Goal: Download file/media

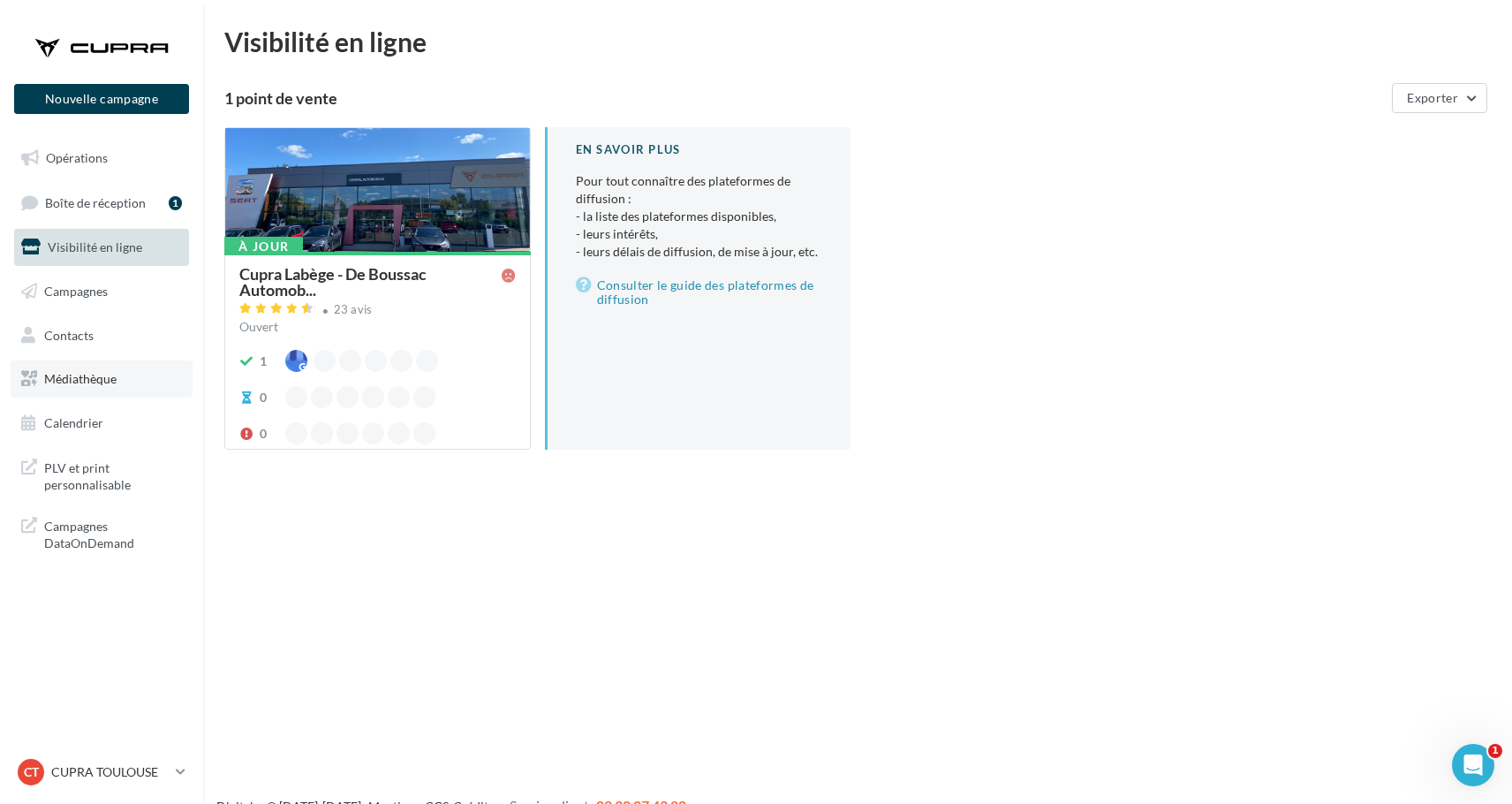
click at [119, 367] on link "Médiathèque" at bounding box center [102, 378] width 182 height 37
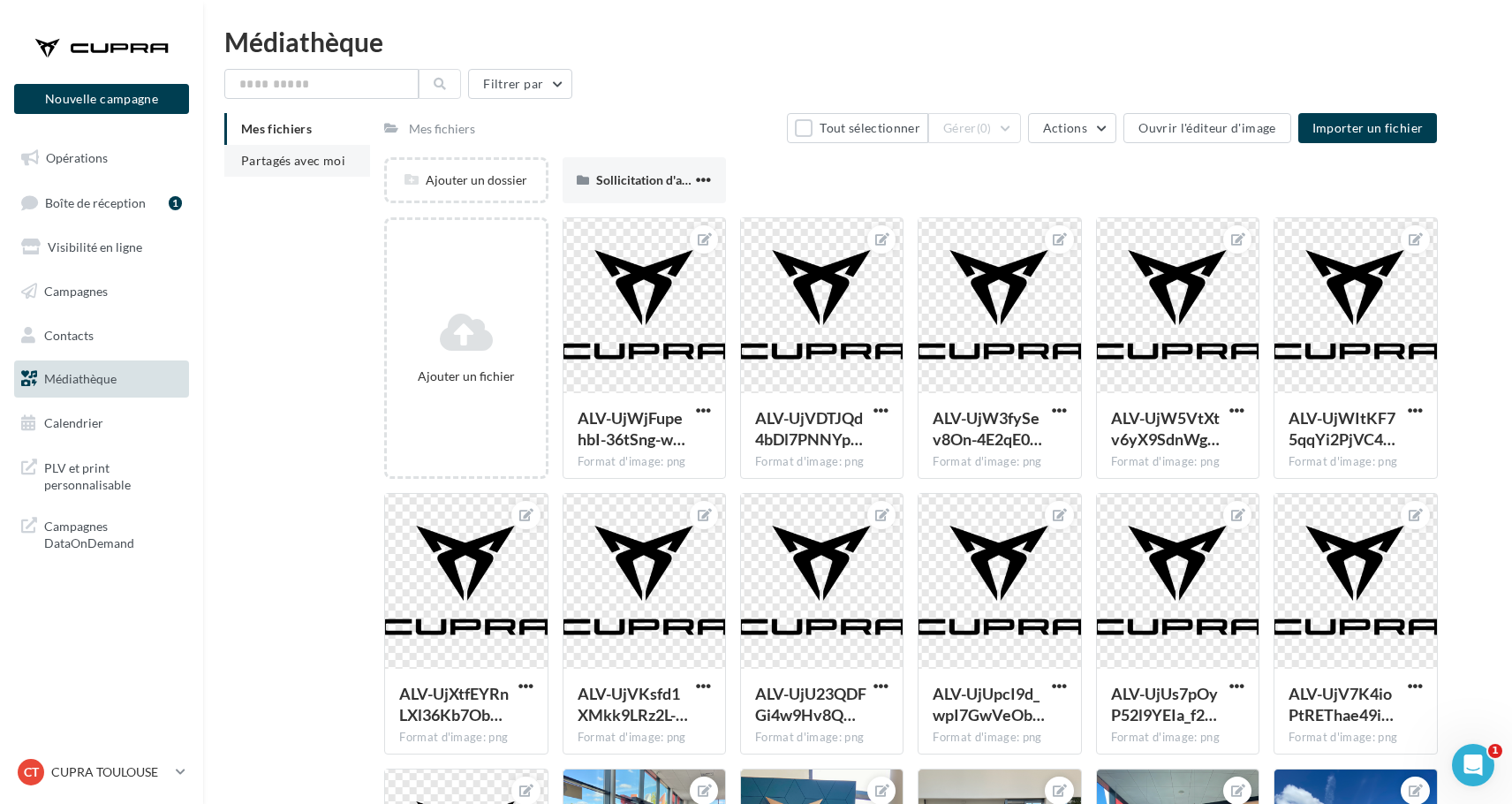
click at [269, 175] on li "Partagés avec moi" at bounding box center [297, 161] width 146 height 32
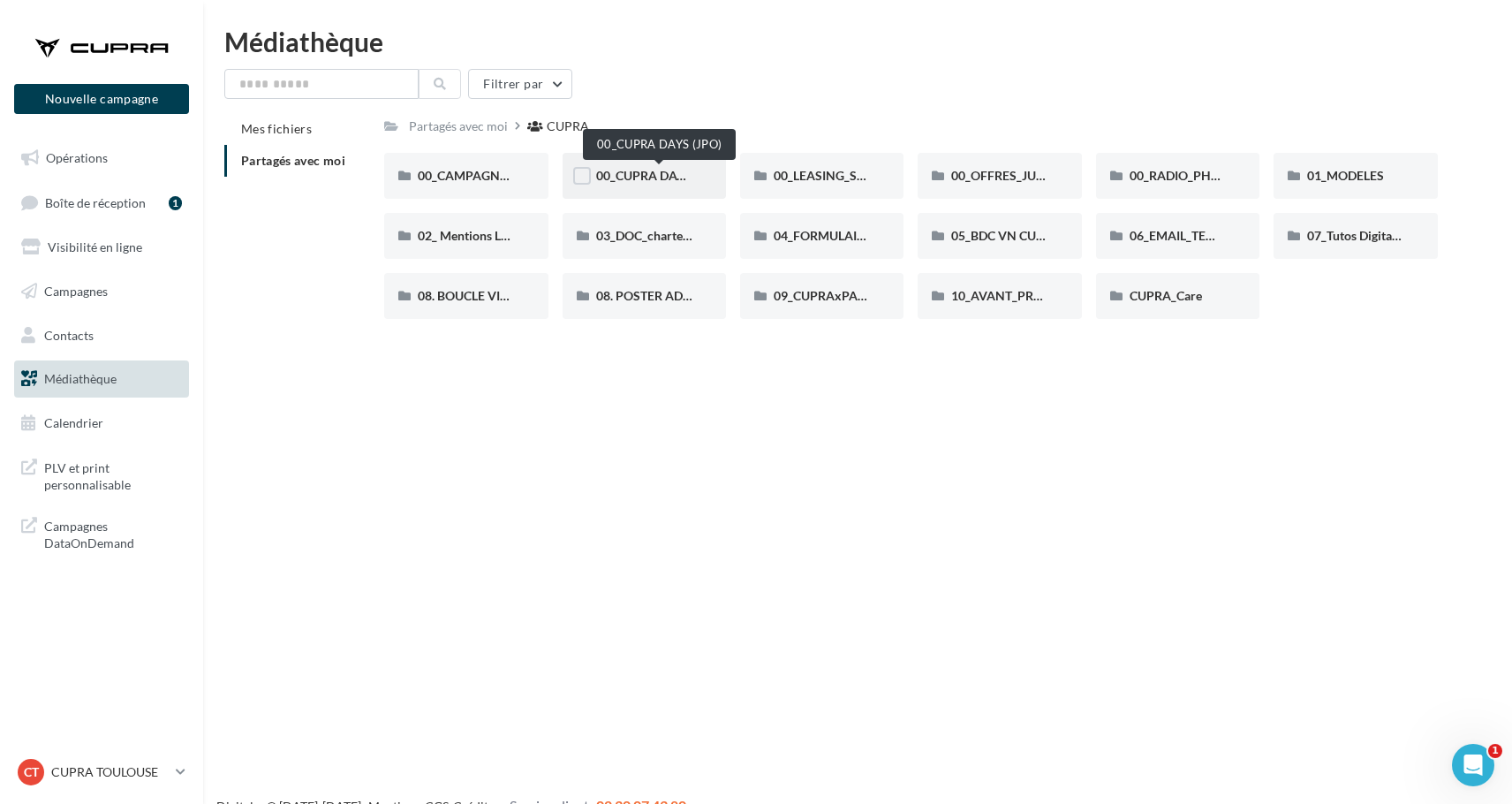
click at [653, 171] on span "00_CUPRA DAYS (JPO)" at bounding box center [660, 175] width 128 height 15
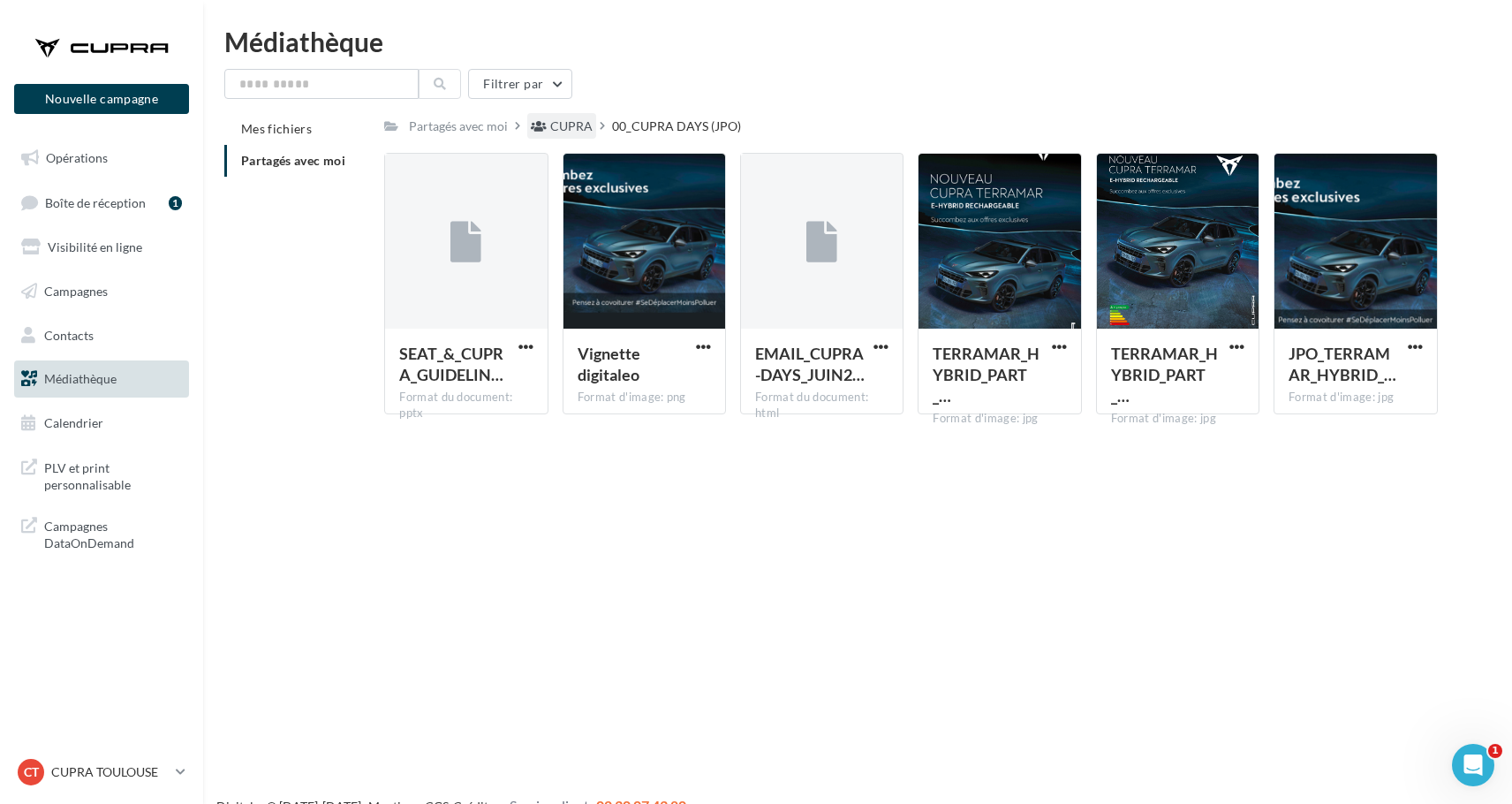
click at [564, 132] on div "CUPRA" at bounding box center [571, 126] width 42 height 18
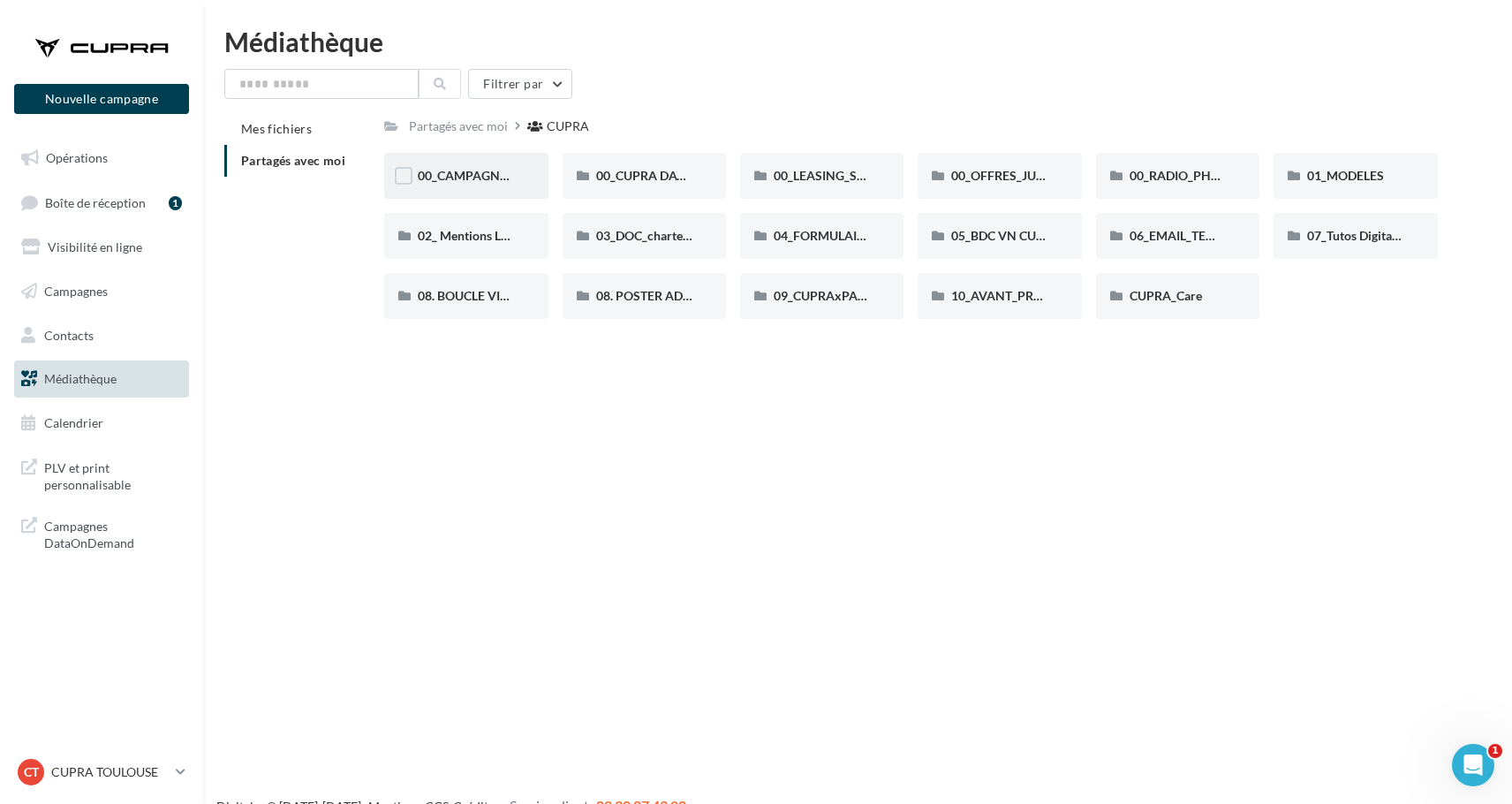
click at [487, 182] on span "00_CAMPAGNE_SEPTEMBRE" at bounding box center [500, 175] width 165 height 15
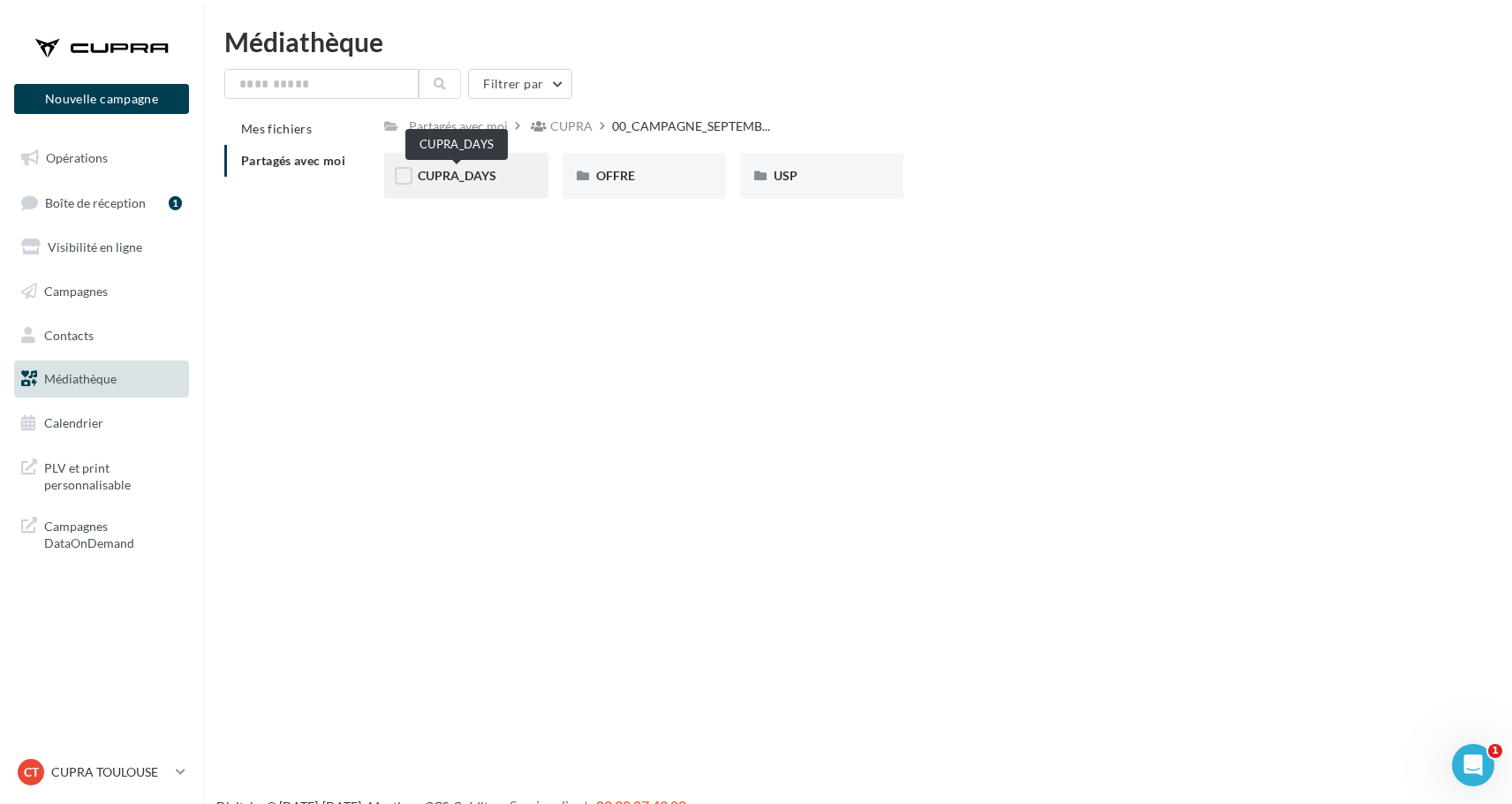
click at [476, 179] on span "CUPRA_DAYS" at bounding box center [457, 175] width 79 height 15
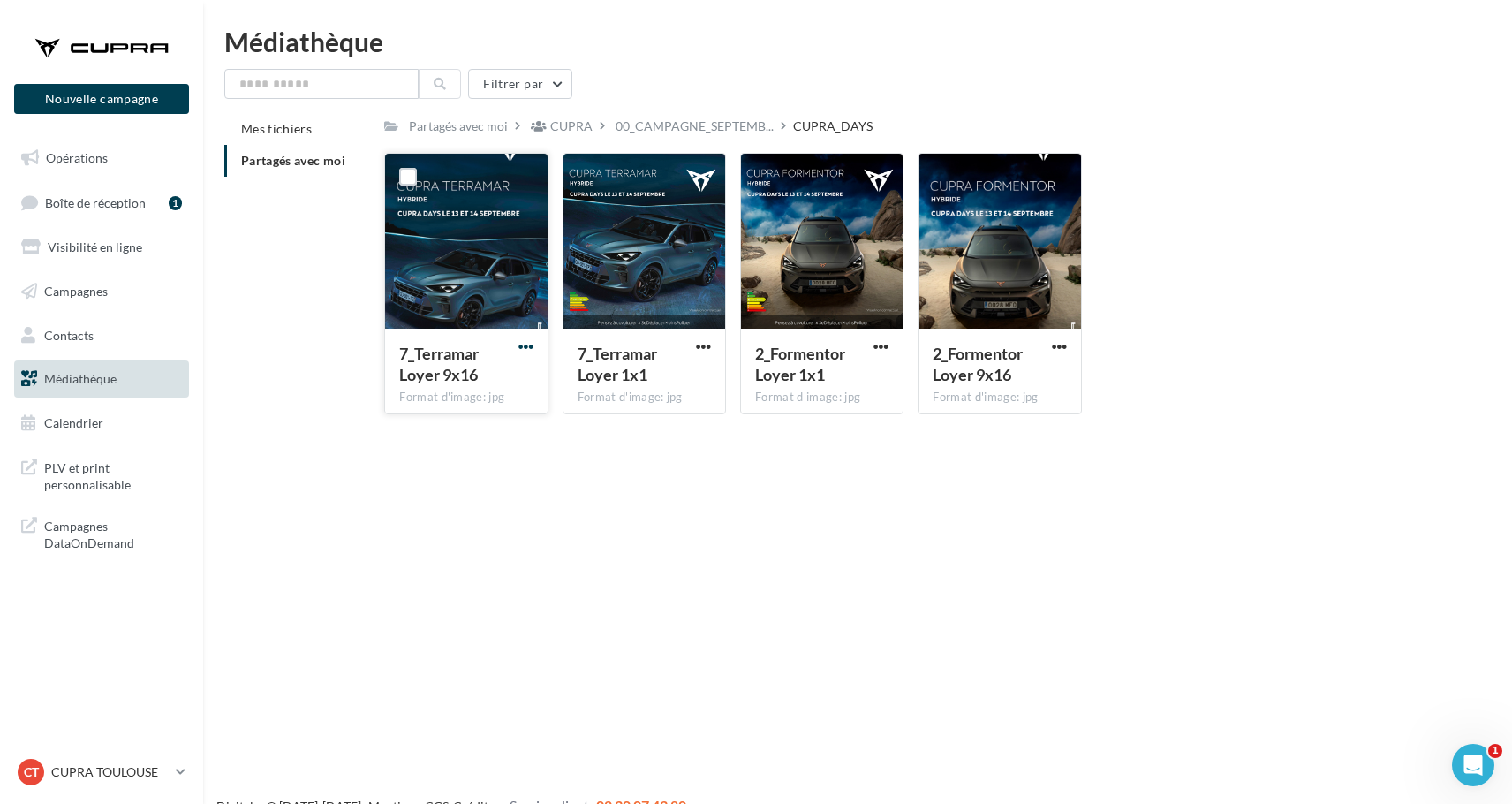
click at [528, 348] on span "button" at bounding box center [525, 346] width 15 height 15
click at [522, 375] on button "Télécharger" at bounding box center [448, 382] width 177 height 46
click at [654, 129] on span "00_CAMPAGNE_SEPTEMB..." at bounding box center [695, 126] width 158 height 18
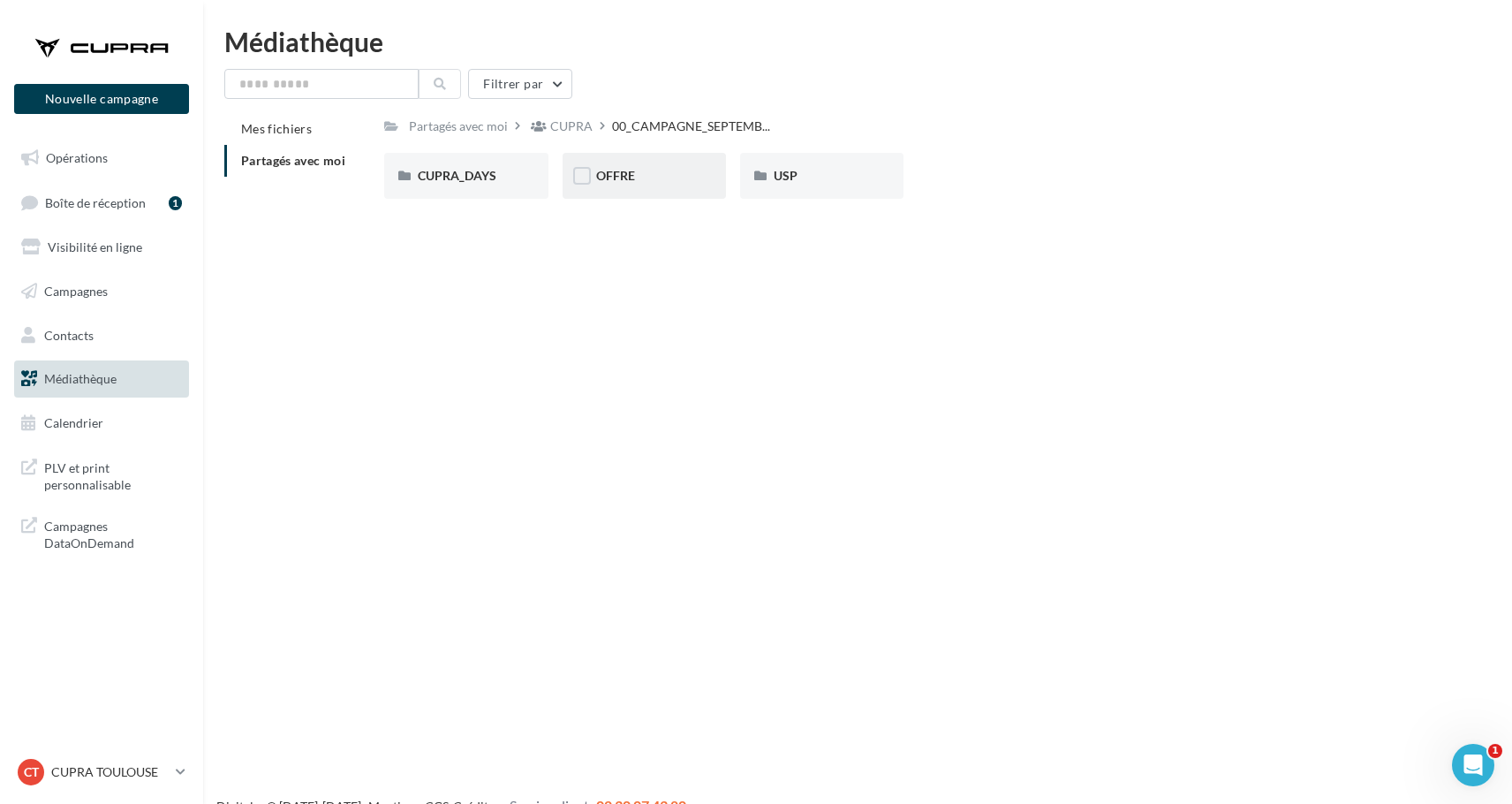
click at [628, 166] on div "OFFRE" at bounding box center [644, 176] width 163 height 46
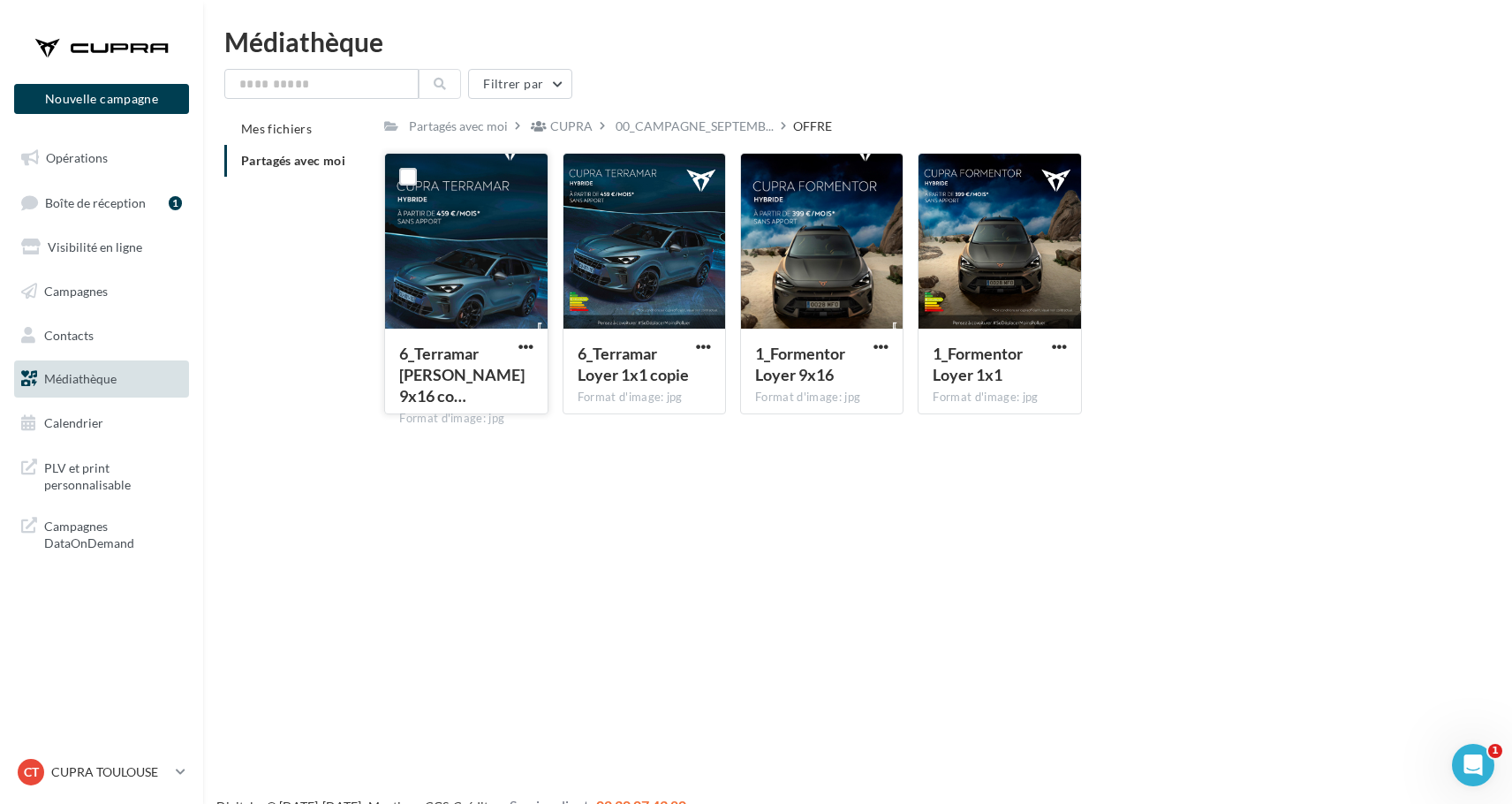
click at [513, 349] on div "6_Terramar Loyer 9x16 co…" at bounding box center [465, 377] width 133 height 68
click at [525, 344] on span "button" at bounding box center [525, 346] width 15 height 15
click at [502, 382] on button "Télécharger" at bounding box center [448, 382] width 177 height 46
click at [701, 351] on span "button" at bounding box center [703, 346] width 15 height 15
click at [675, 380] on button "Télécharger" at bounding box center [626, 382] width 177 height 46
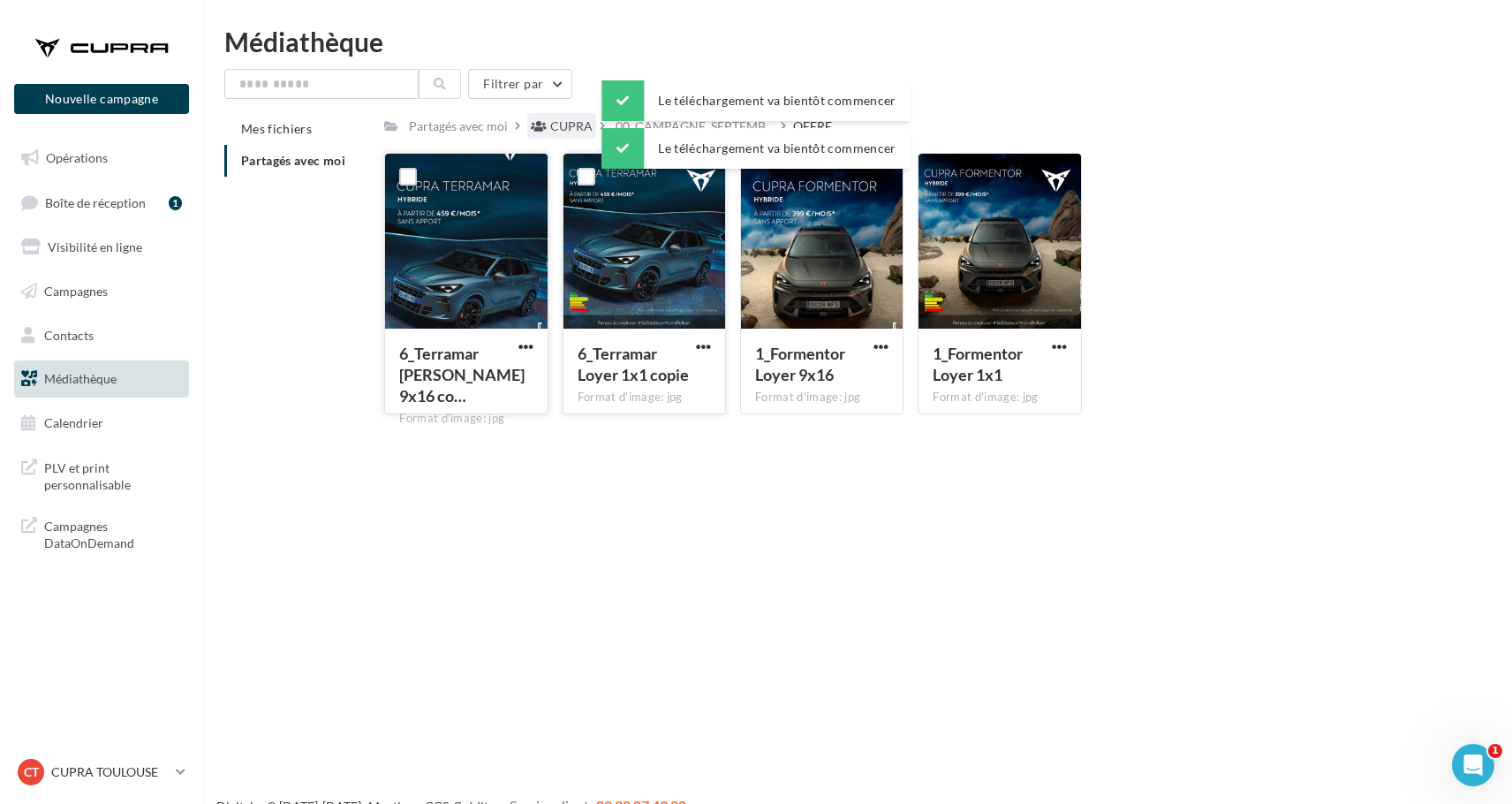
click at [574, 129] on div "CUPRA" at bounding box center [571, 126] width 42 height 18
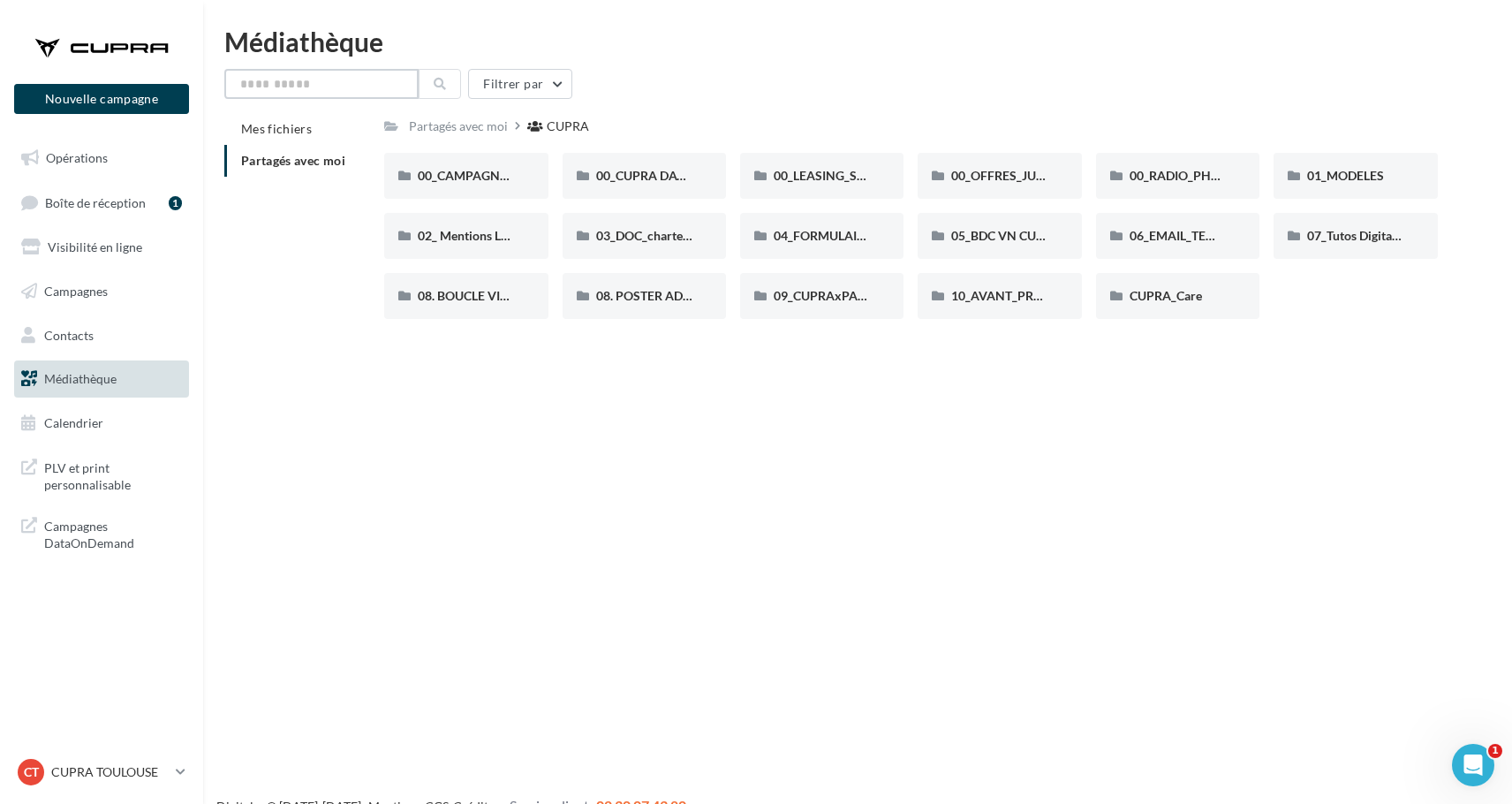
click at [346, 87] on input "text" at bounding box center [321, 84] width 194 height 30
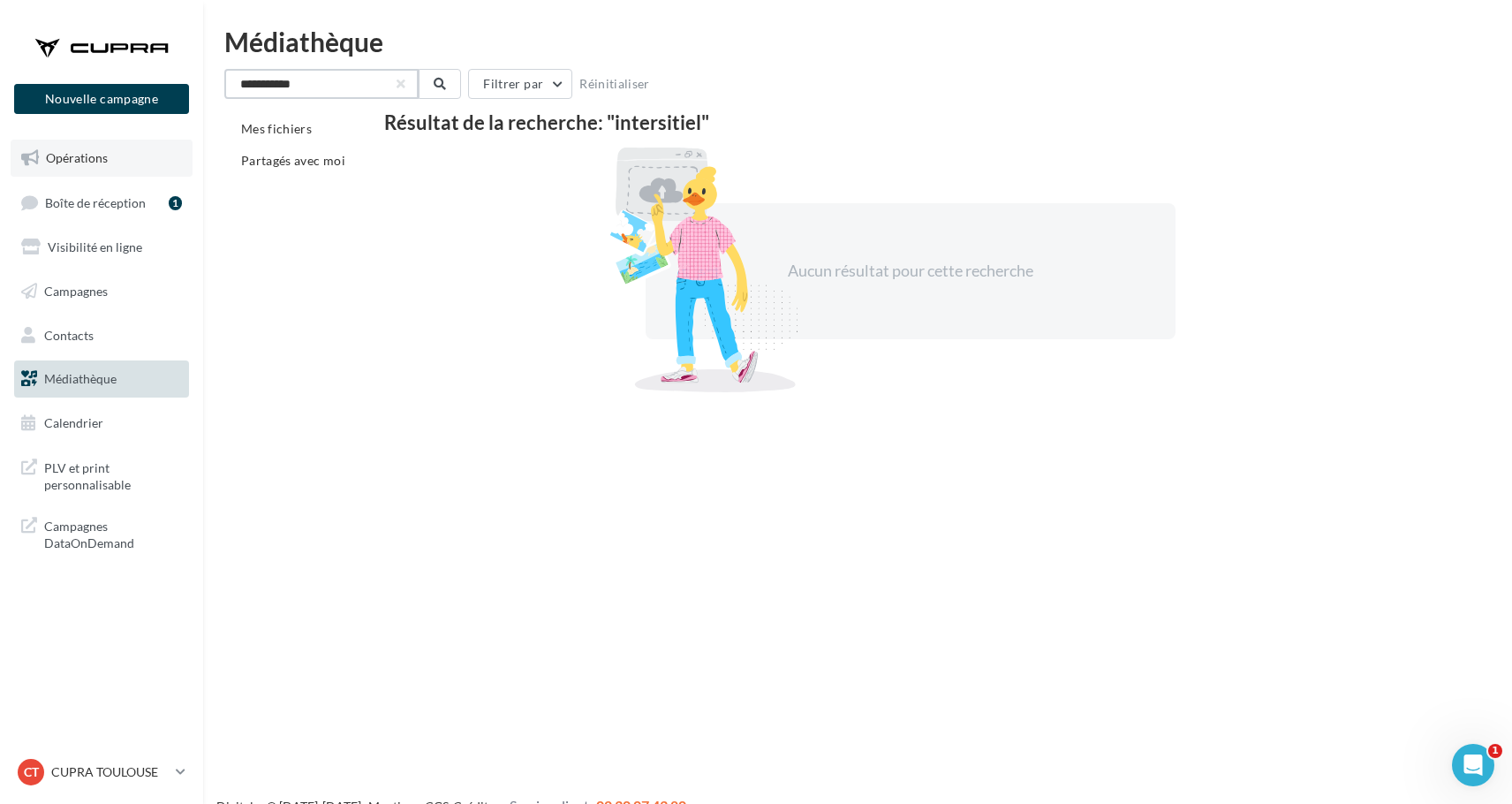
type input "**********"
click at [110, 155] on link "Opérations" at bounding box center [102, 158] width 182 height 37
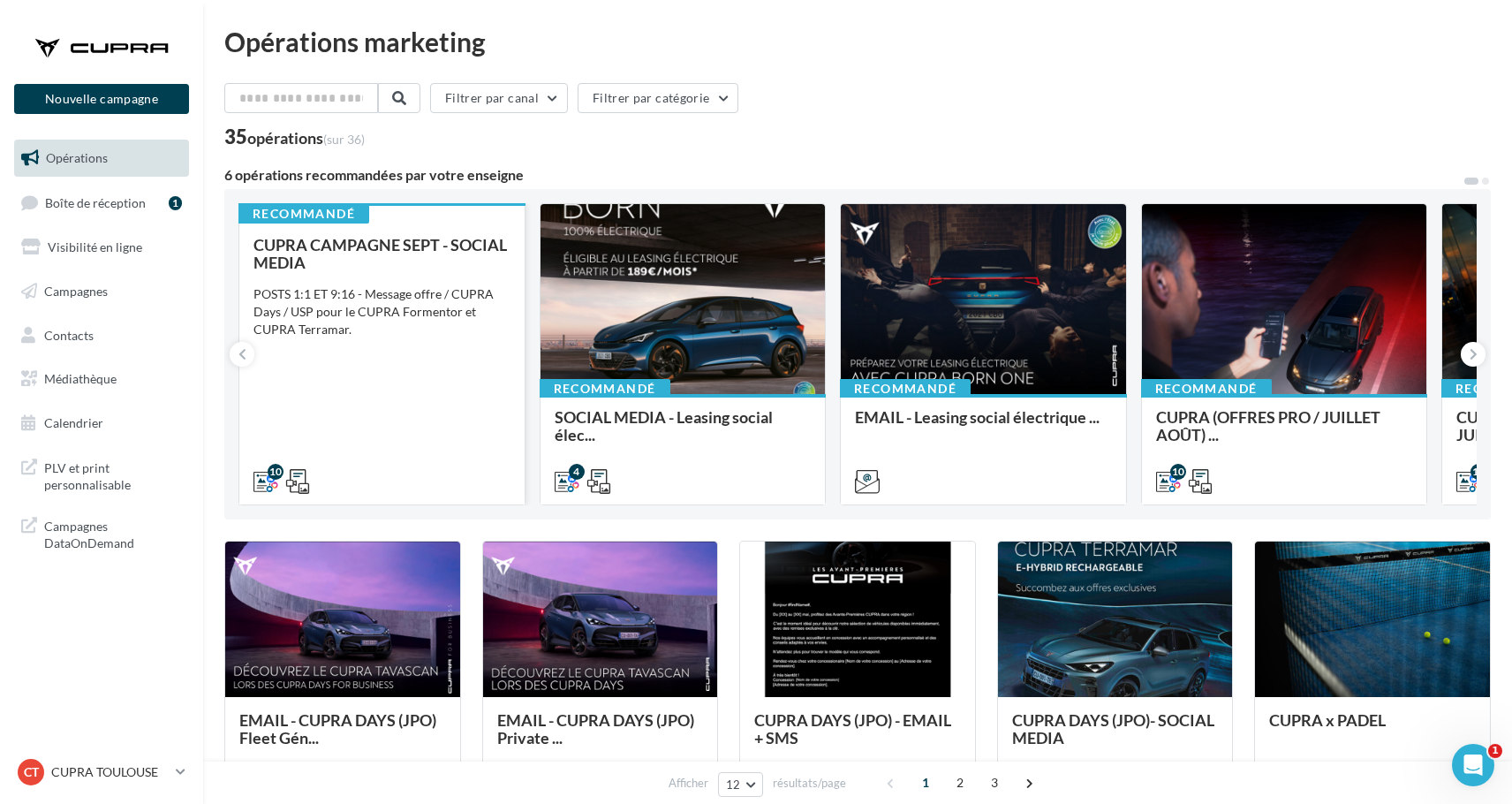
click at [429, 421] on div "CUPRA CAMPAGNE SEPT - SOCIAL MEDIA POSTS 1:1 ET 9:16 - Message offre / CUPRA Da…" at bounding box center [381, 362] width 257 height 253
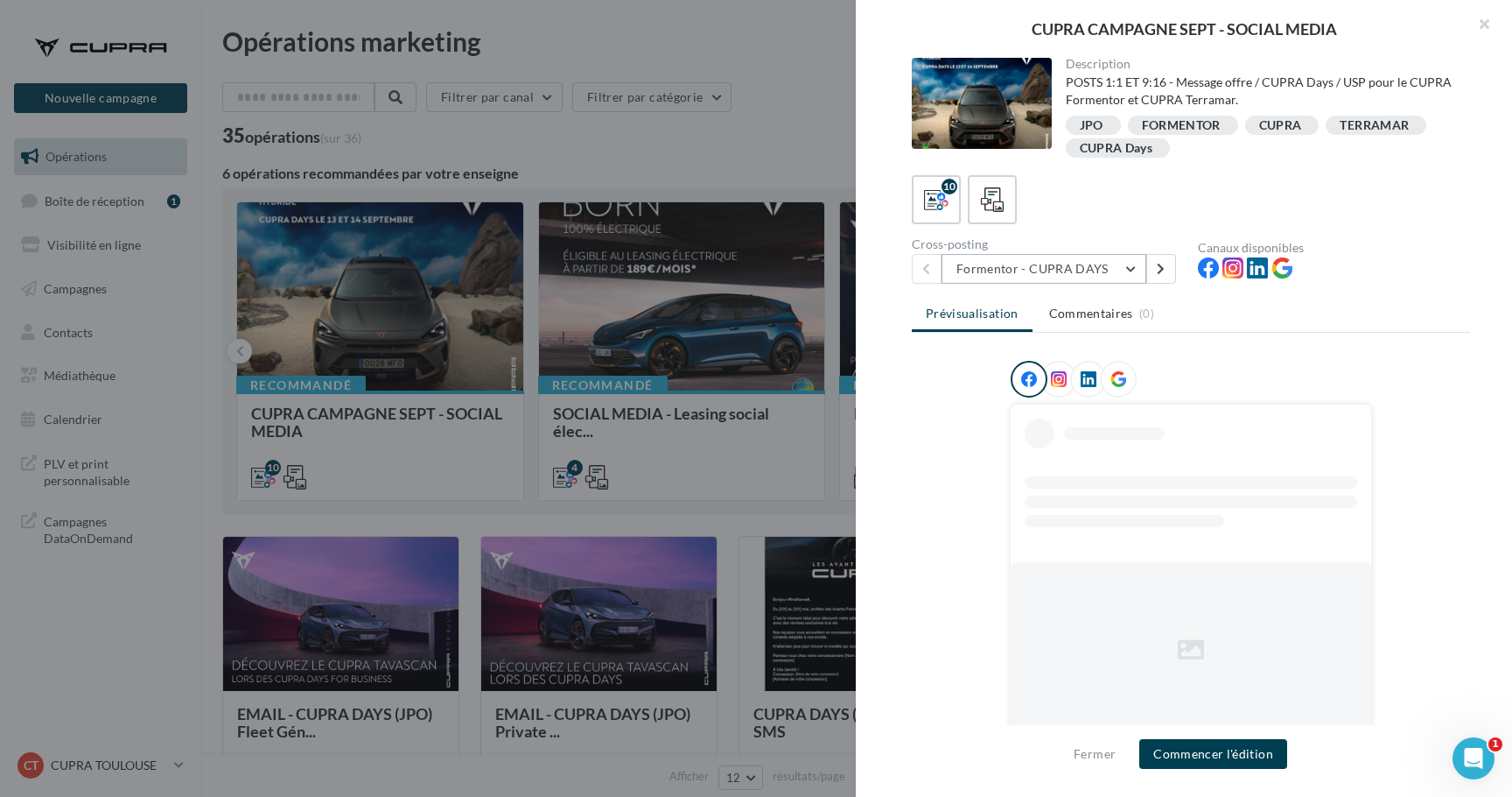
click at [1099, 279] on button "Formentor - CUPRA DAYS" at bounding box center [1043, 269] width 205 height 30
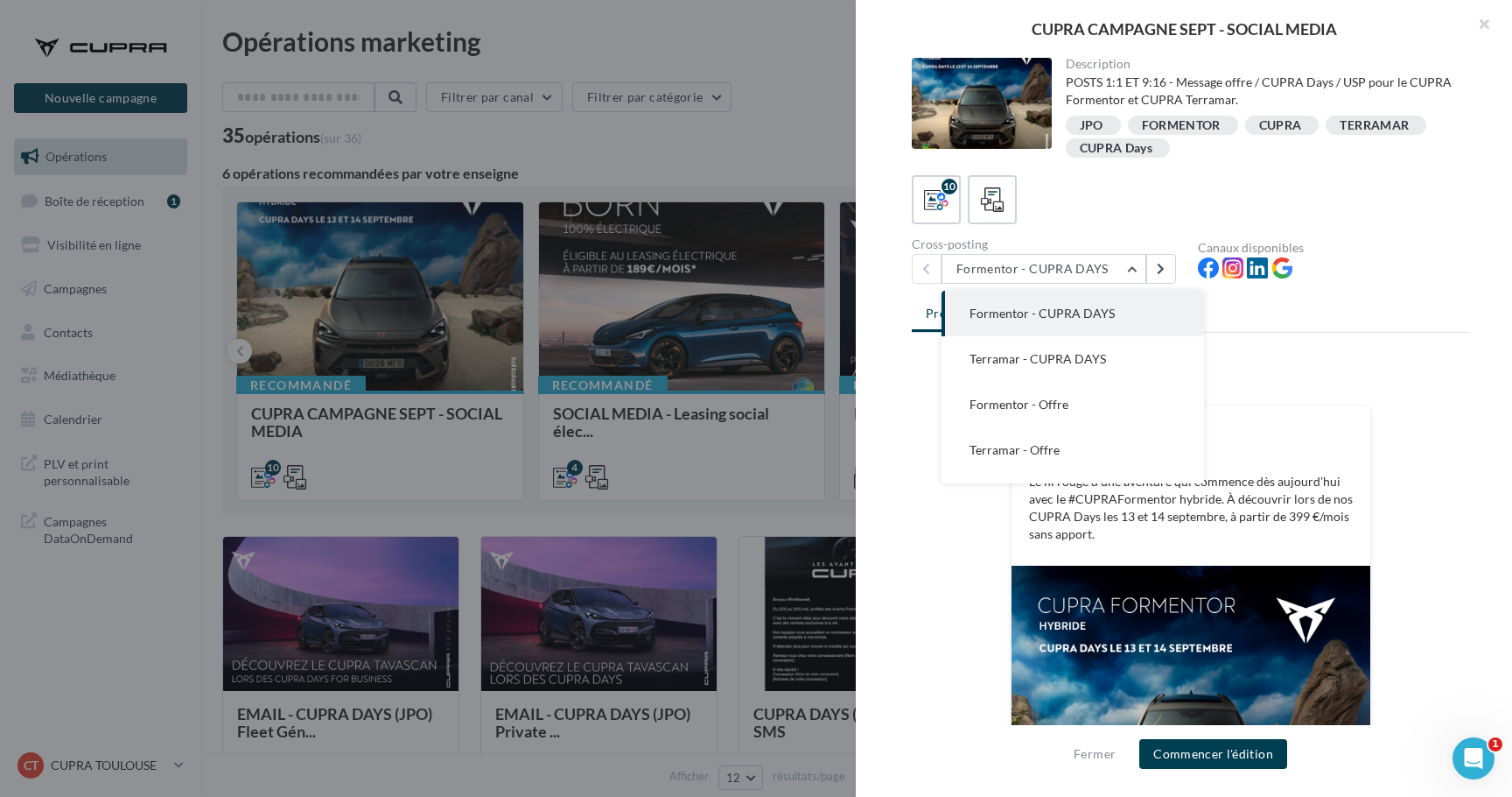
click at [1349, 340] on div "Prévisualisation Commentaires (0) FB Ma page Facebook Le fil rouge d’une aventu…" at bounding box center [1190, 525] width 558 height 457
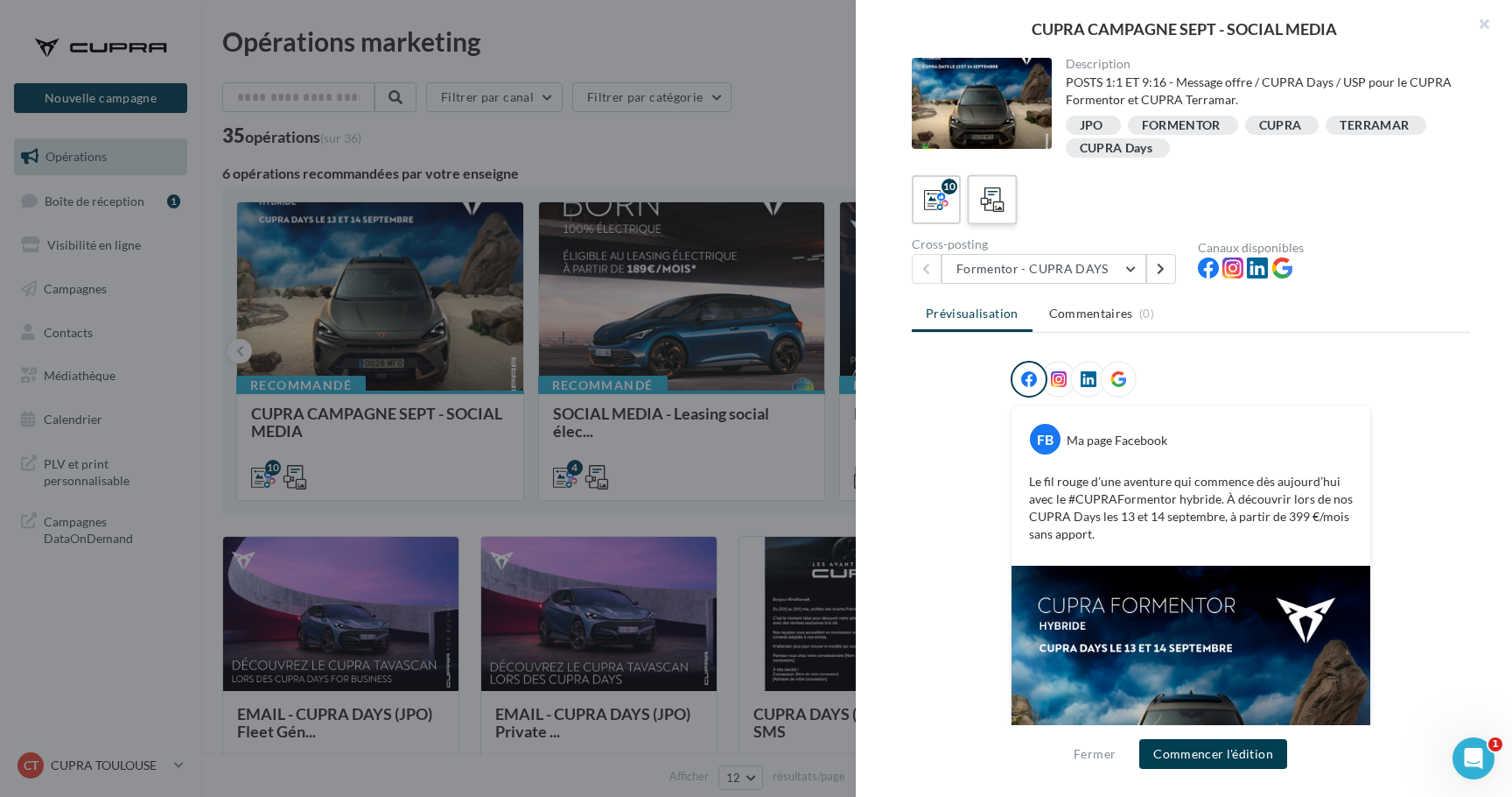
scroll to position [-1, 0]
click at [990, 199] on icon at bounding box center [993, 200] width 26 height 26
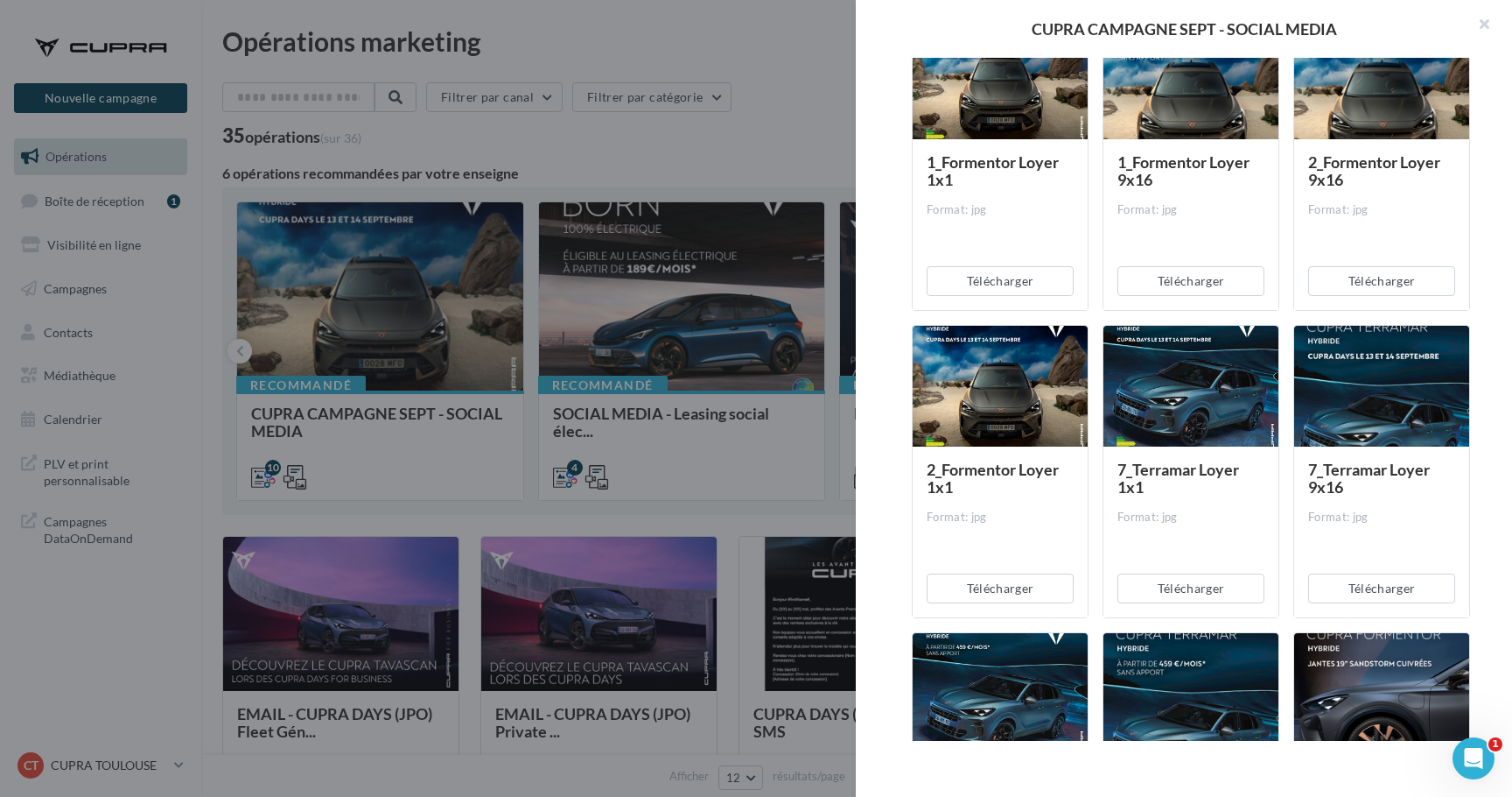
scroll to position [341, 0]
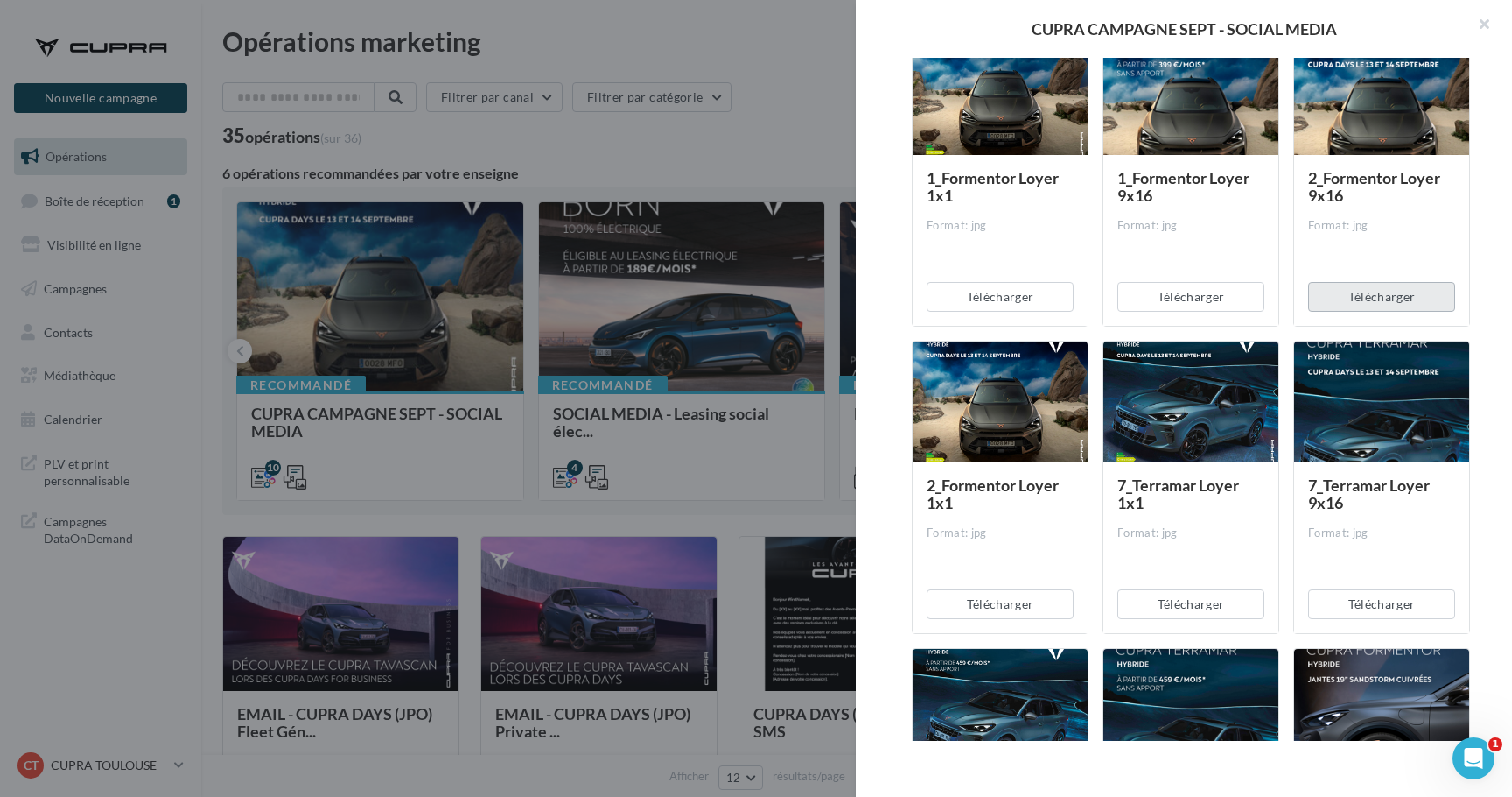
click at [1356, 304] on button "Télécharger" at bounding box center [1381, 296] width 147 height 30
click at [1188, 295] on button "Télécharger" at bounding box center [1191, 296] width 147 height 30
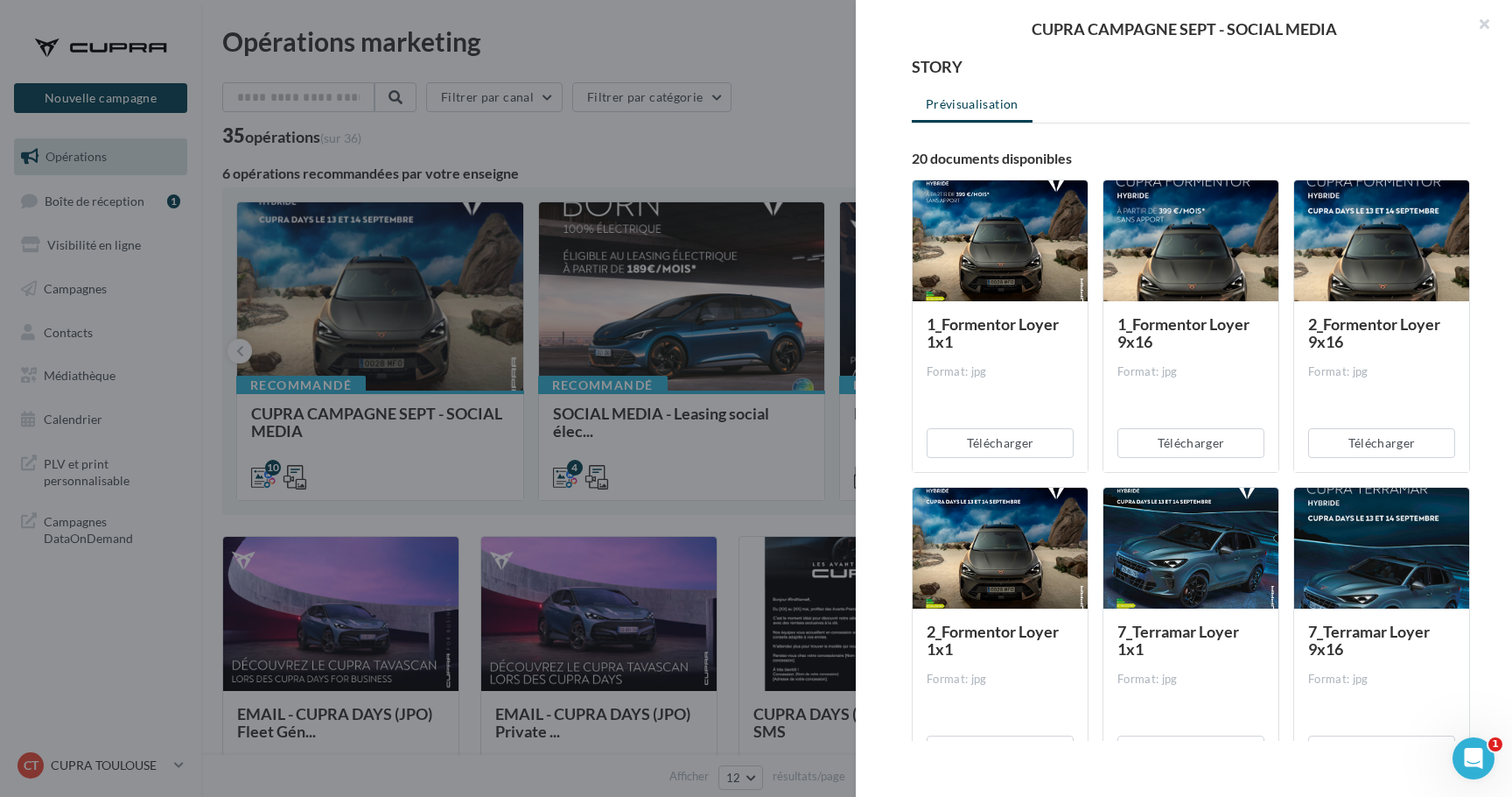
scroll to position [213, 0]
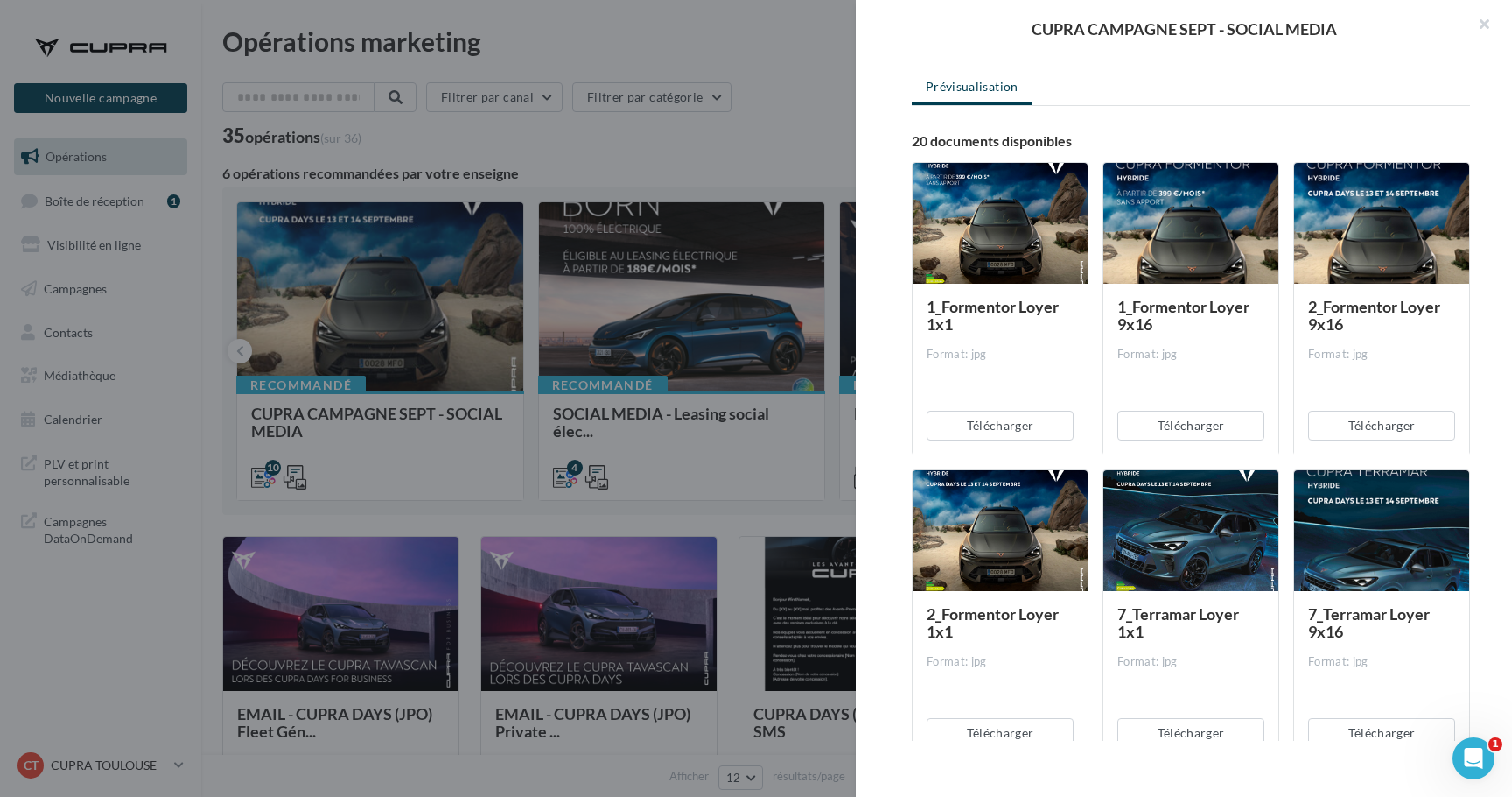
click at [990, 230] on div at bounding box center [1000, 224] width 175 height 123
click at [1011, 428] on button "Télécharger" at bounding box center [1000, 425] width 147 height 30
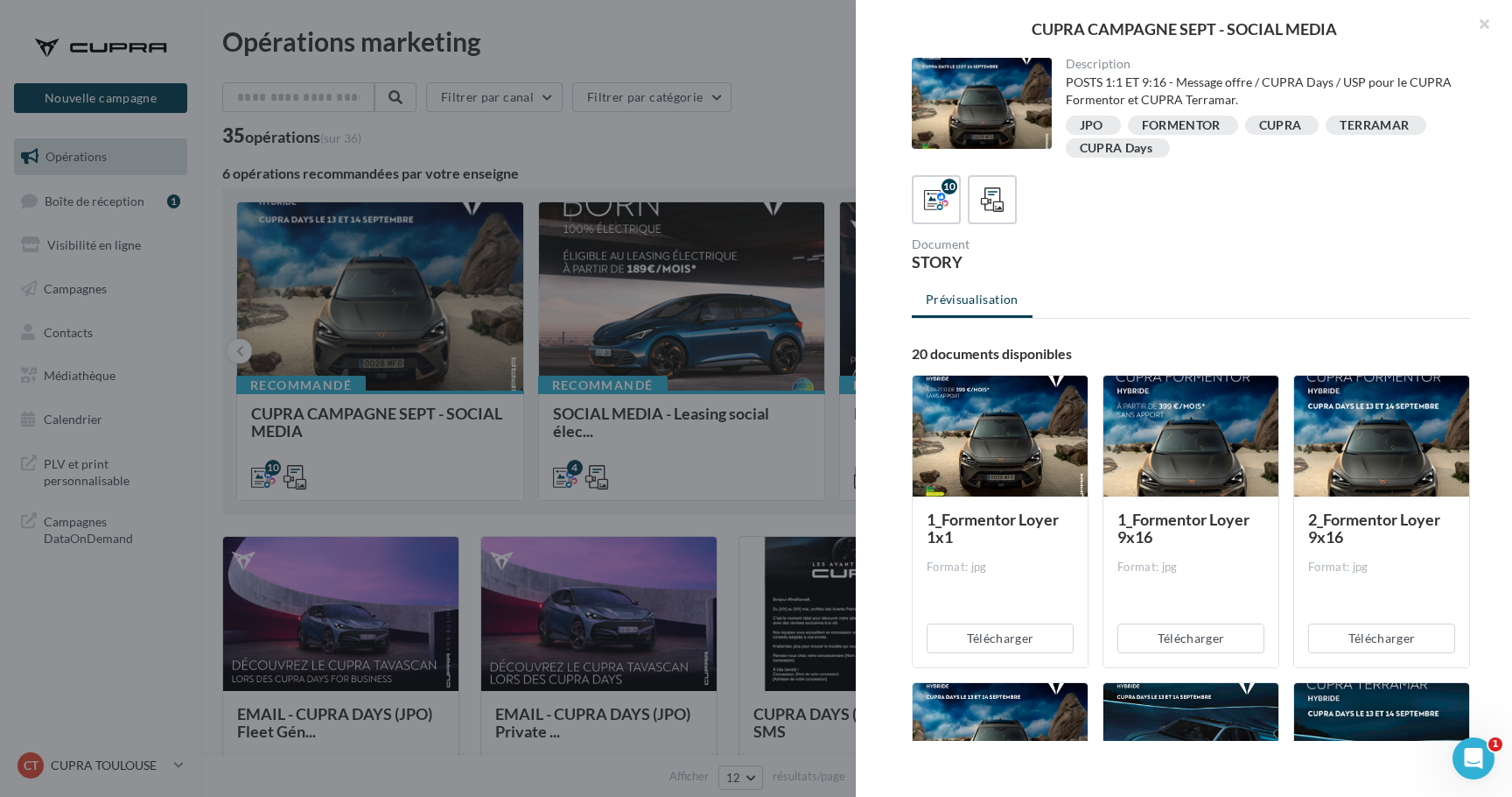
scroll to position [0, 0]
click at [947, 213] on span at bounding box center [937, 200] width 26 height 27
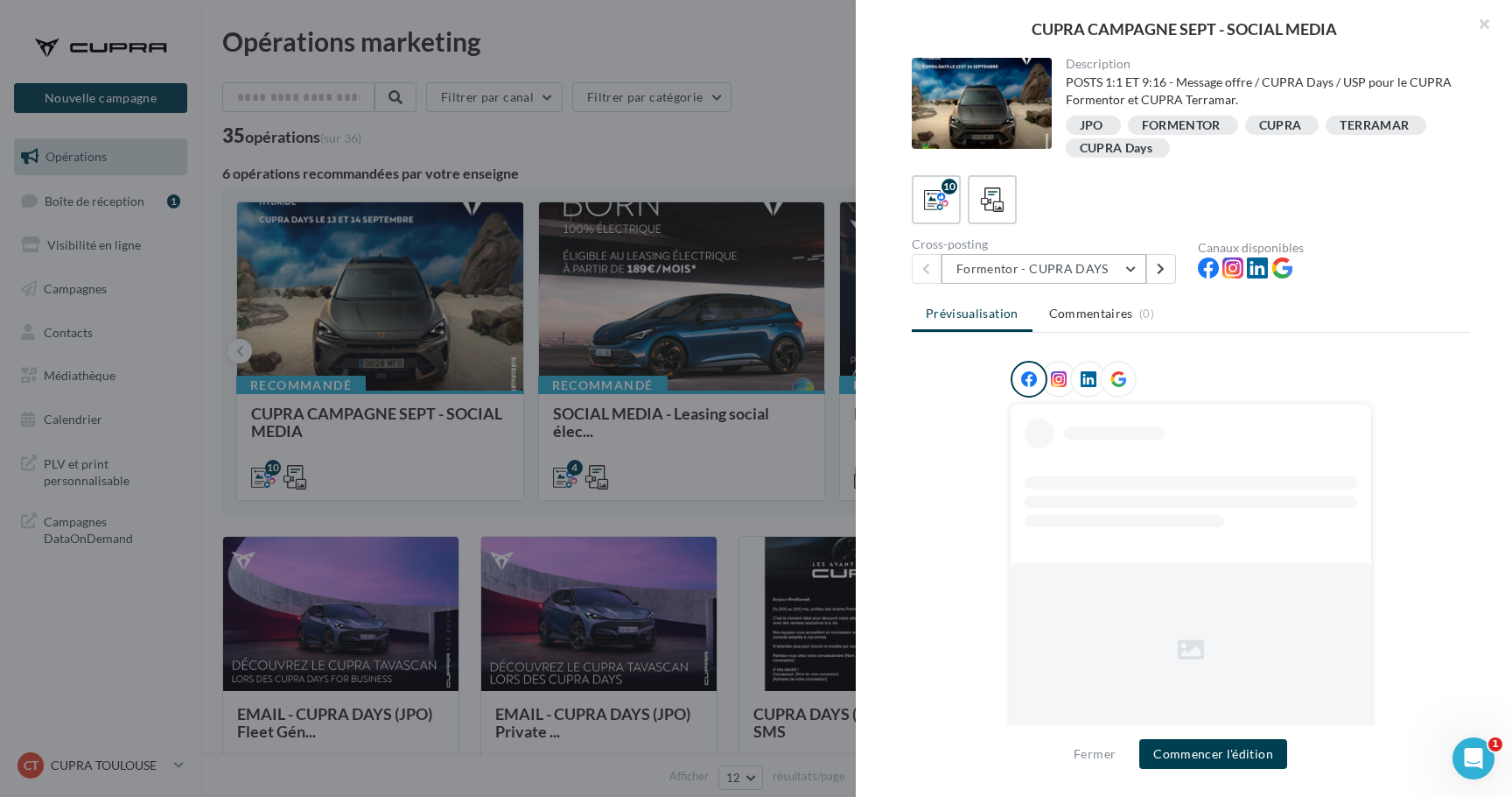
click at [1009, 266] on button "Formentor - CUPRA DAYS" at bounding box center [1043, 269] width 205 height 30
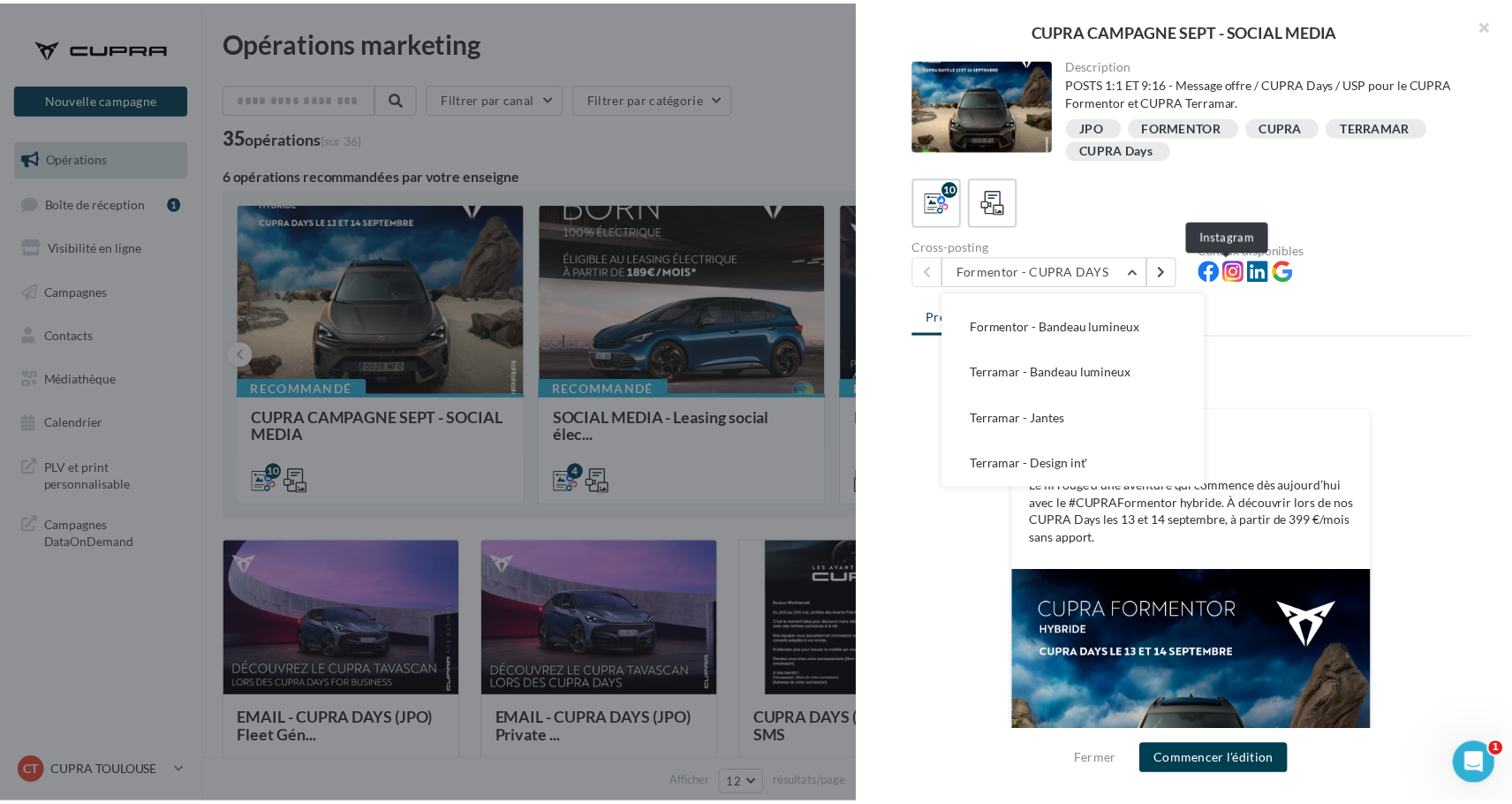
scroll to position [265, 0]
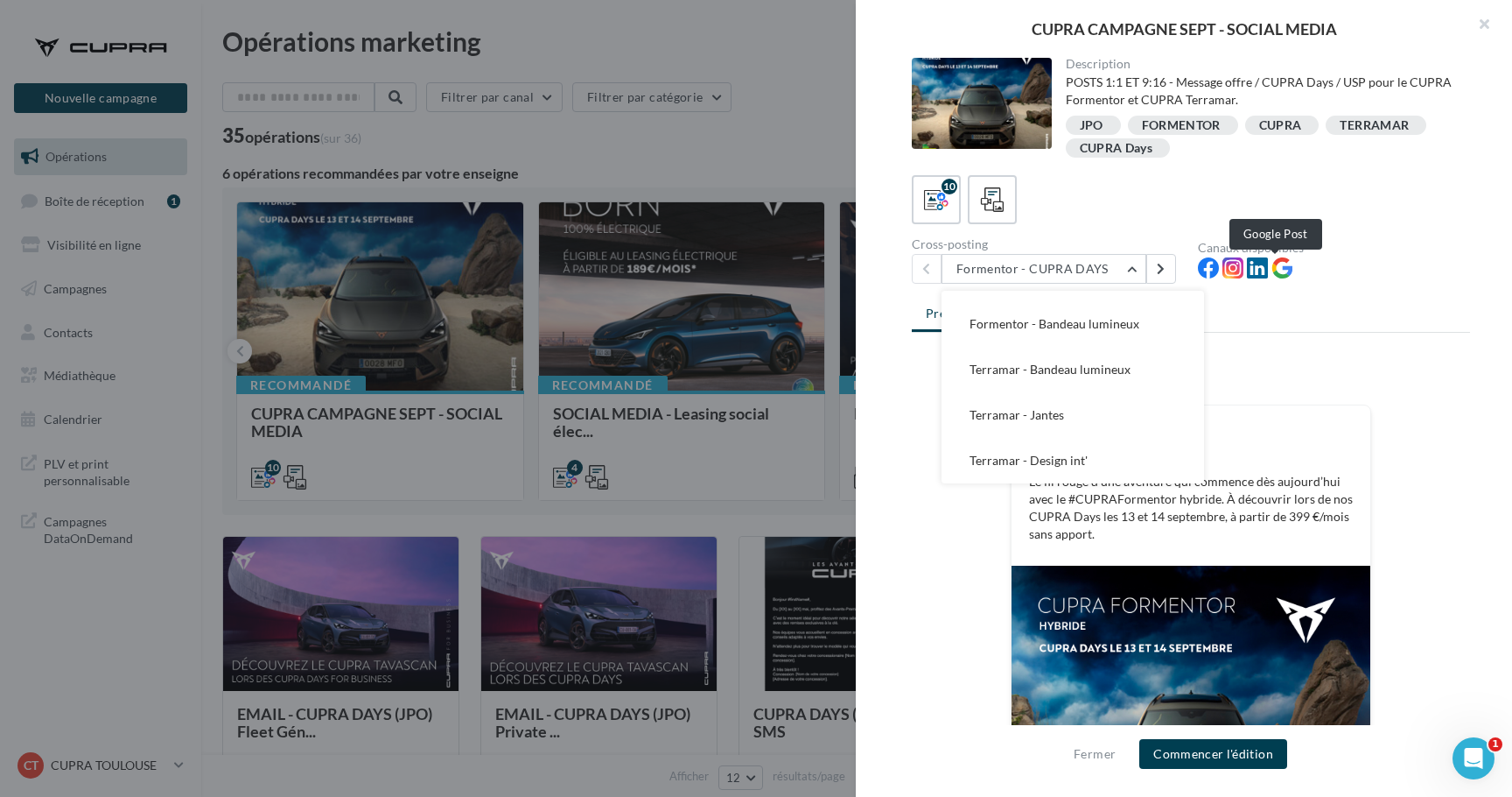
click at [1278, 268] on icon at bounding box center [1281, 268] width 21 height 21
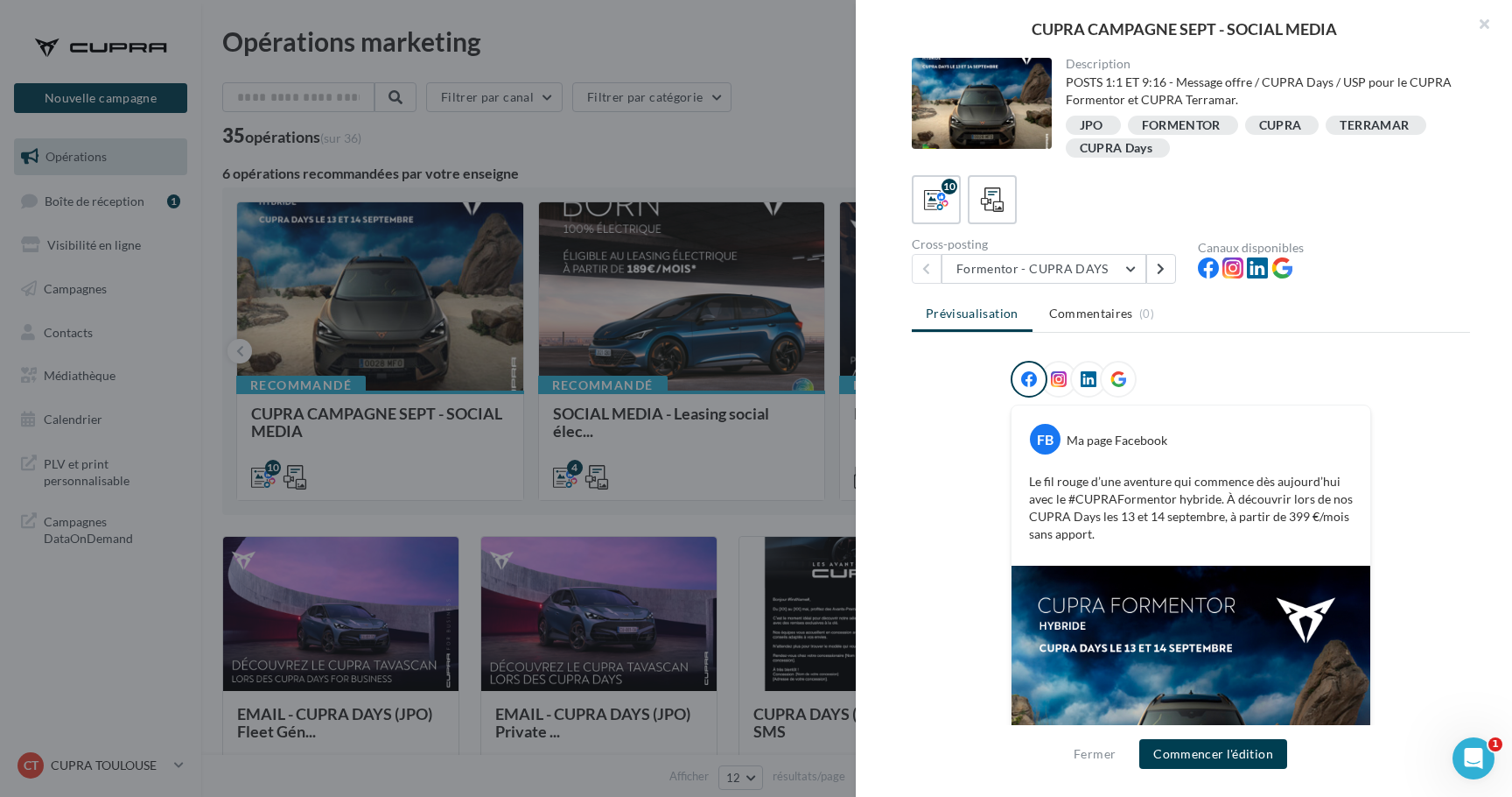
click at [601, 151] on div at bounding box center [756, 398] width 1512 height 797
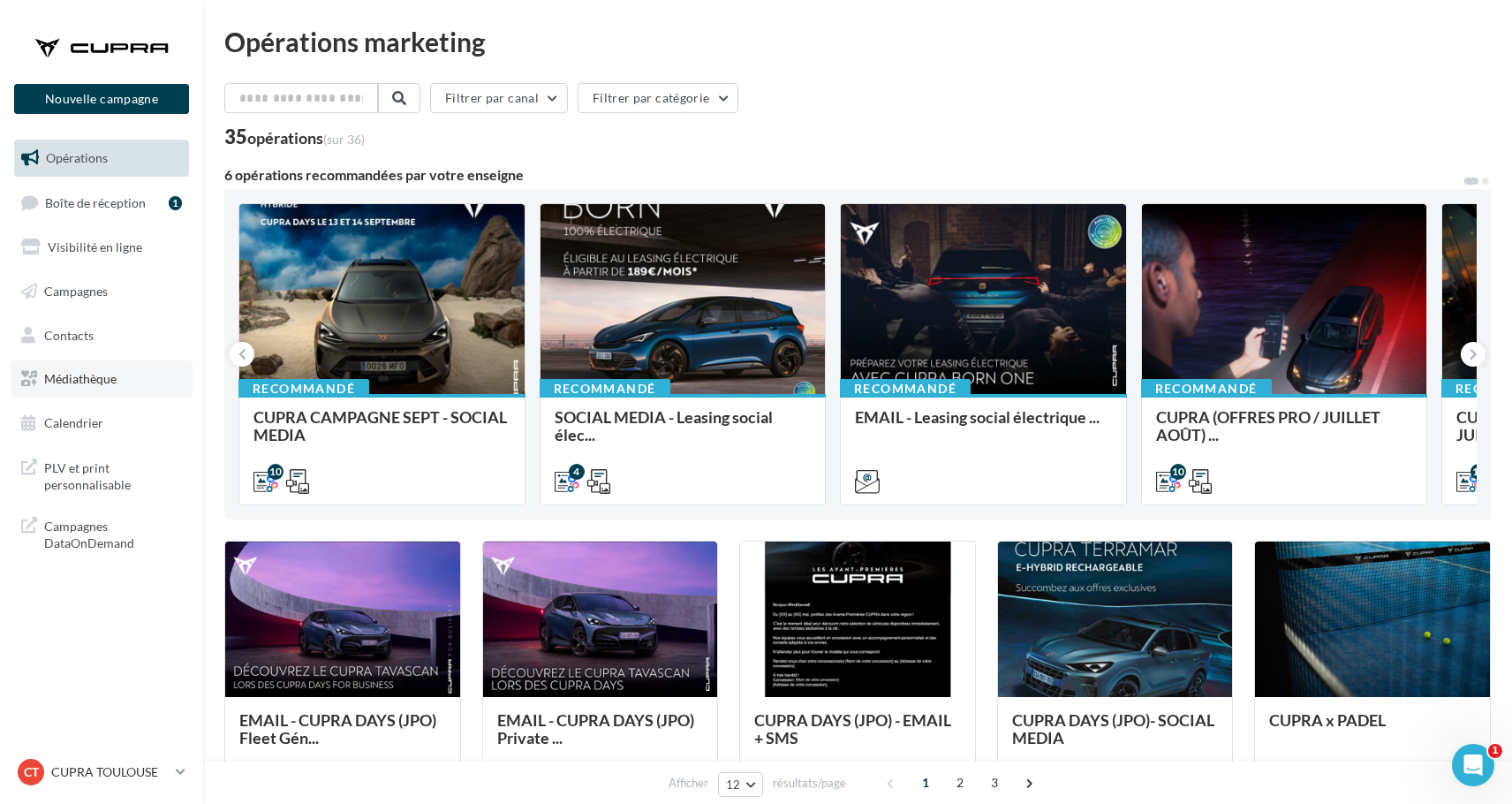
click at [81, 371] on span "Médiathèque" at bounding box center [80, 378] width 72 height 15
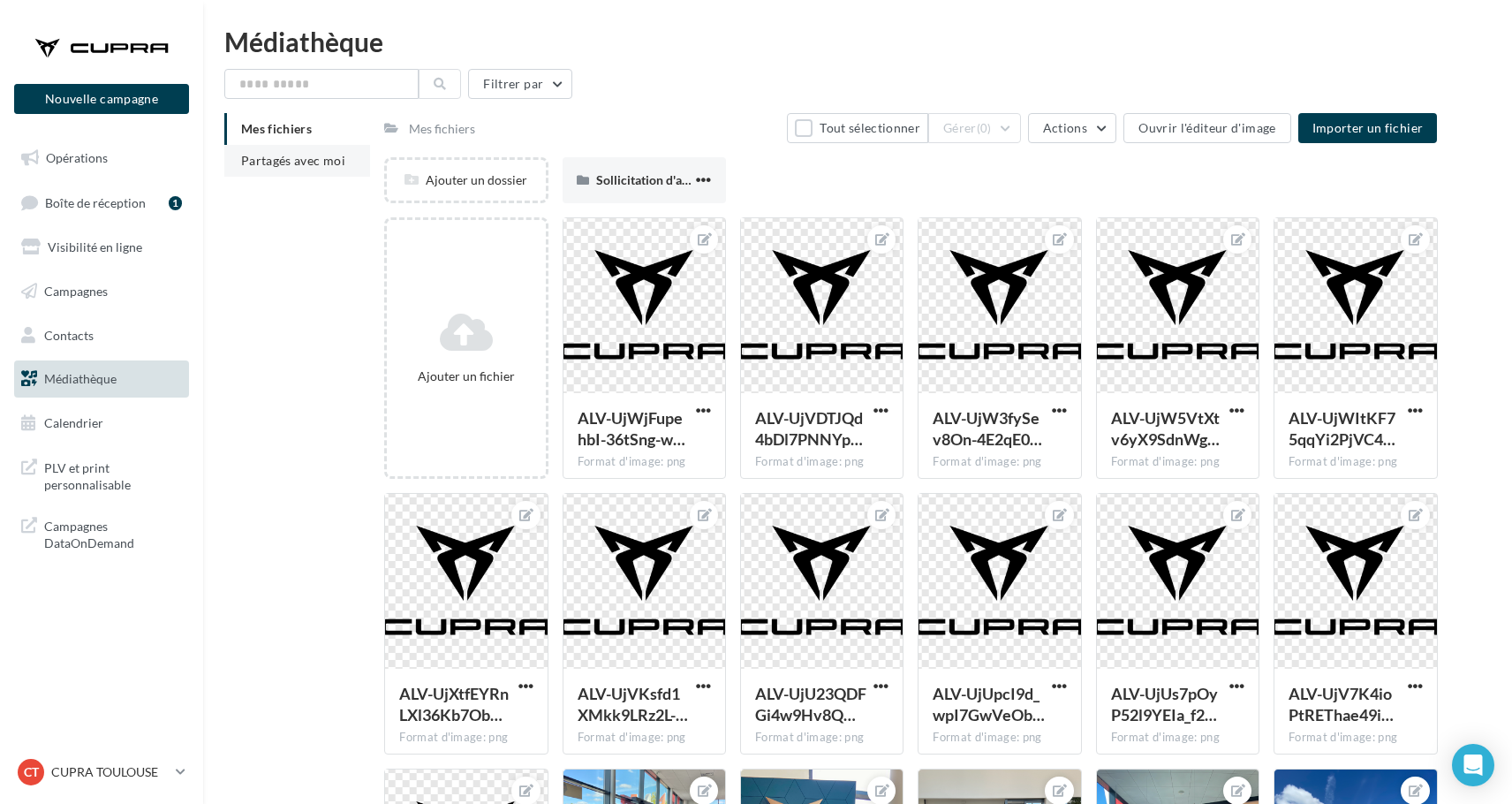
click at [314, 170] on li "Partagés avec moi" at bounding box center [297, 161] width 146 height 32
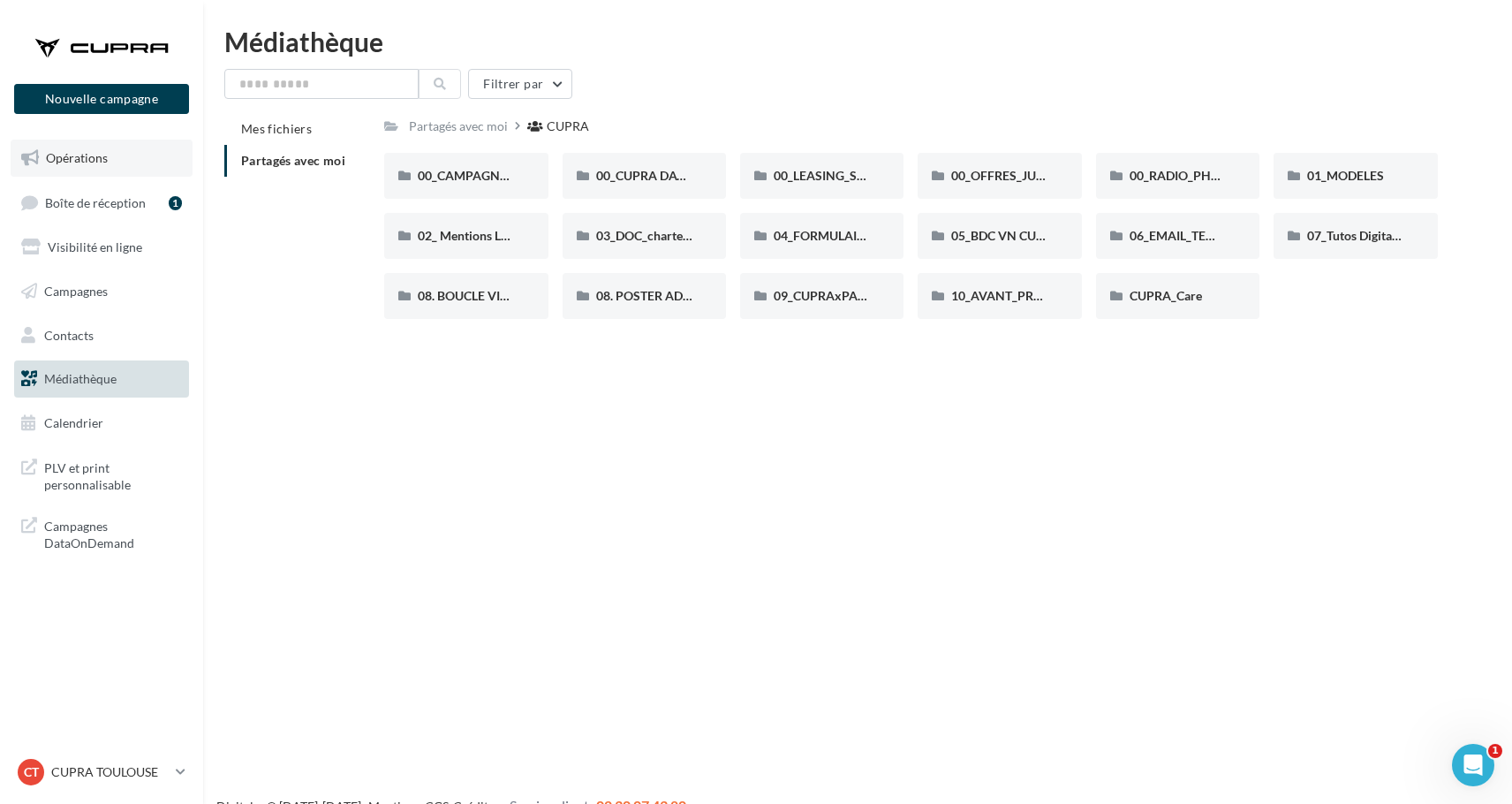
click at [40, 162] on link "Opérations" at bounding box center [102, 158] width 182 height 37
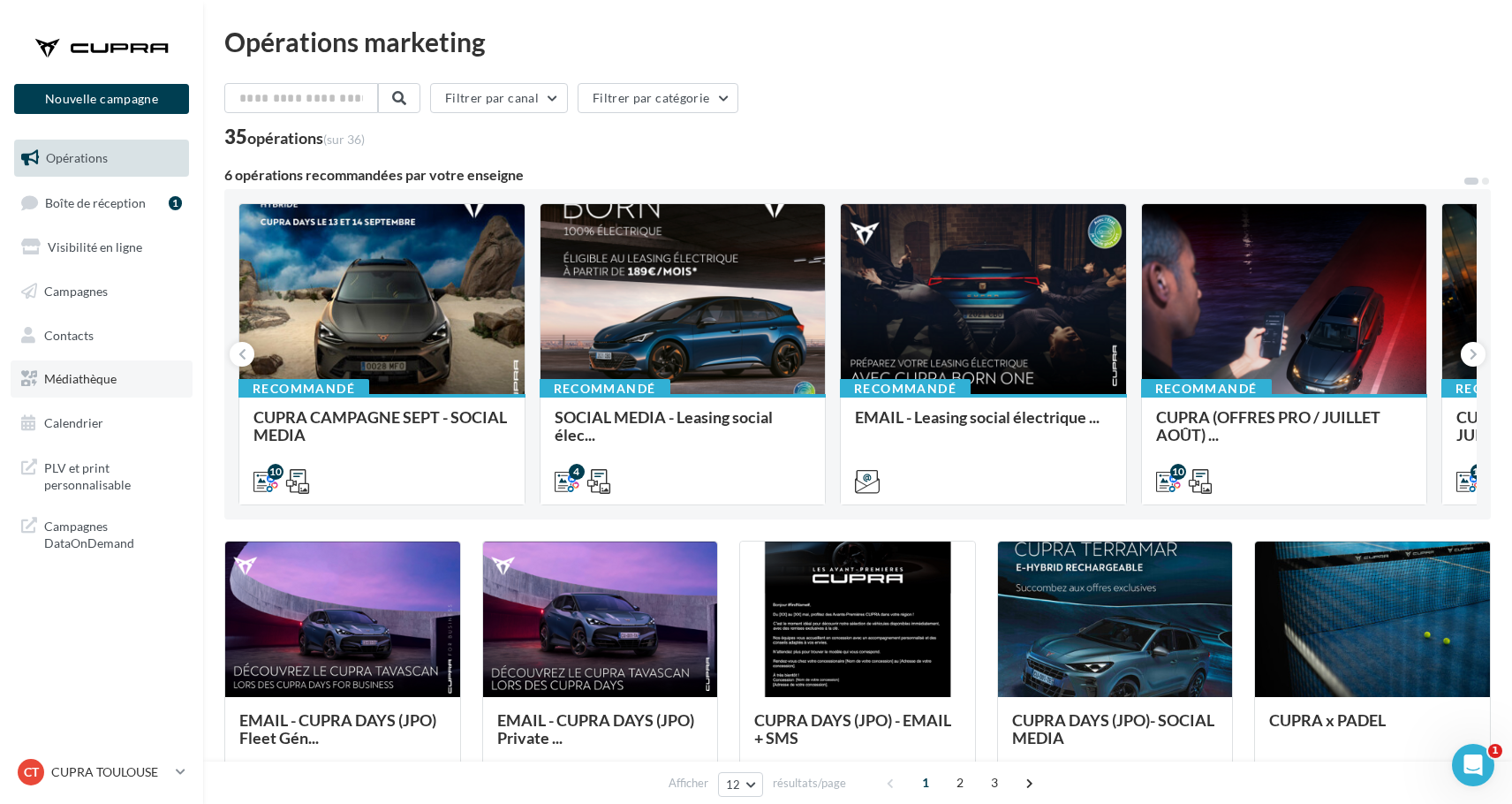
click at [123, 364] on link "Médiathèque" at bounding box center [102, 378] width 182 height 37
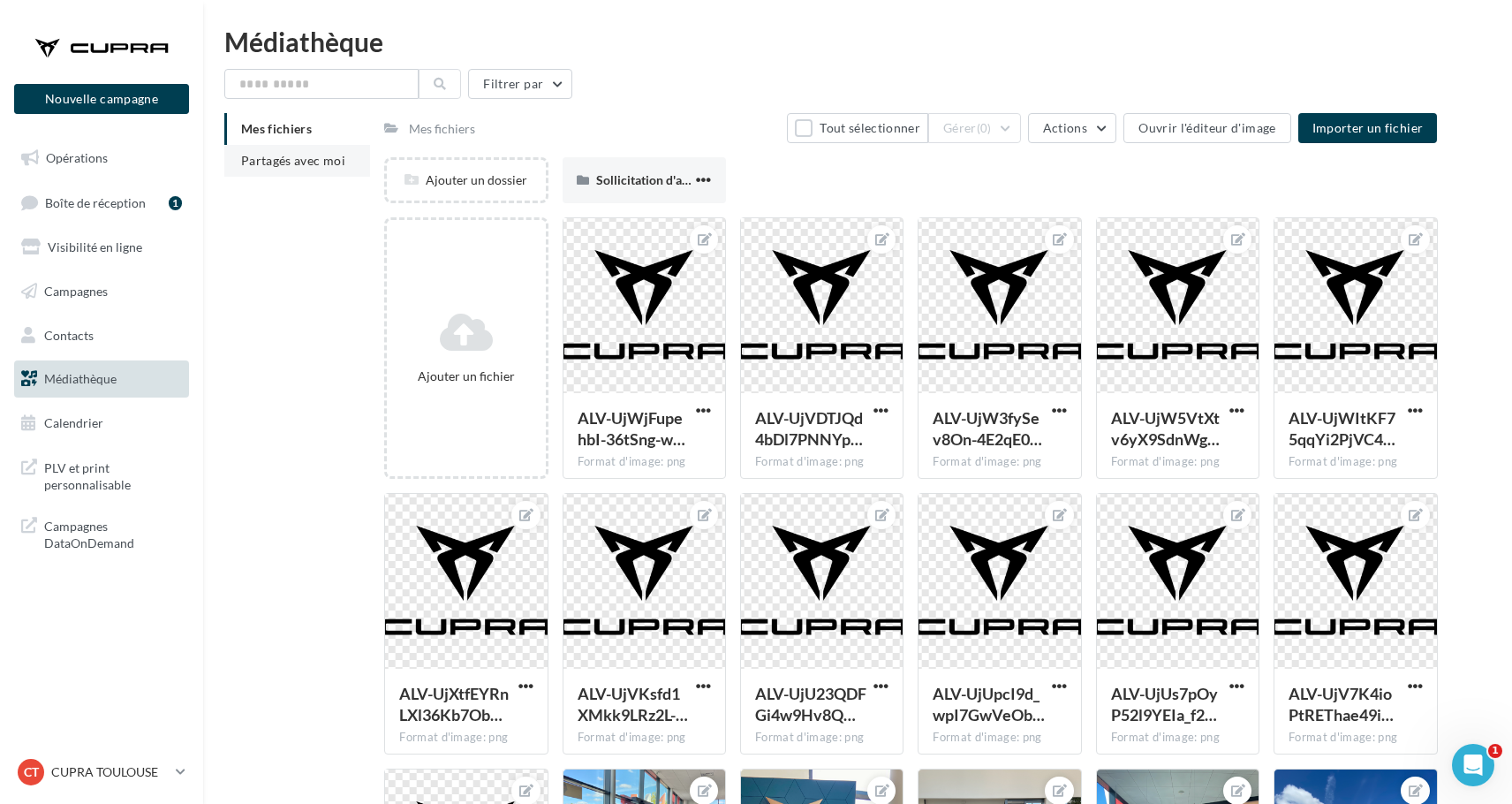
click at [290, 151] on li "Partagés avec moi" at bounding box center [297, 161] width 146 height 32
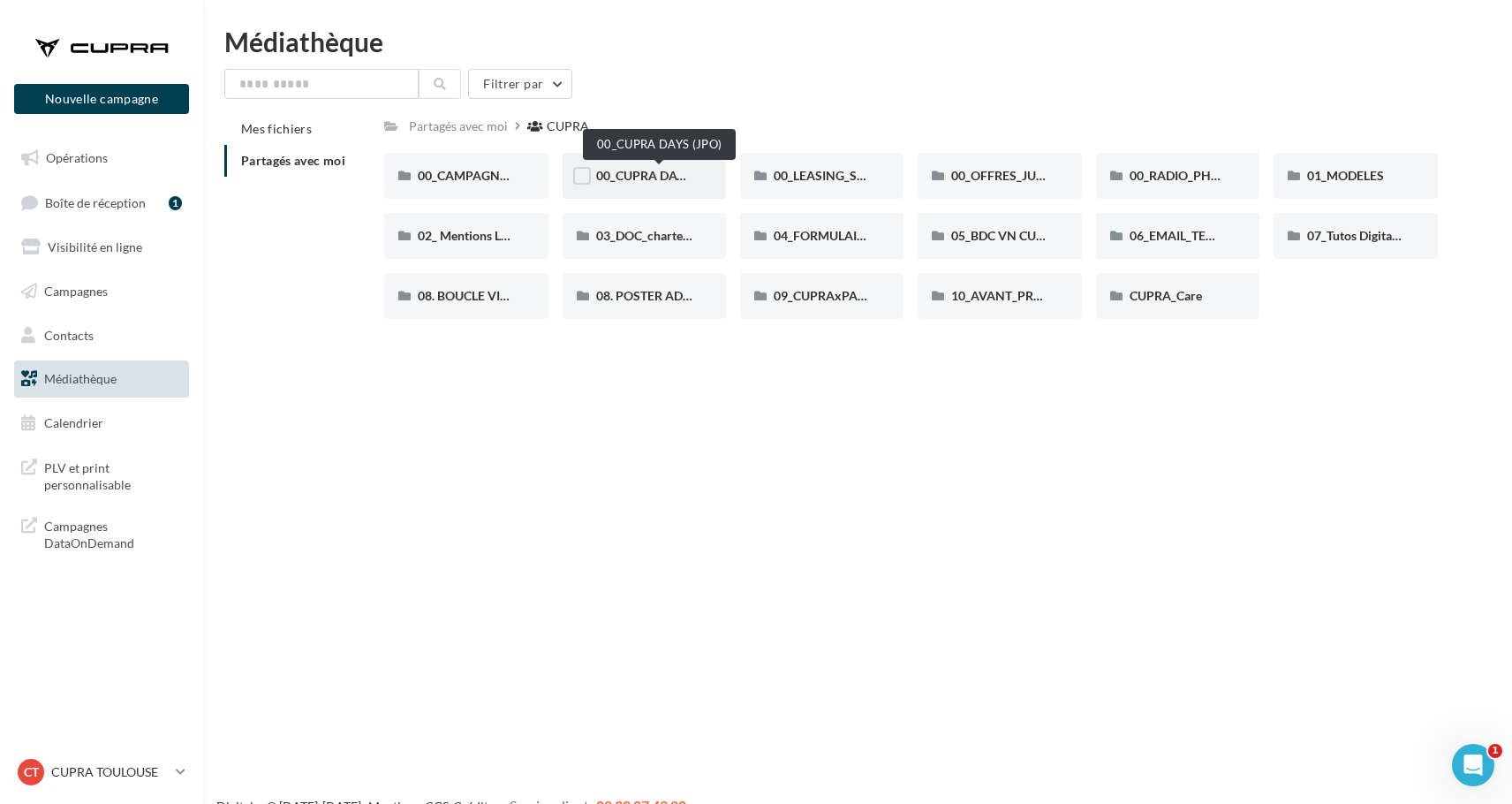
click at [618, 179] on span "00_CUPRA DAYS (JPO)" at bounding box center [660, 175] width 128 height 15
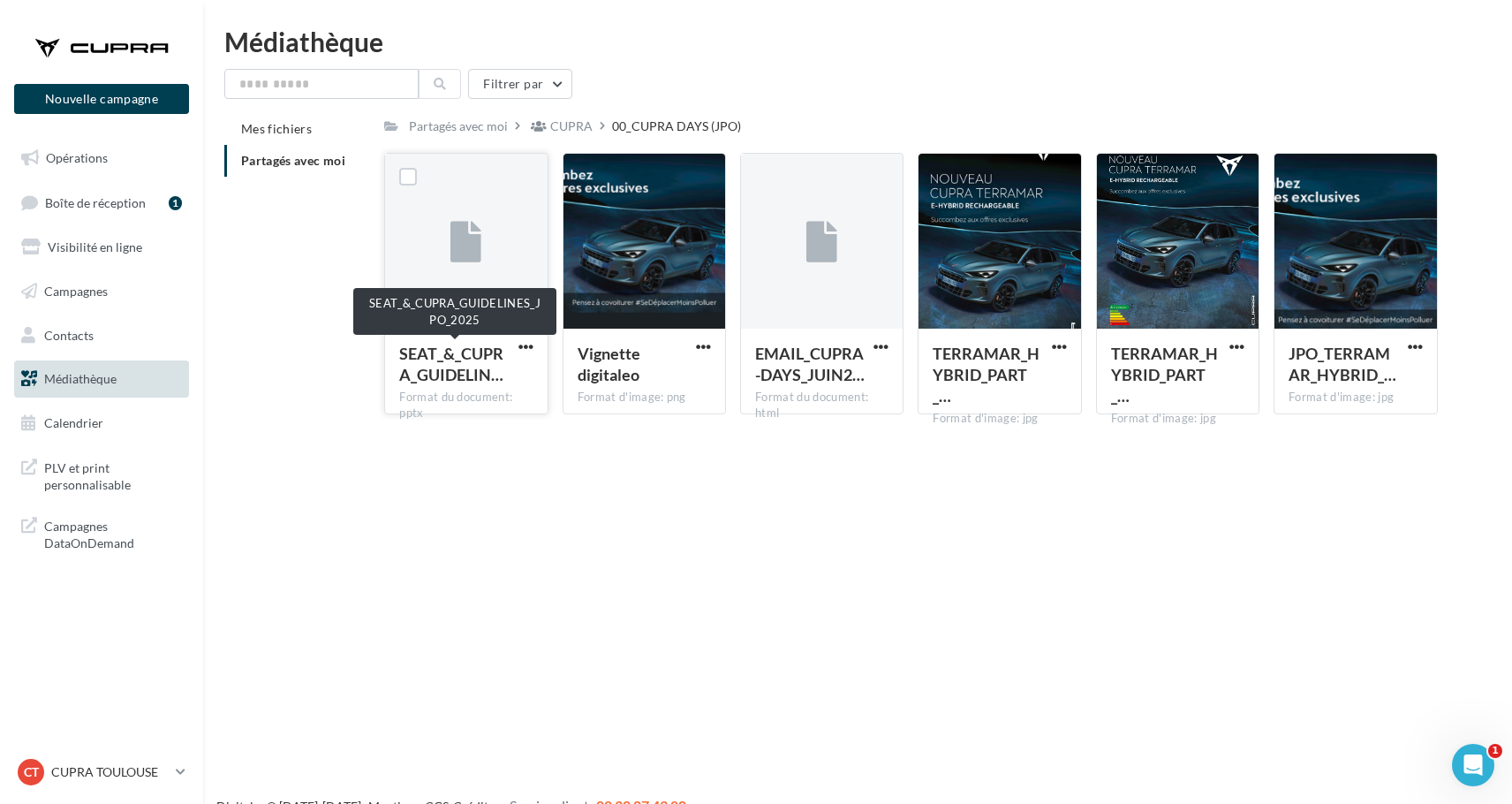
click at [511, 346] on div "SEAT_&_CUPRA_GUIDELIN…" at bounding box center [455, 364] width 112 height 42
click at [523, 346] on span "button" at bounding box center [525, 346] width 15 height 15
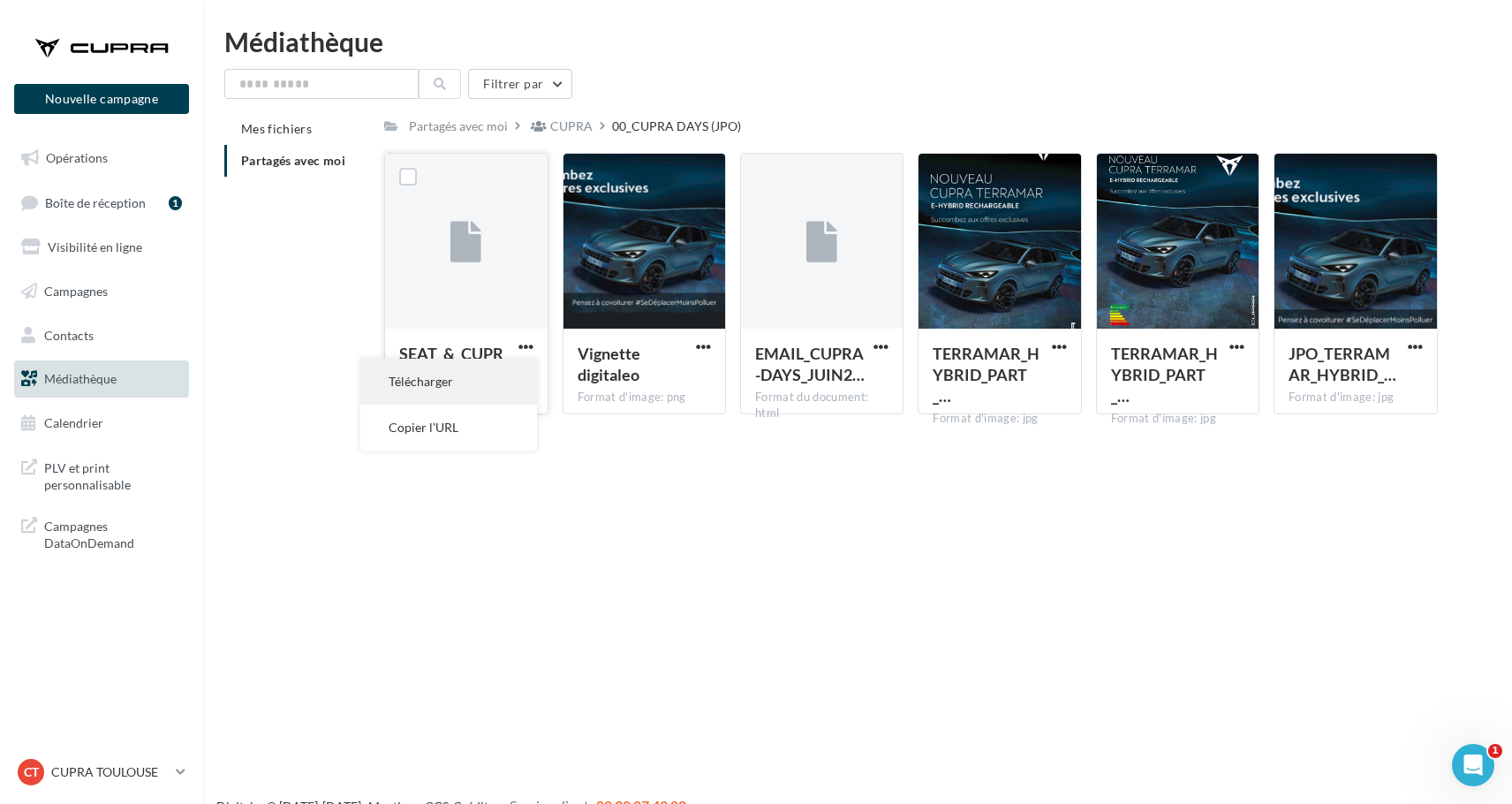
click at [521, 370] on button "Télécharger" at bounding box center [448, 382] width 177 height 46
click at [555, 127] on div "CUPRA" at bounding box center [571, 126] width 42 height 18
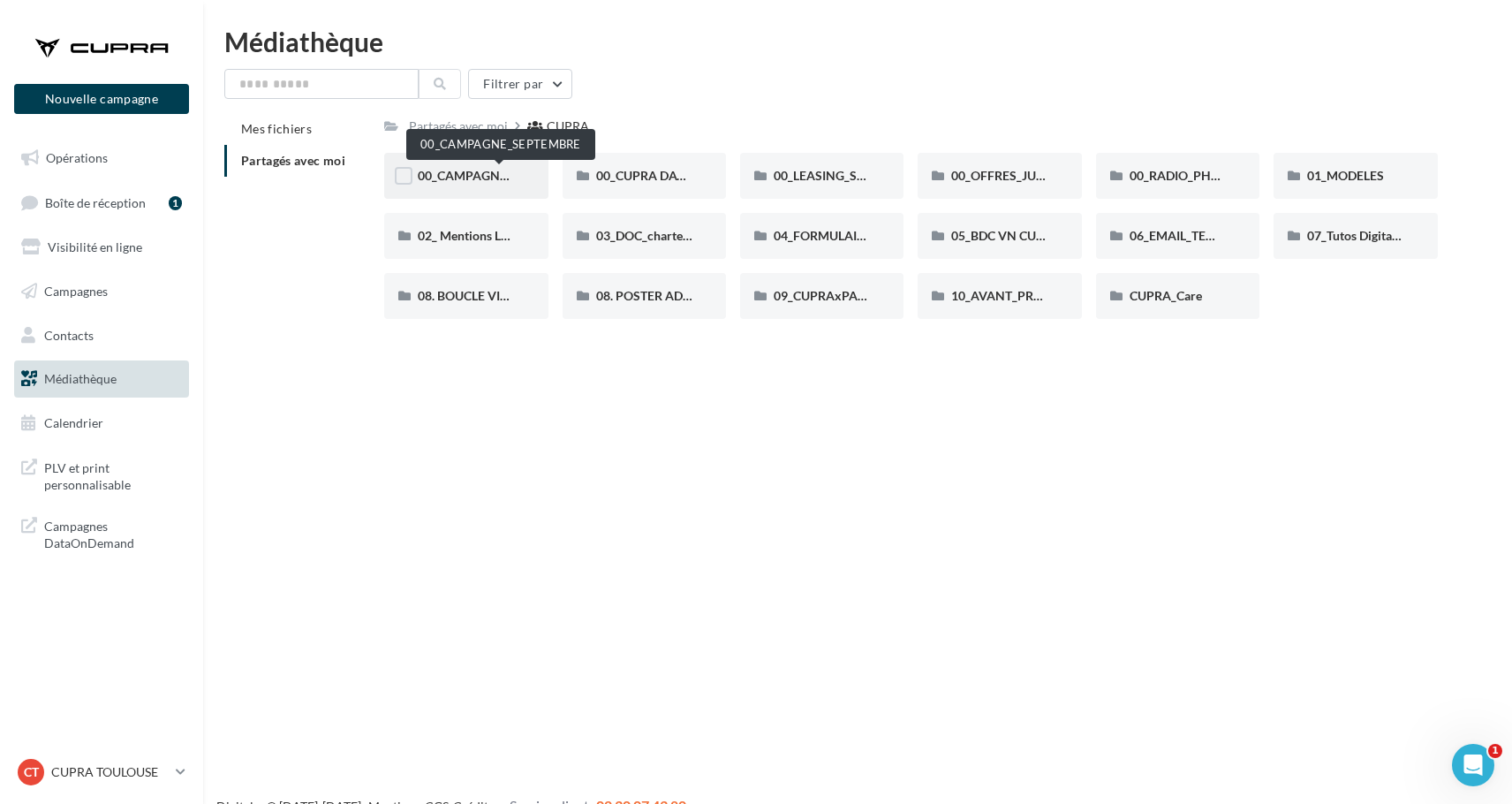
click at [492, 175] on span "00_CAMPAGNE_SEPTEMBRE" at bounding box center [500, 175] width 165 height 15
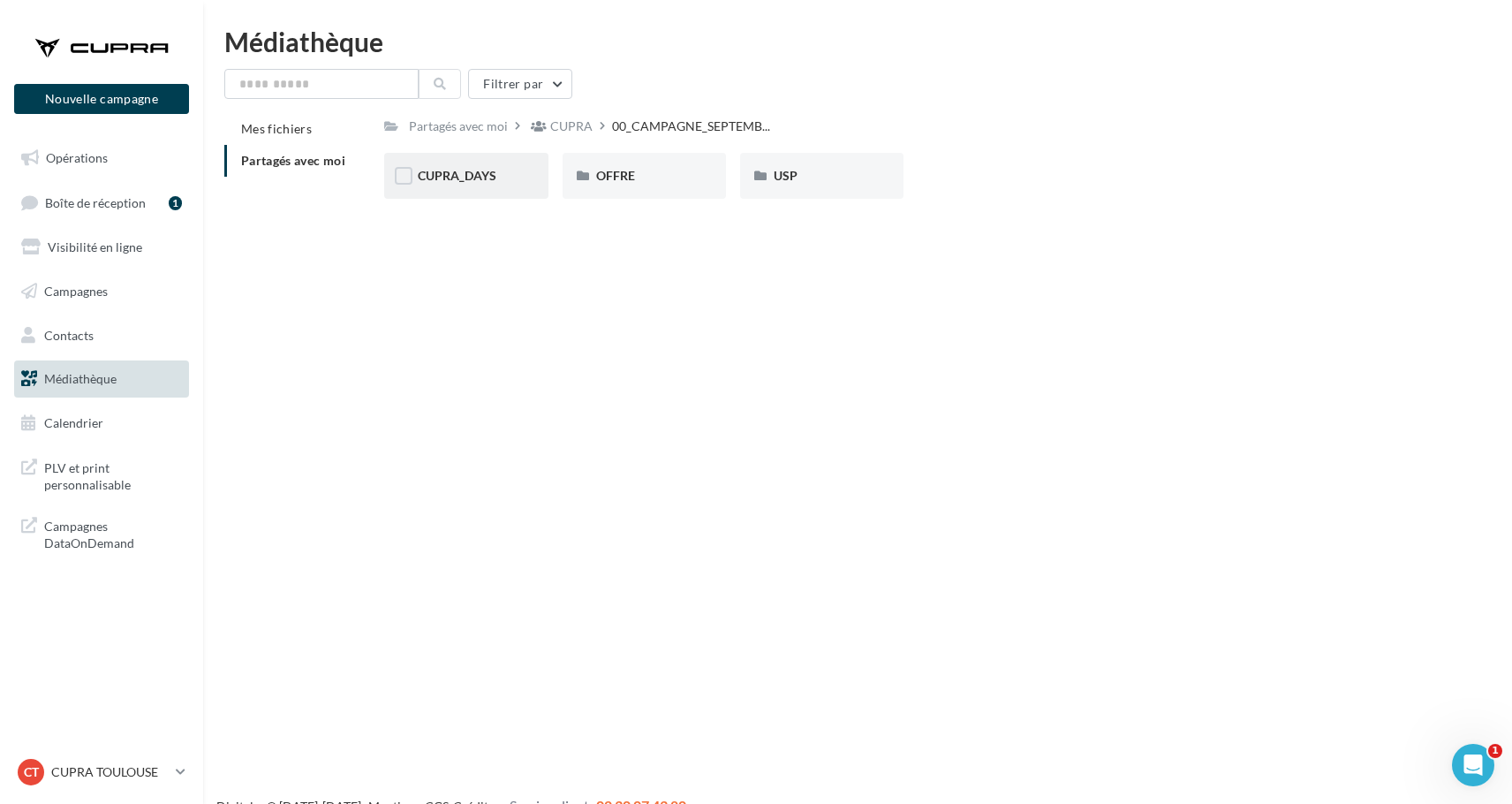
click at [487, 185] on div "CUPRA_DAYS" at bounding box center [466, 176] width 96 height 18
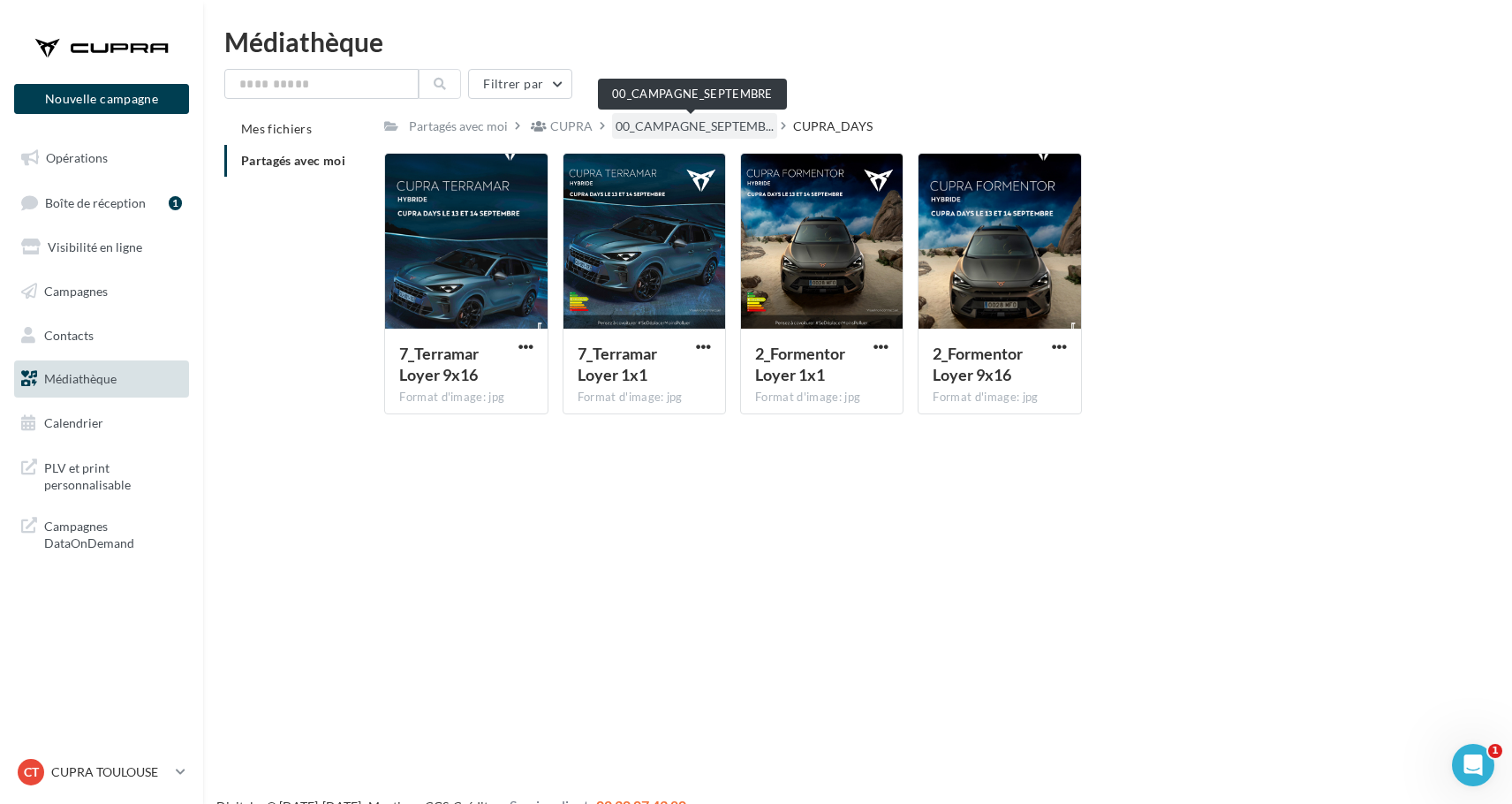
click at [690, 130] on span "00_CAMPAGNE_SEPTEMB..." at bounding box center [695, 126] width 158 height 18
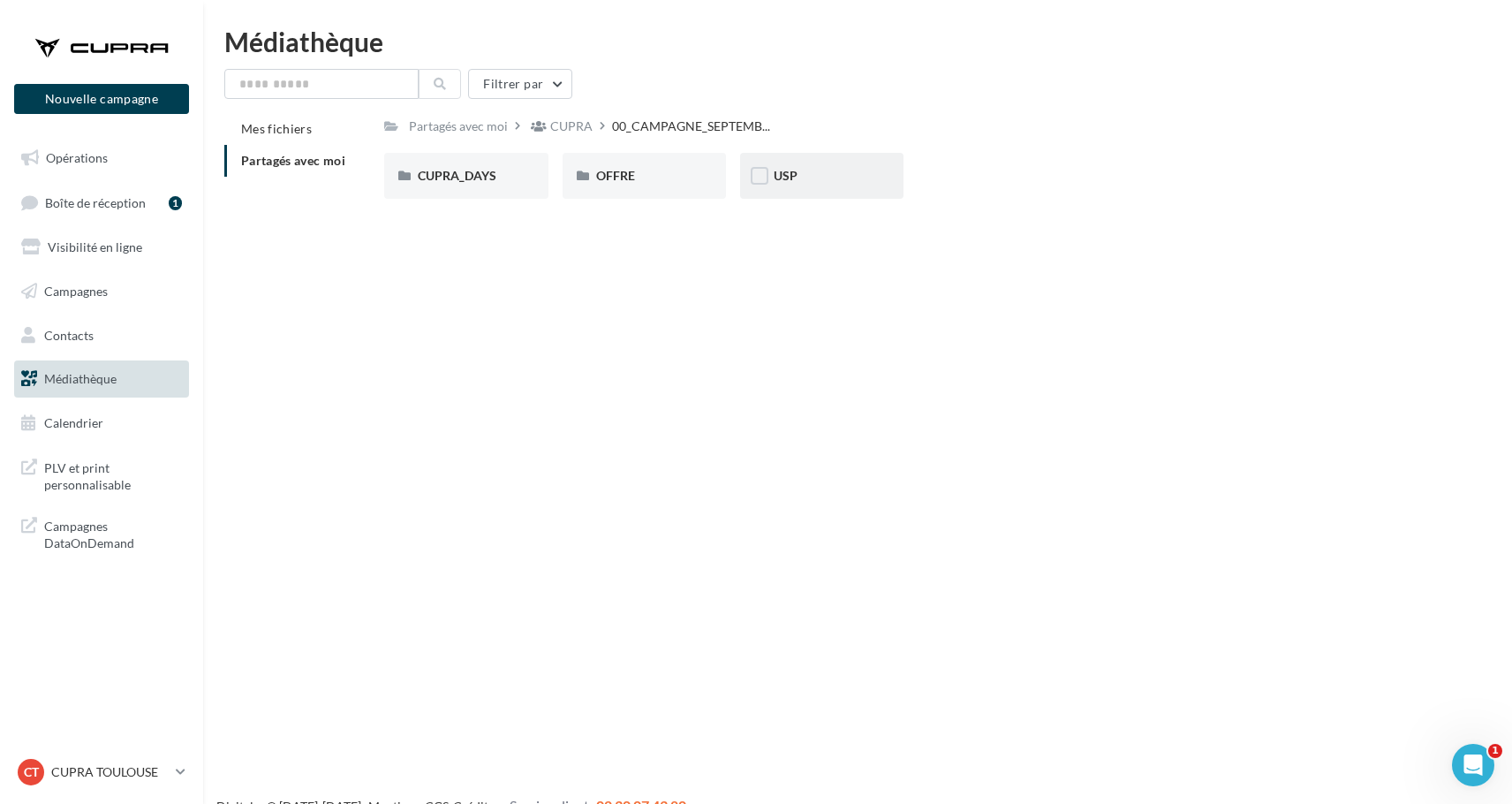
click at [800, 178] on div "USP" at bounding box center [822, 176] width 96 height 18
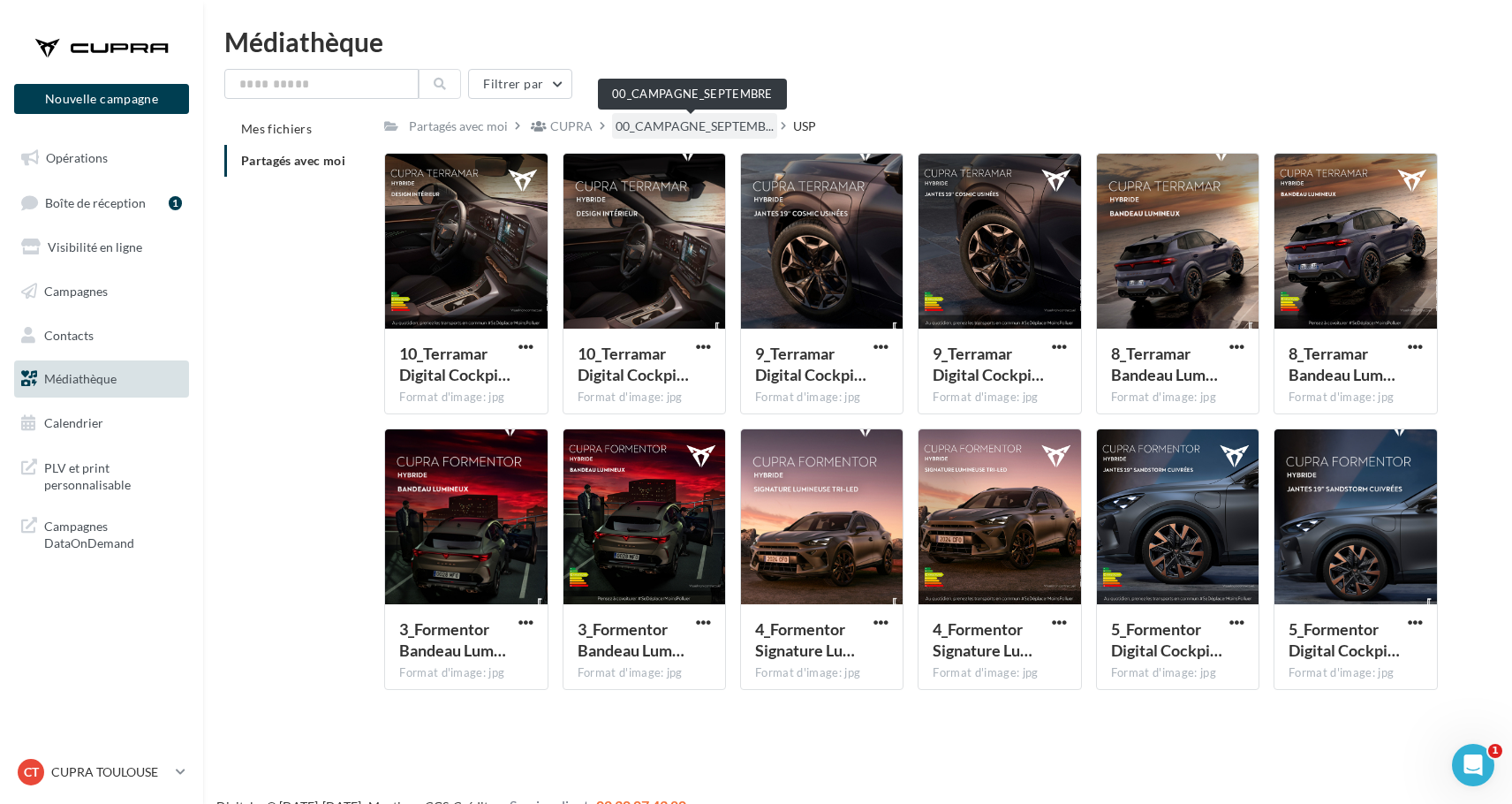
click at [679, 126] on span "00_CAMPAGNE_SEPTEMB..." at bounding box center [695, 126] width 158 height 18
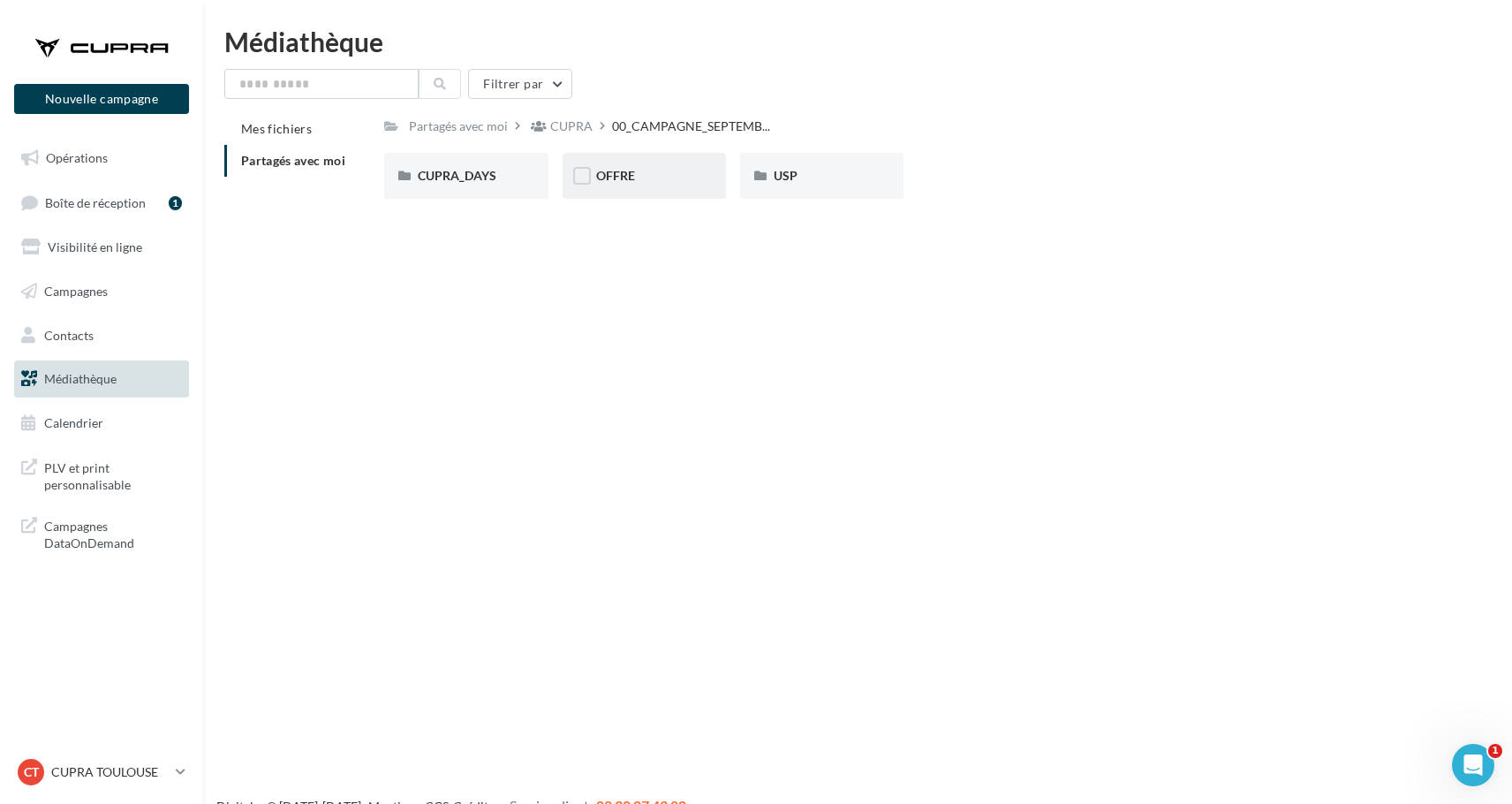
click at [635, 160] on div "OFFRE" at bounding box center [644, 176] width 163 height 46
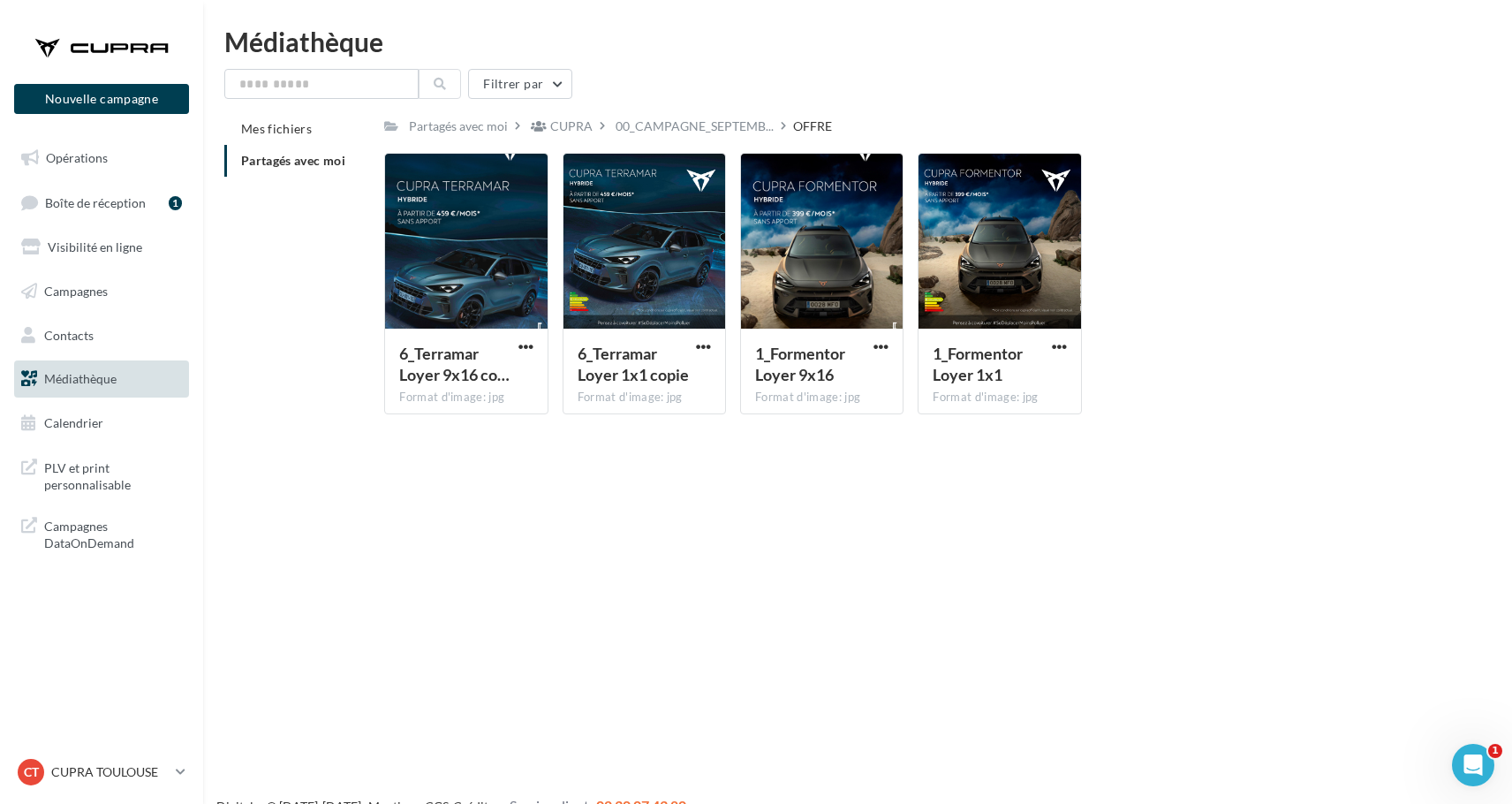
click at [776, 504] on div "Nouvelle campagne Nouvelle campagne Opérations Boîte de réception 1 Visibilité …" at bounding box center [756, 430] width 1512 height 804
click at [663, 136] on div "00_CAMPAGNE_SEPTEMB..." at bounding box center [694, 126] width 165 height 26
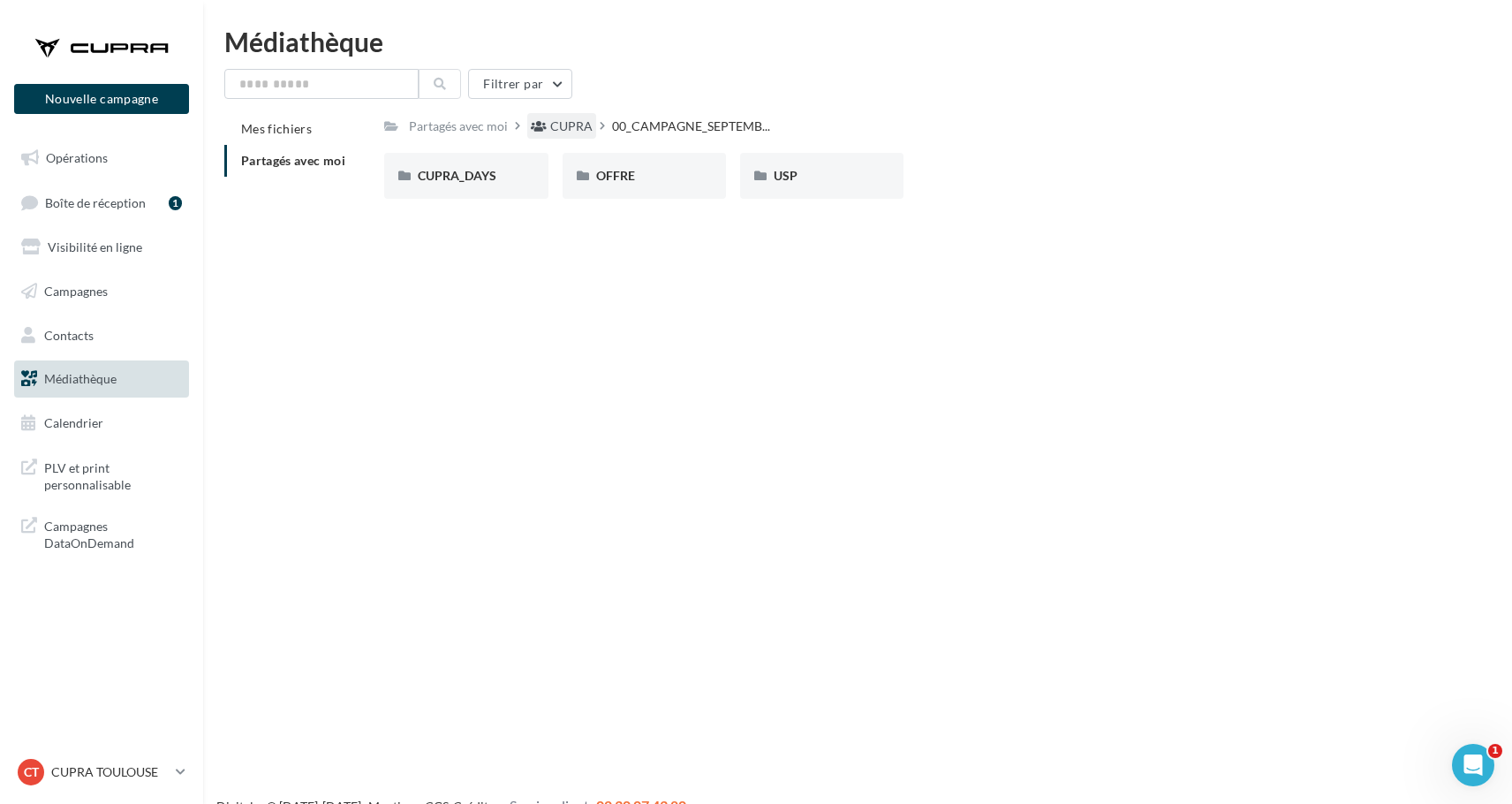
click at [571, 129] on div "CUPRA" at bounding box center [571, 126] width 42 height 18
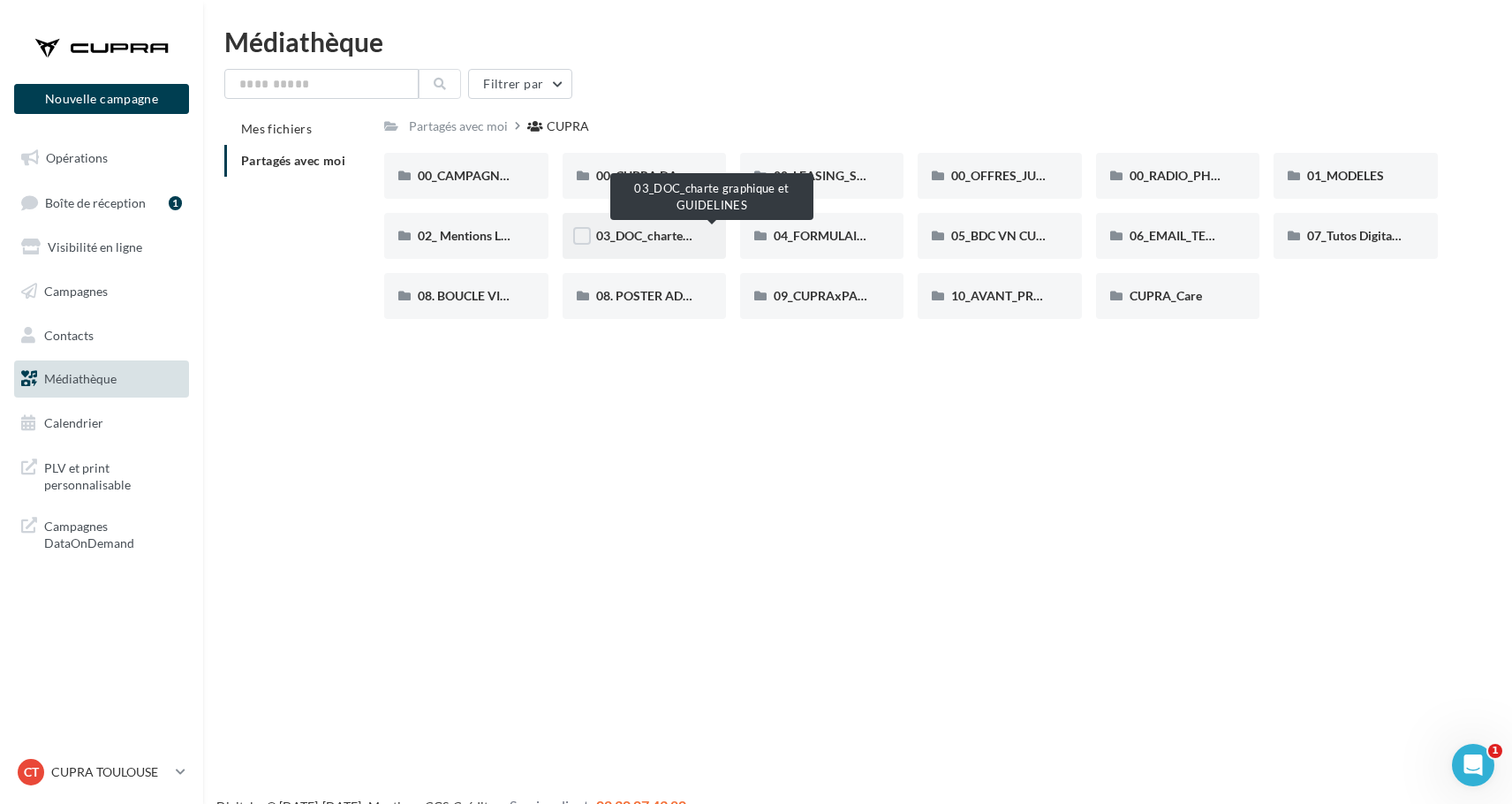
click at [684, 230] on span "03_DOC_charte graphique et GUIDELINES" at bounding box center [711, 235] width 231 height 15
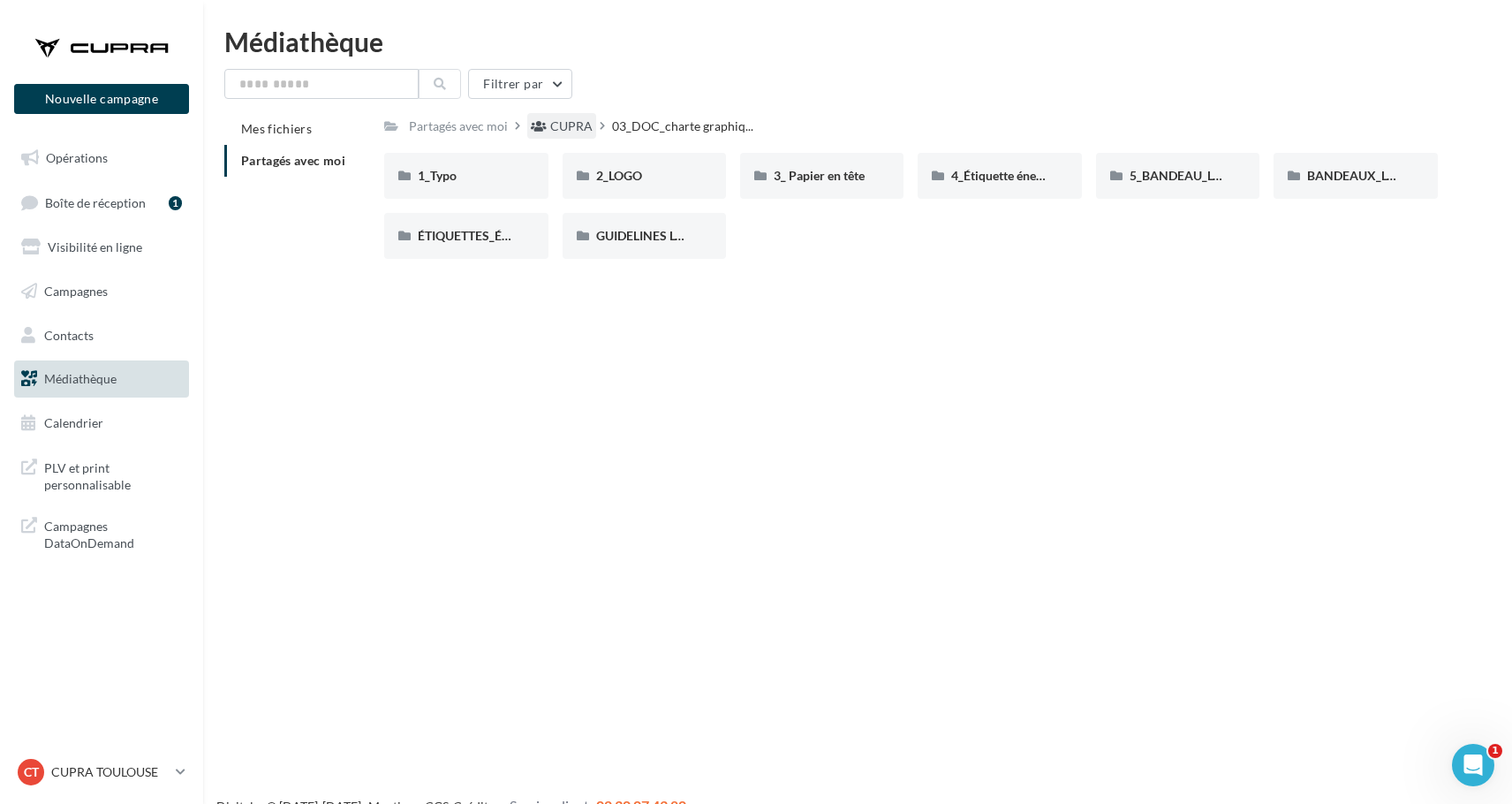
click at [578, 127] on div "CUPRA" at bounding box center [571, 126] width 42 height 18
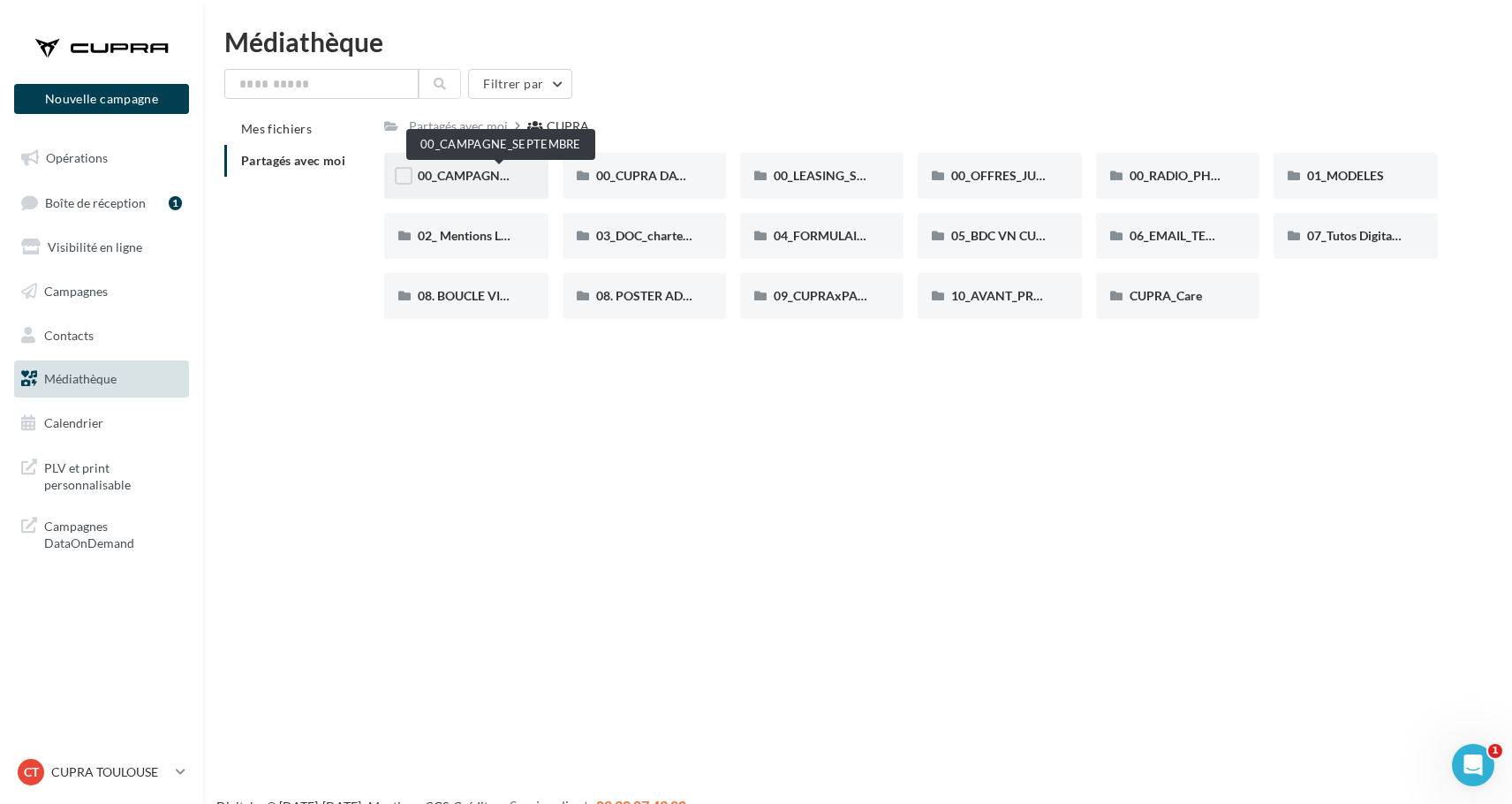
click at [484, 181] on span "00_CAMPAGNE_SEPTEMBRE" at bounding box center [500, 175] width 165 height 15
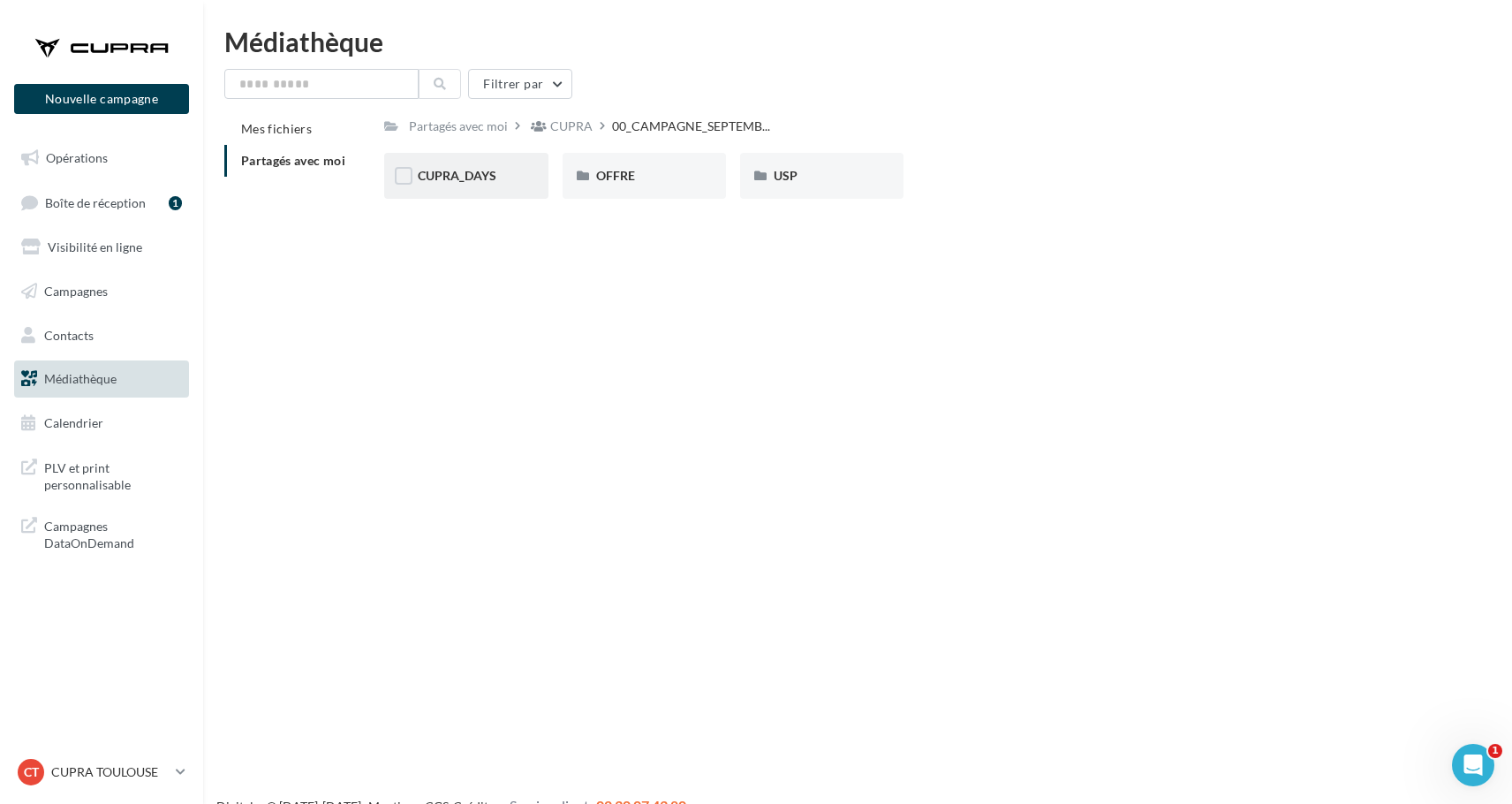
click at [502, 175] on div "CUPRA_DAYS" at bounding box center [466, 176] width 96 height 18
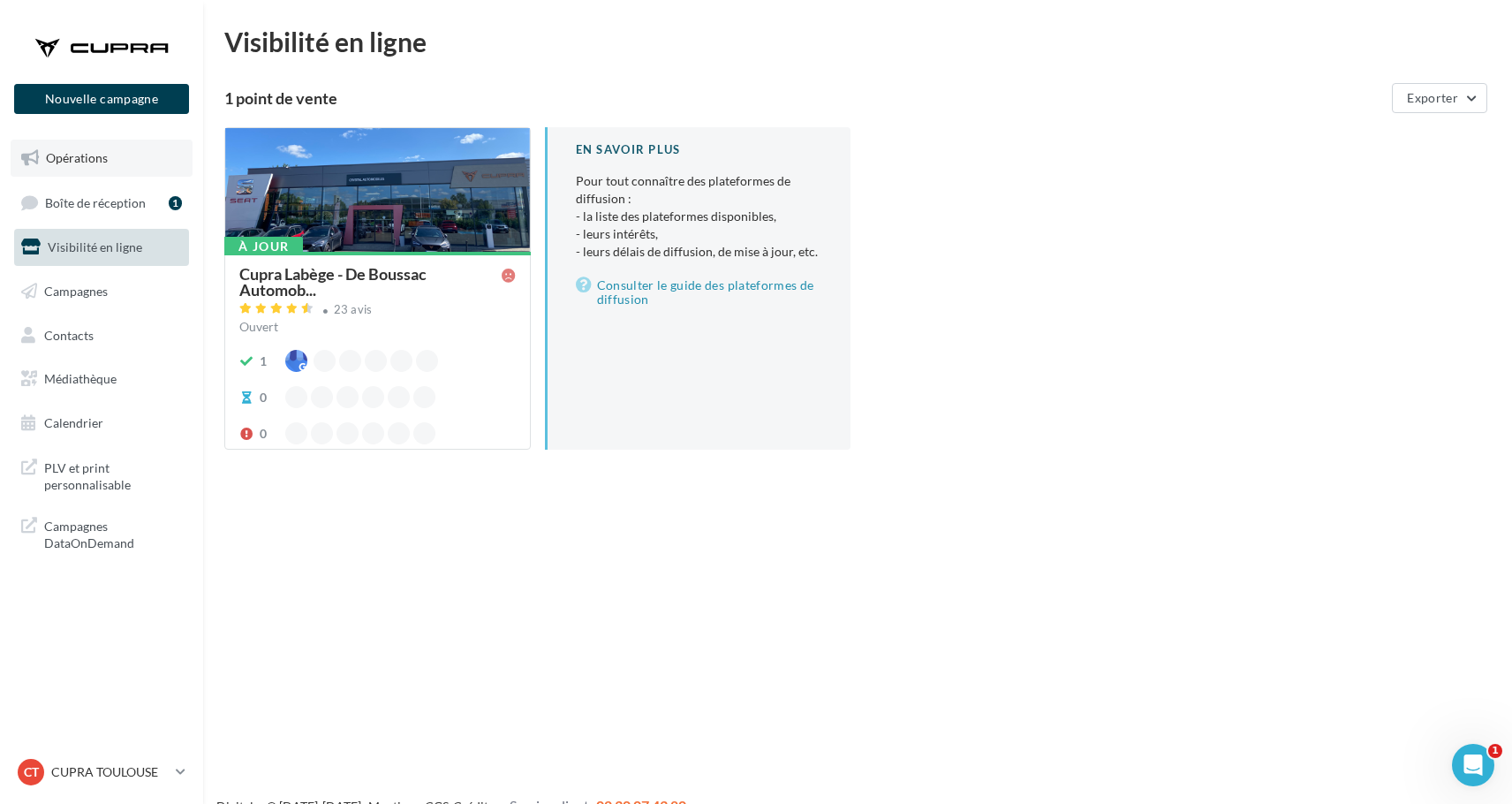
click at [115, 157] on link "Opérations" at bounding box center [102, 158] width 182 height 37
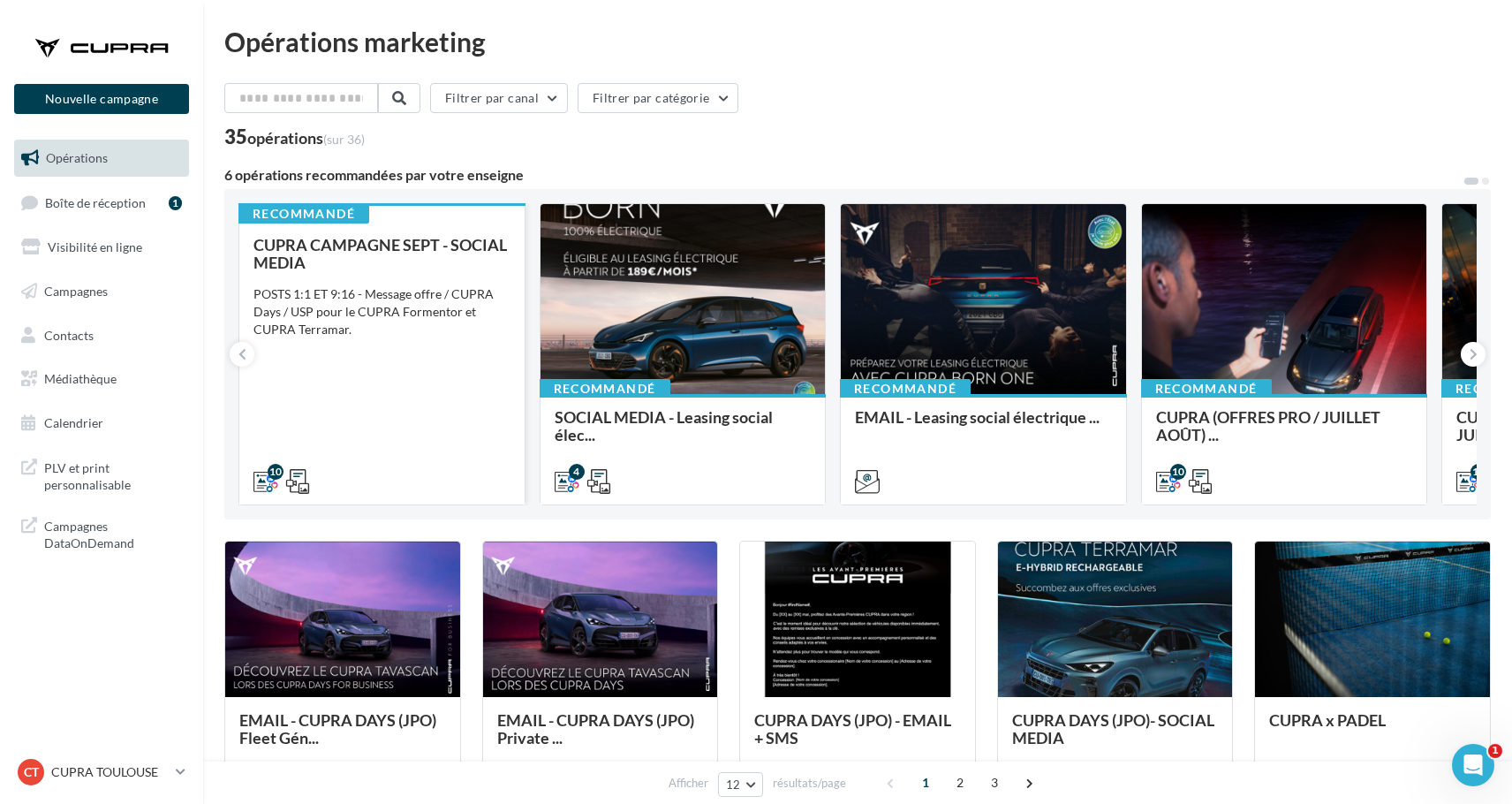
click at [385, 336] on div "POSTS 1:1 ET 9:16 - Message offre / CUPRA Days / USP pour le CUPRA Formentor et…" at bounding box center [381, 311] width 257 height 53
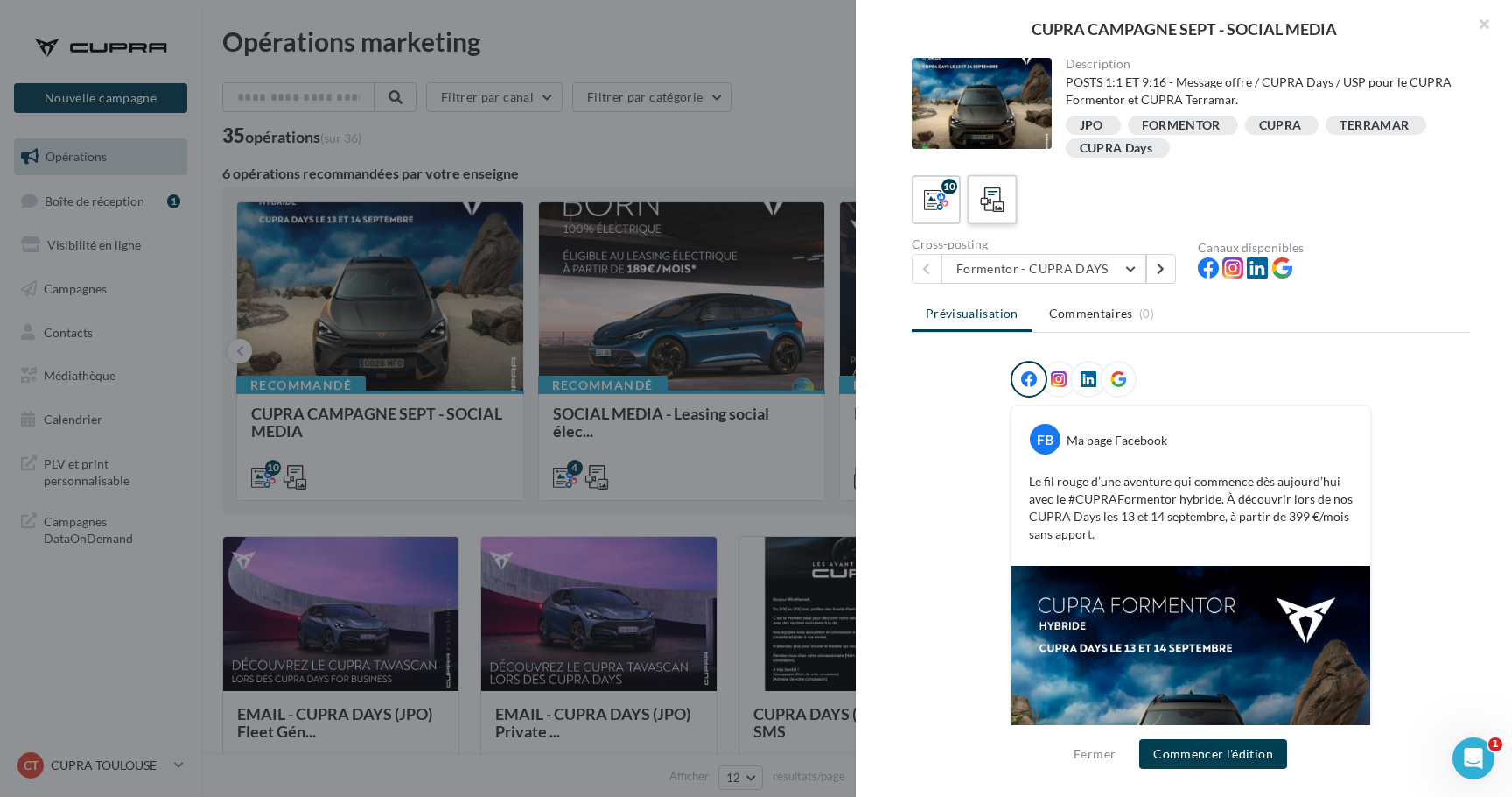
click at [999, 210] on icon at bounding box center [993, 200] width 26 height 26
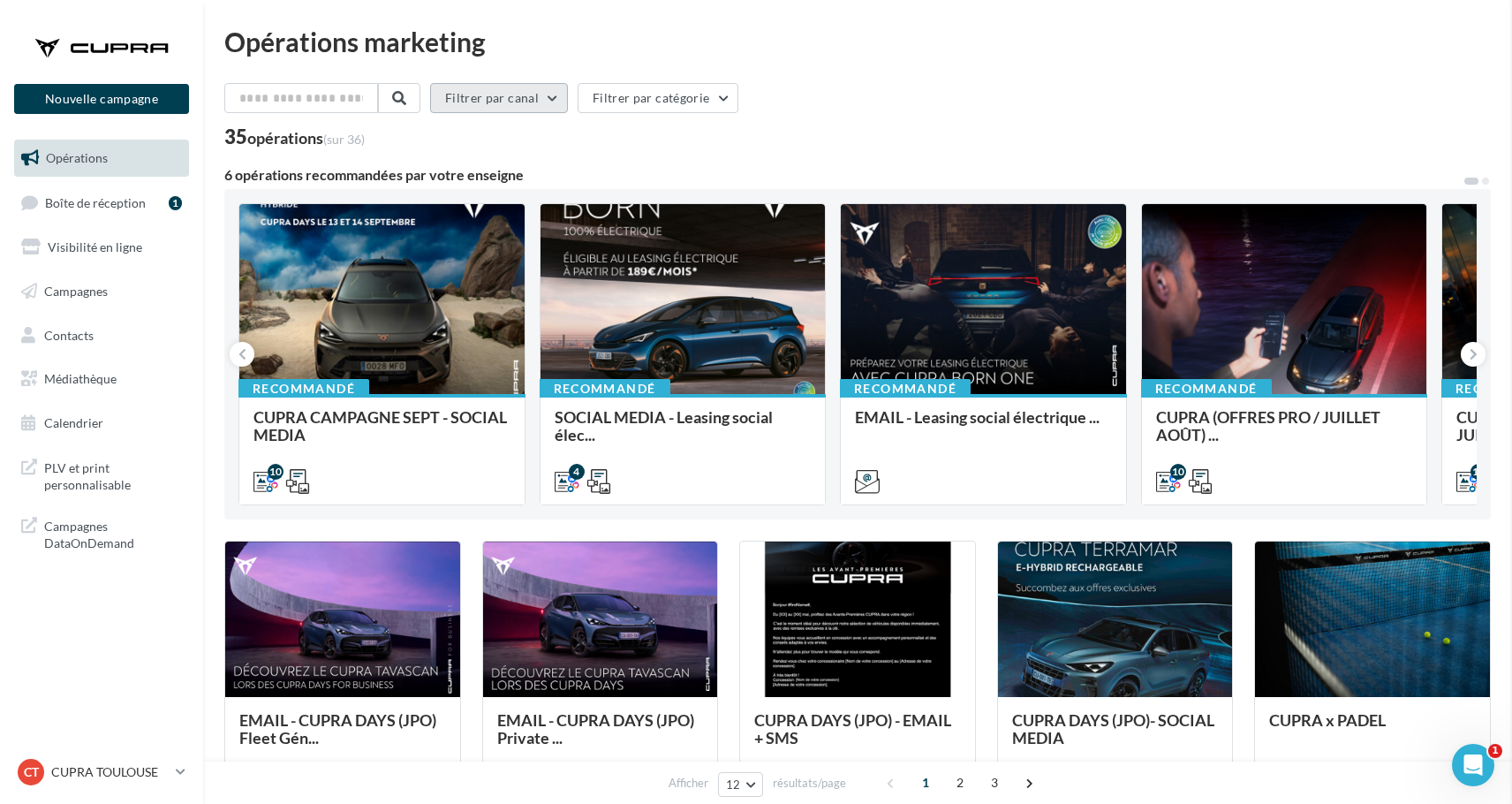
click at [517, 107] on button "Filtrer par canal" at bounding box center [499, 98] width 138 height 30
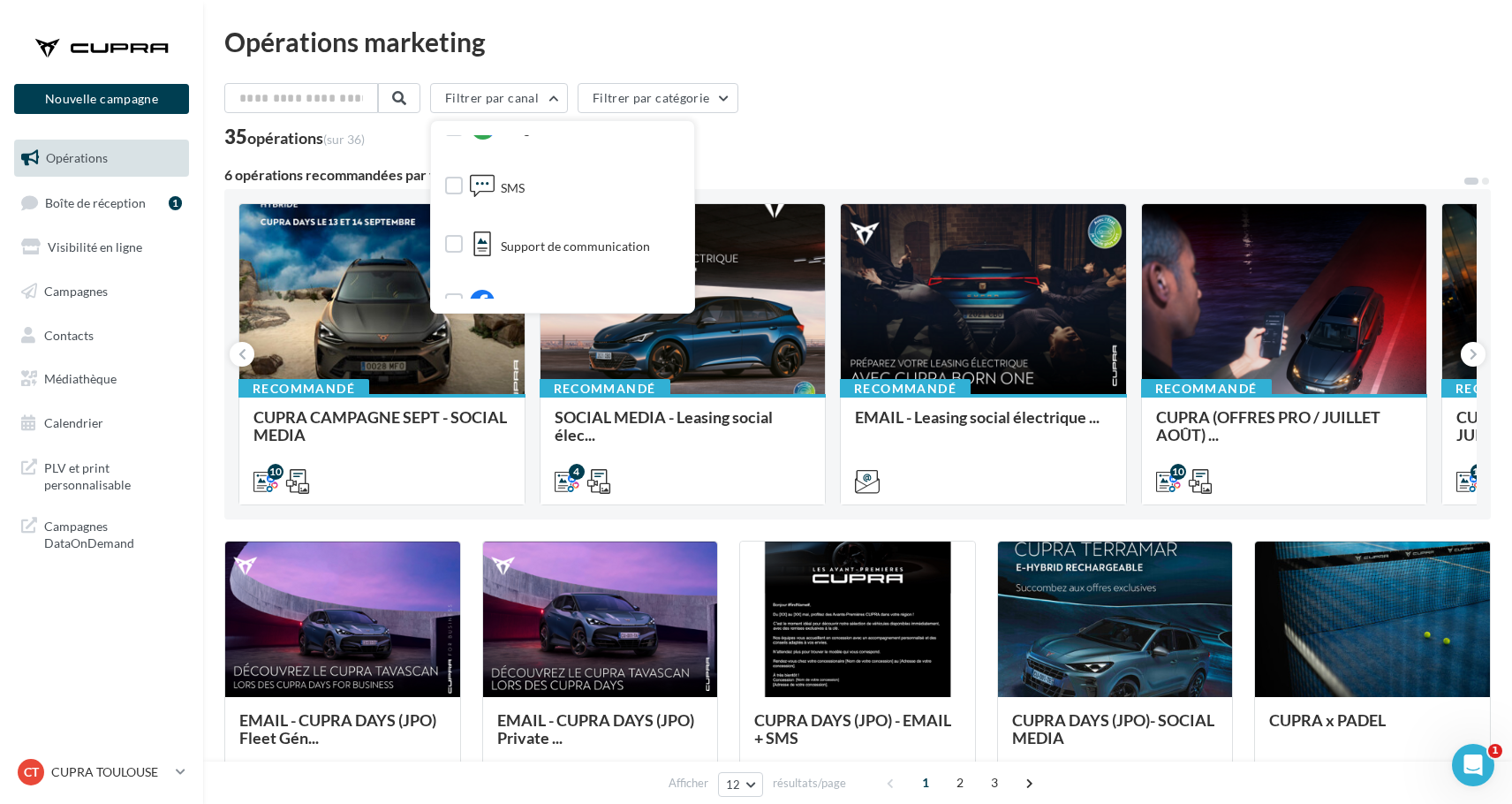
scroll to position [269, 0]
click at [382, 142] on div "35 opérations (sur 36)" at bounding box center [857, 138] width 1266 height 23
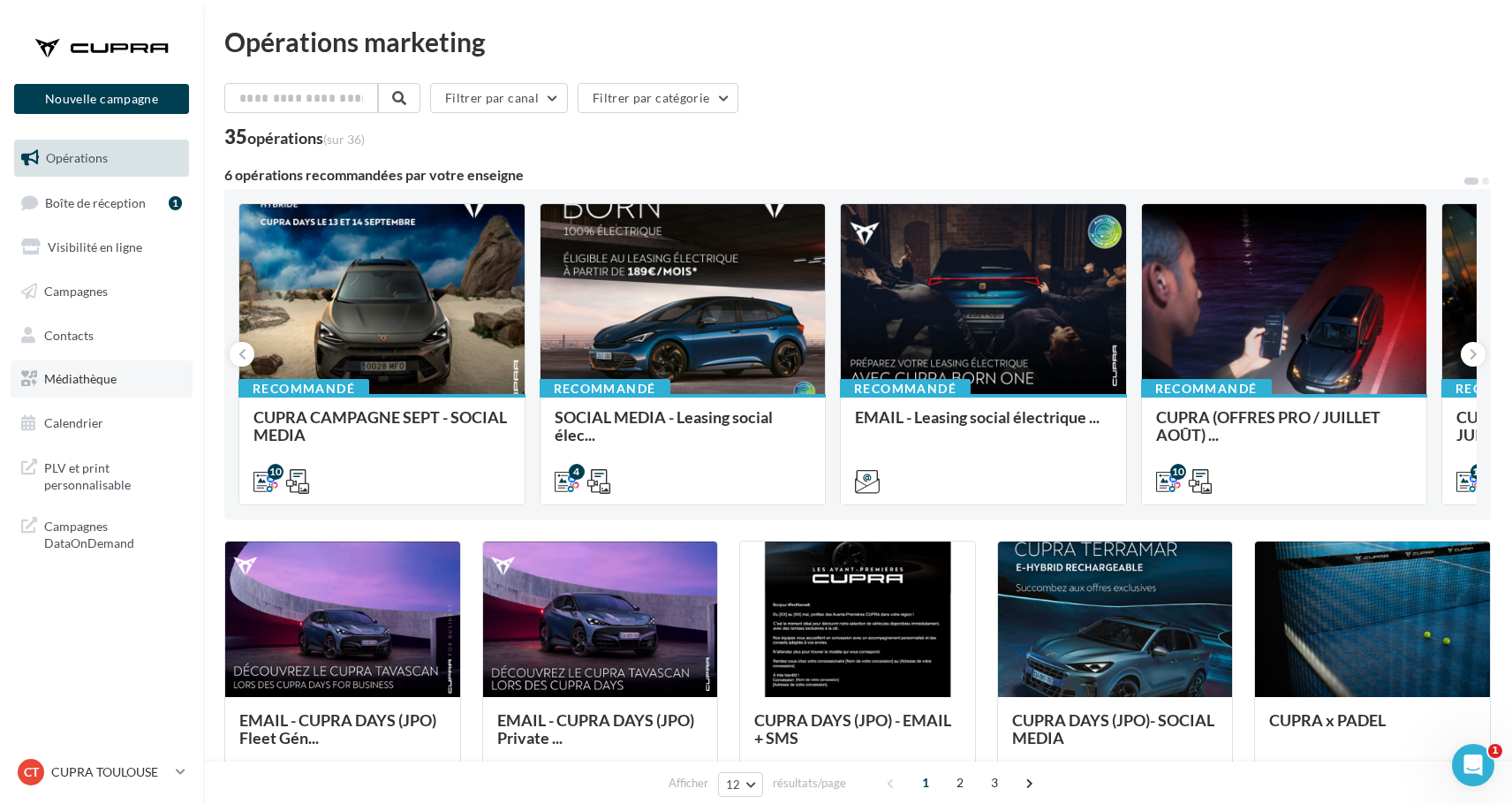
click at [130, 388] on link "Médiathèque" at bounding box center [102, 378] width 182 height 37
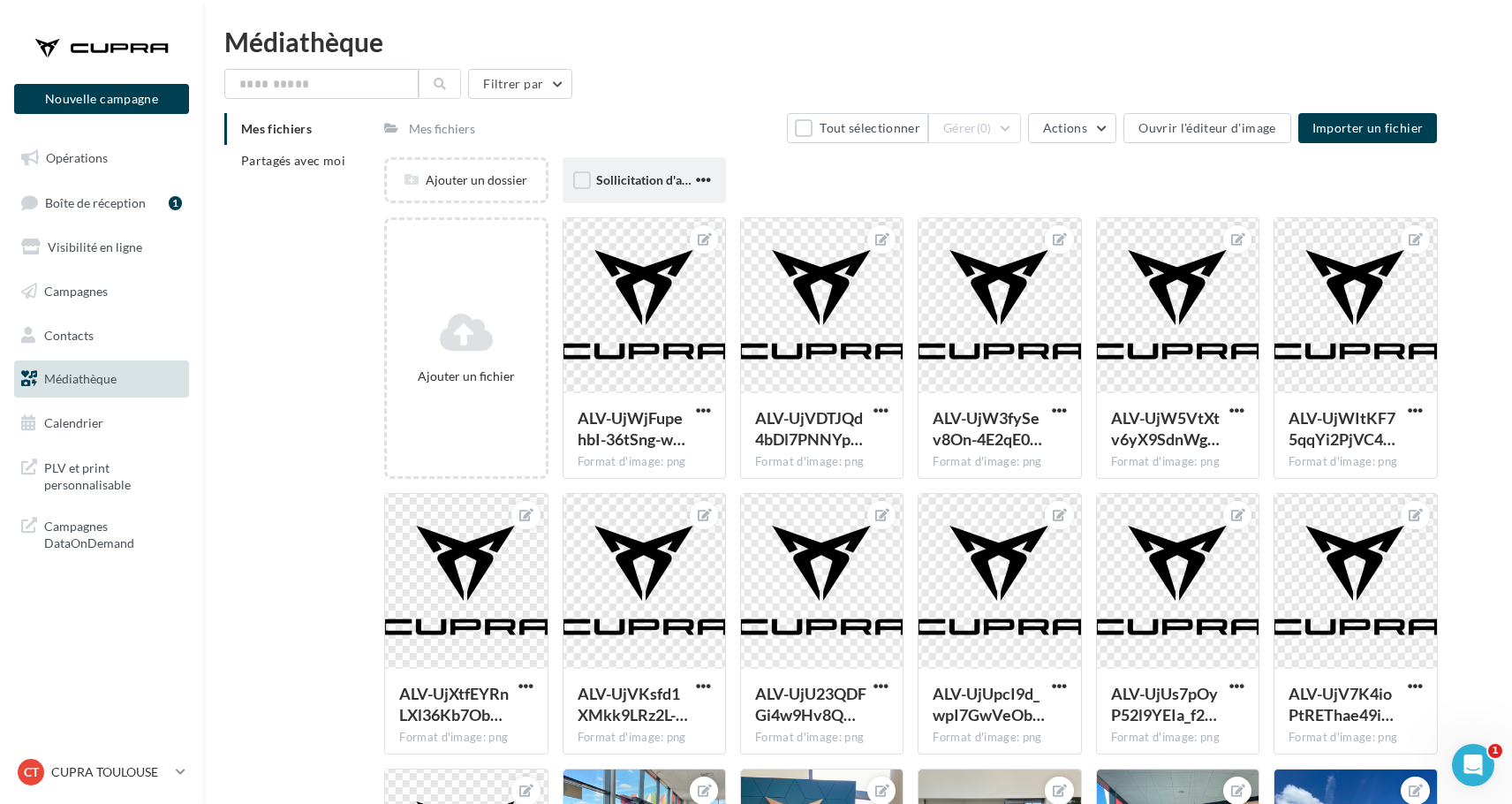
click at [618, 165] on div "Sollicitation d'avis" at bounding box center [644, 180] width 163 height 46
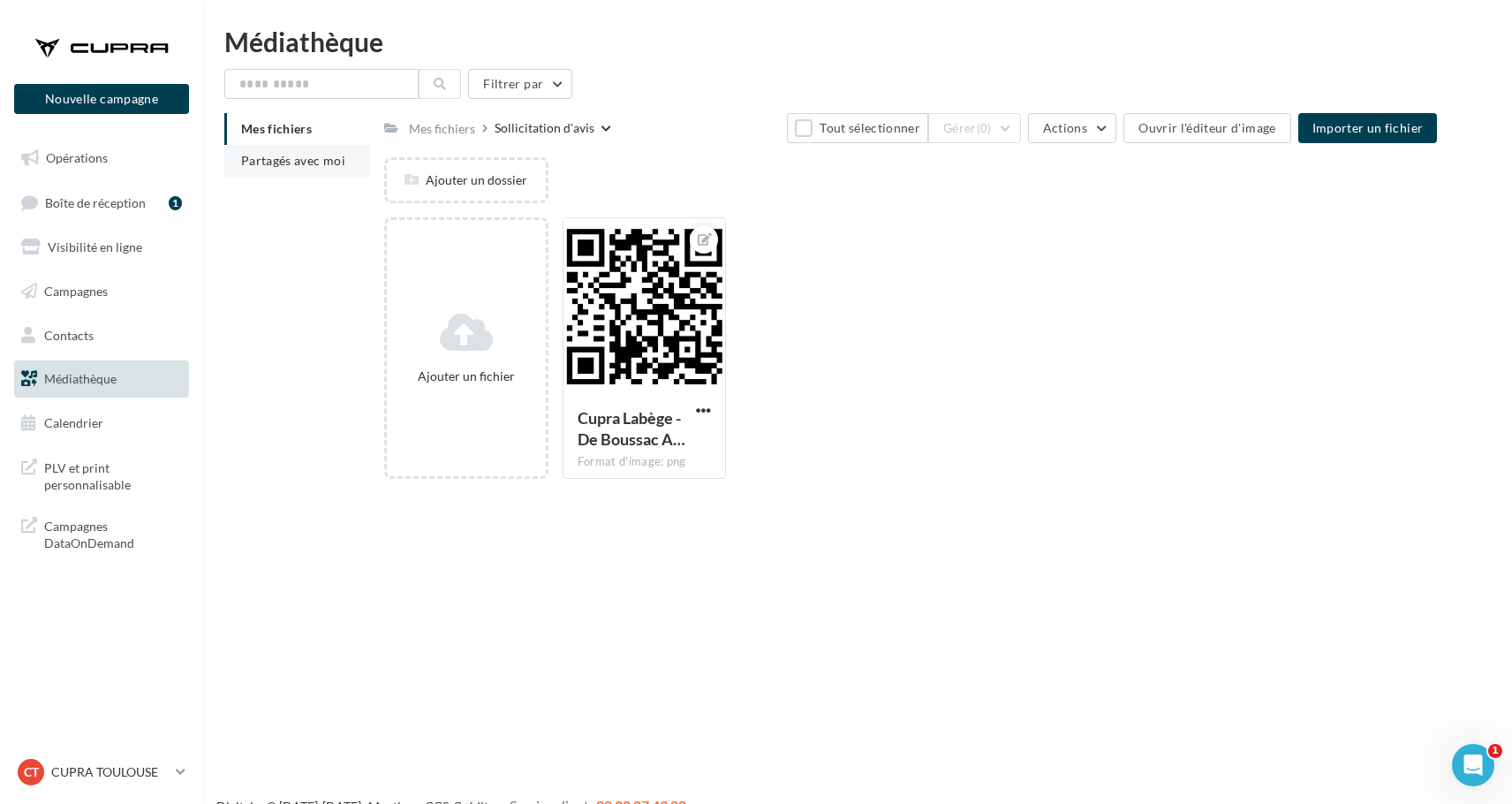
click at [298, 152] on li "Partagés avec moi" at bounding box center [297, 161] width 146 height 32
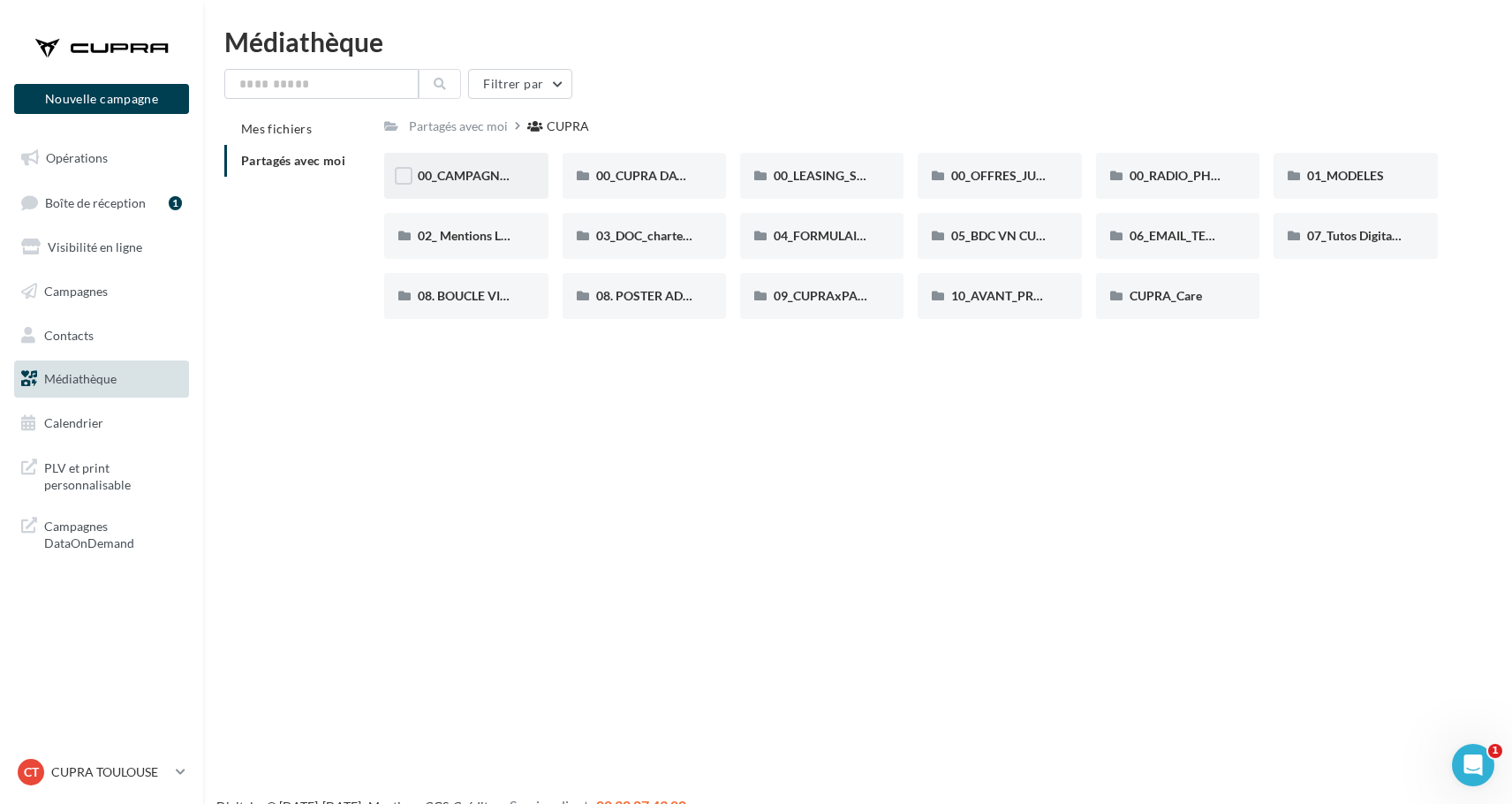
click at [485, 184] on div "00_CAMPAGNE_SEPTEMBRE" at bounding box center [466, 176] width 96 height 18
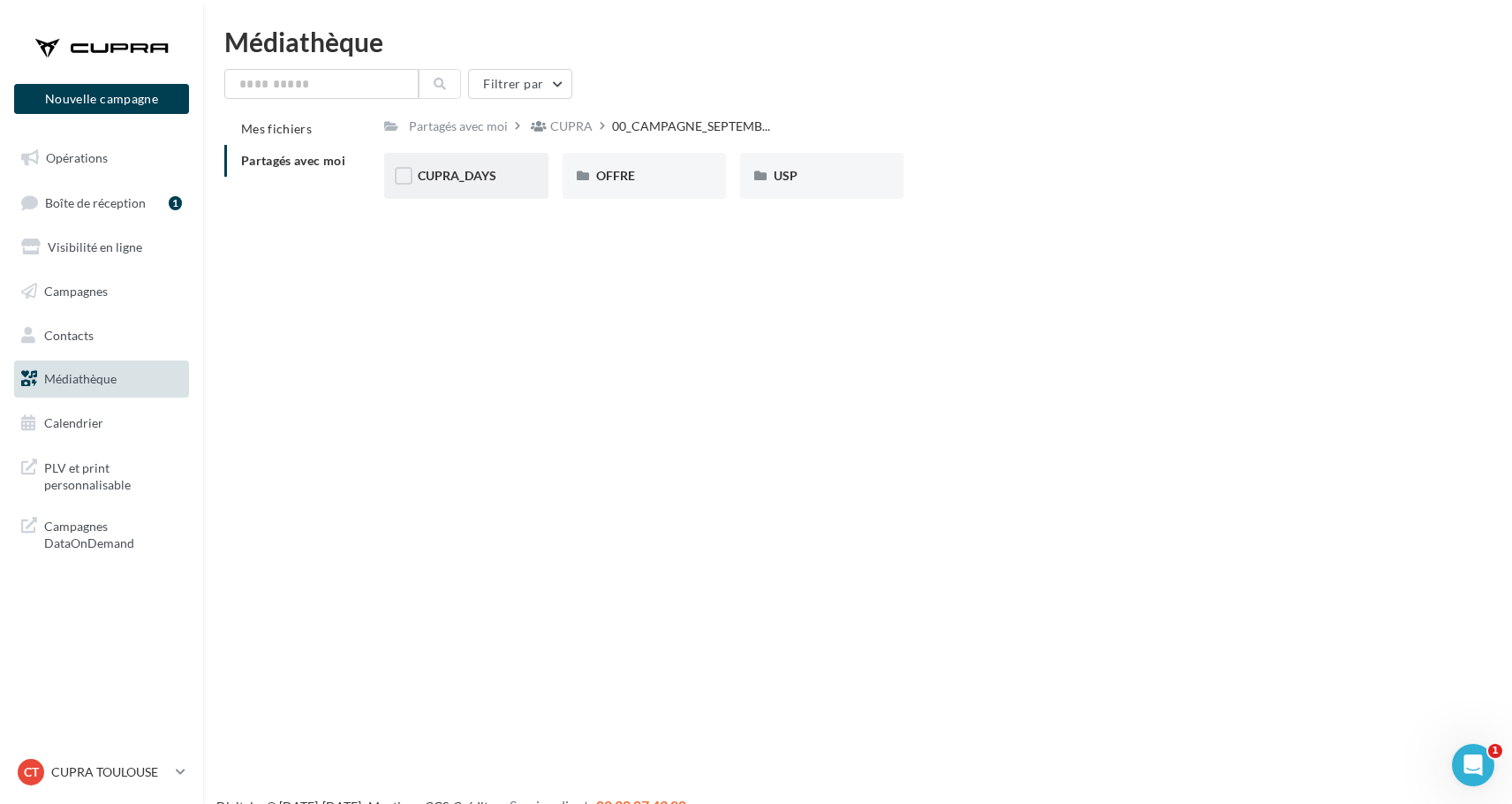
click at [501, 182] on div "CUPRA_DAYS" at bounding box center [466, 176] width 96 height 18
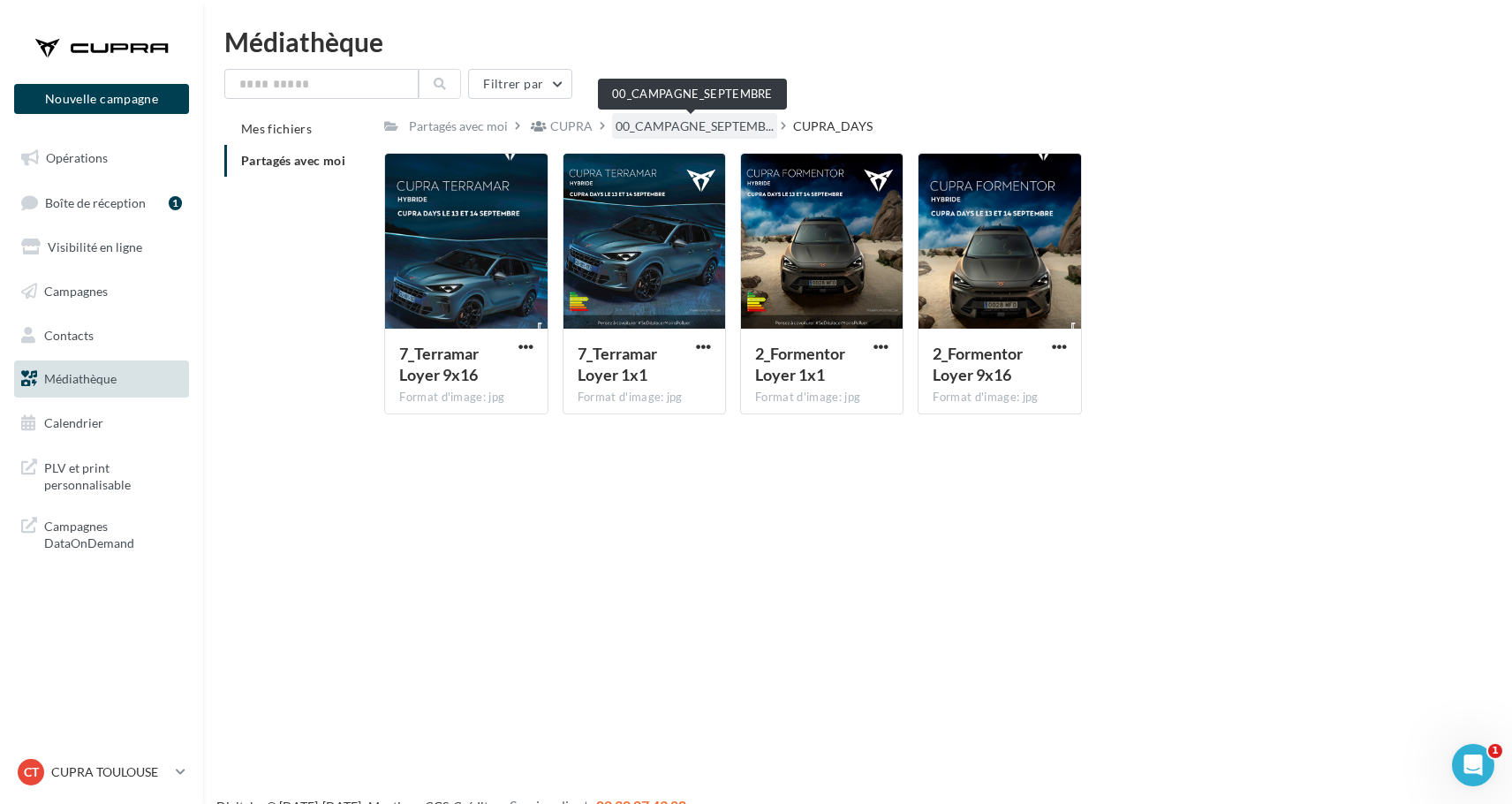
click at [734, 122] on span "00_CAMPAGNE_SEPTEMB..." at bounding box center [695, 126] width 158 height 18
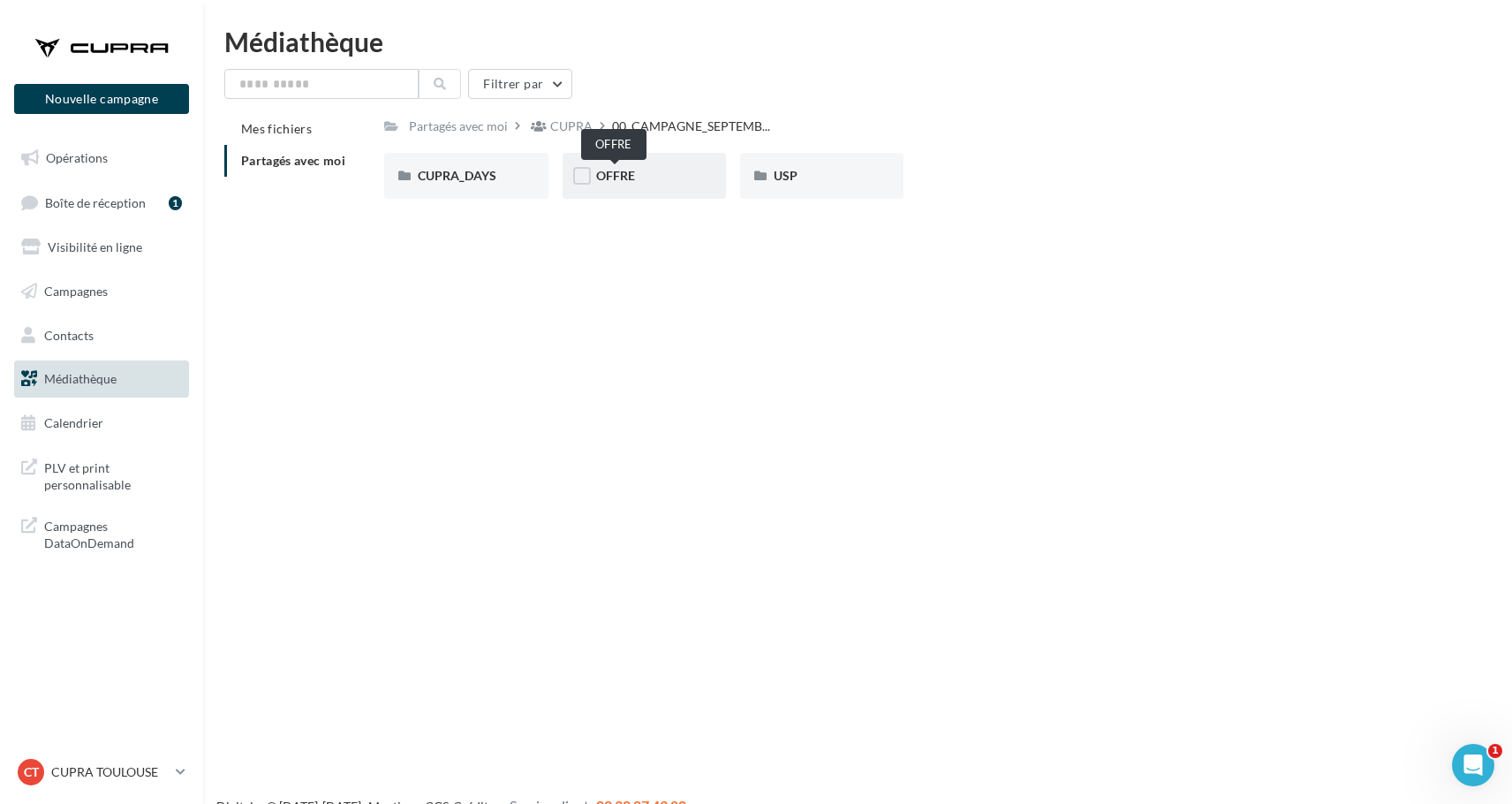
click at [611, 173] on span "OFFRE" at bounding box center [615, 175] width 39 height 15
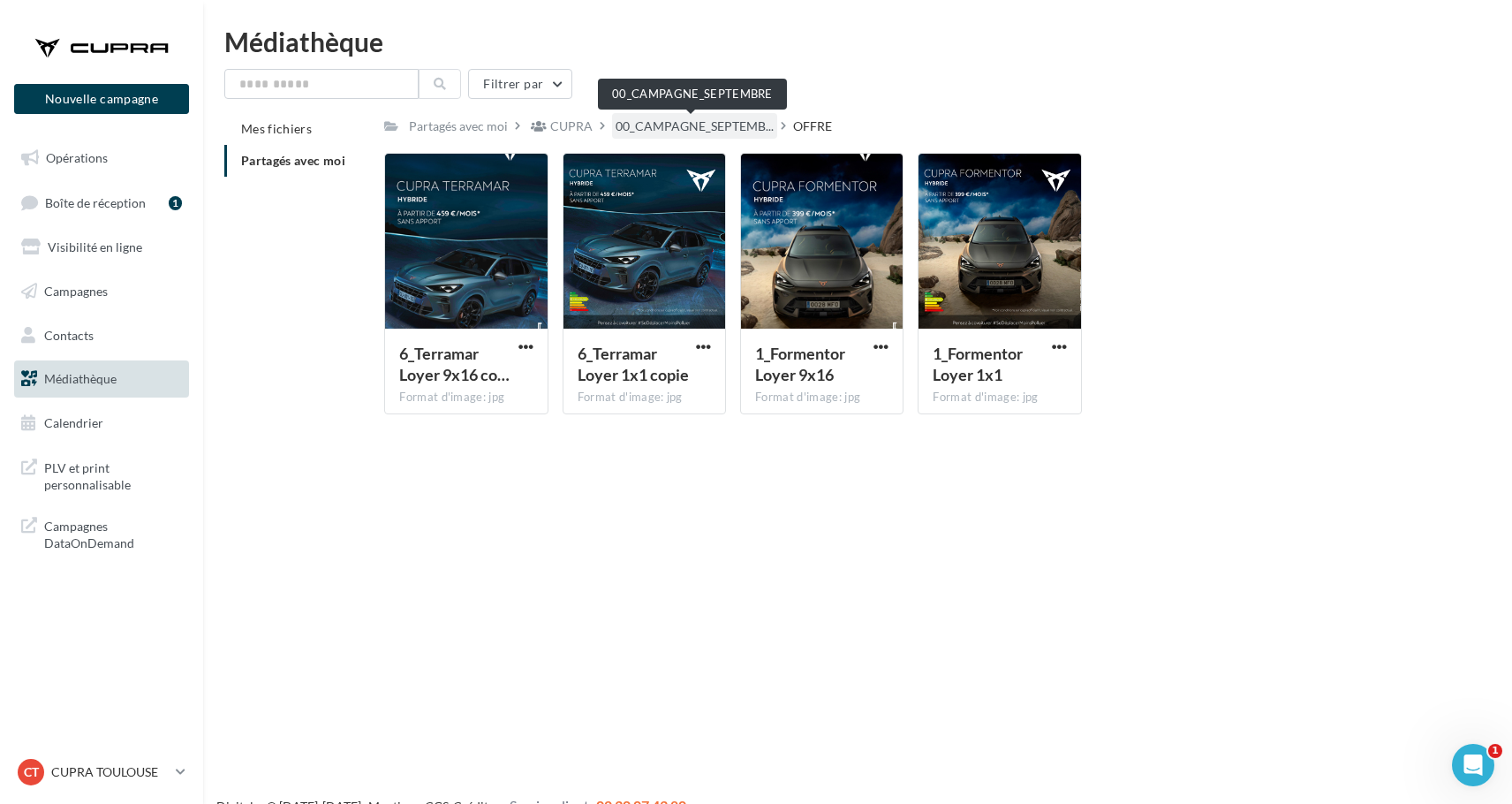
click at [638, 128] on span "00_CAMPAGNE_SEPTEMB..." at bounding box center [695, 126] width 158 height 18
